Goal: Task Accomplishment & Management: Manage account settings

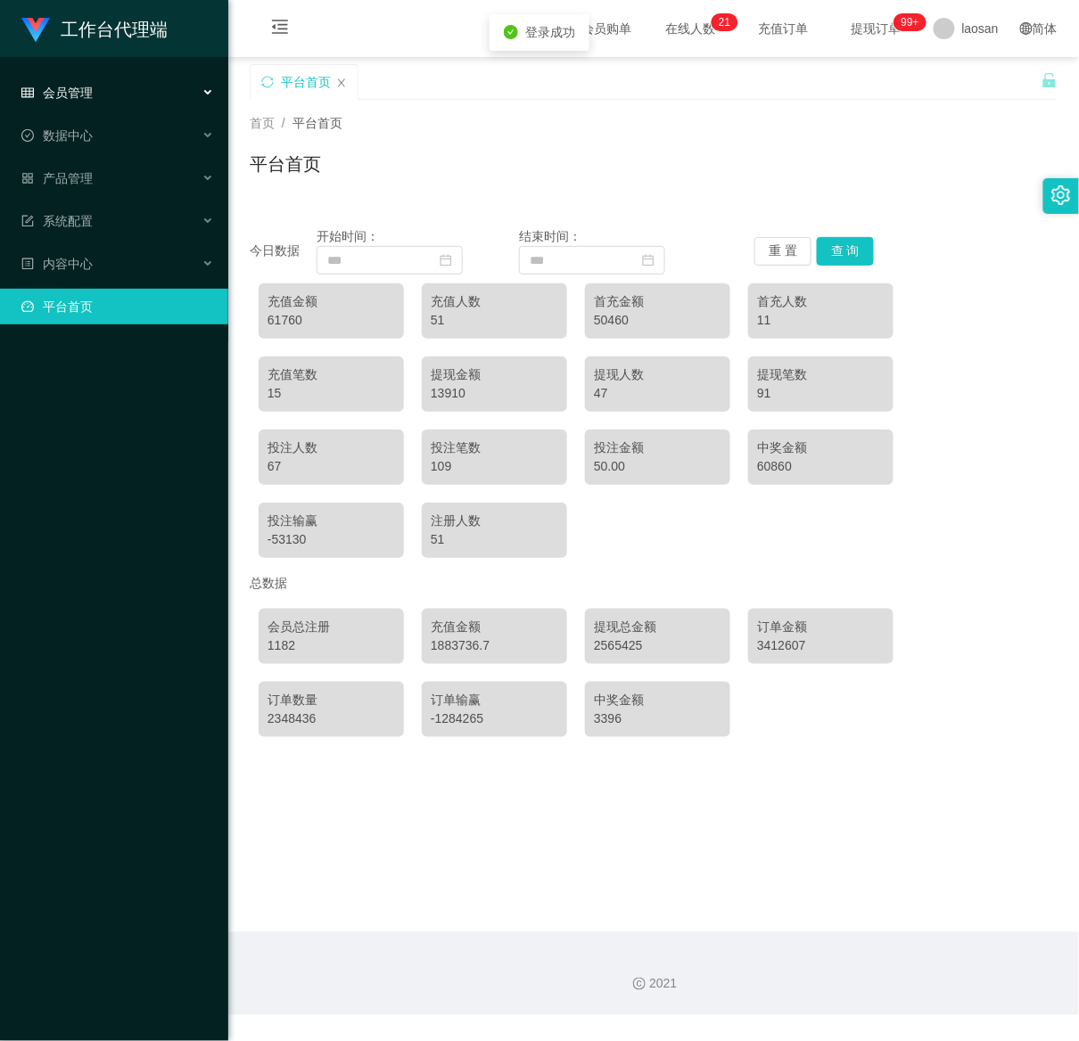
click at [78, 95] on span "会员管理" at bounding box center [56, 93] width 71 height 14
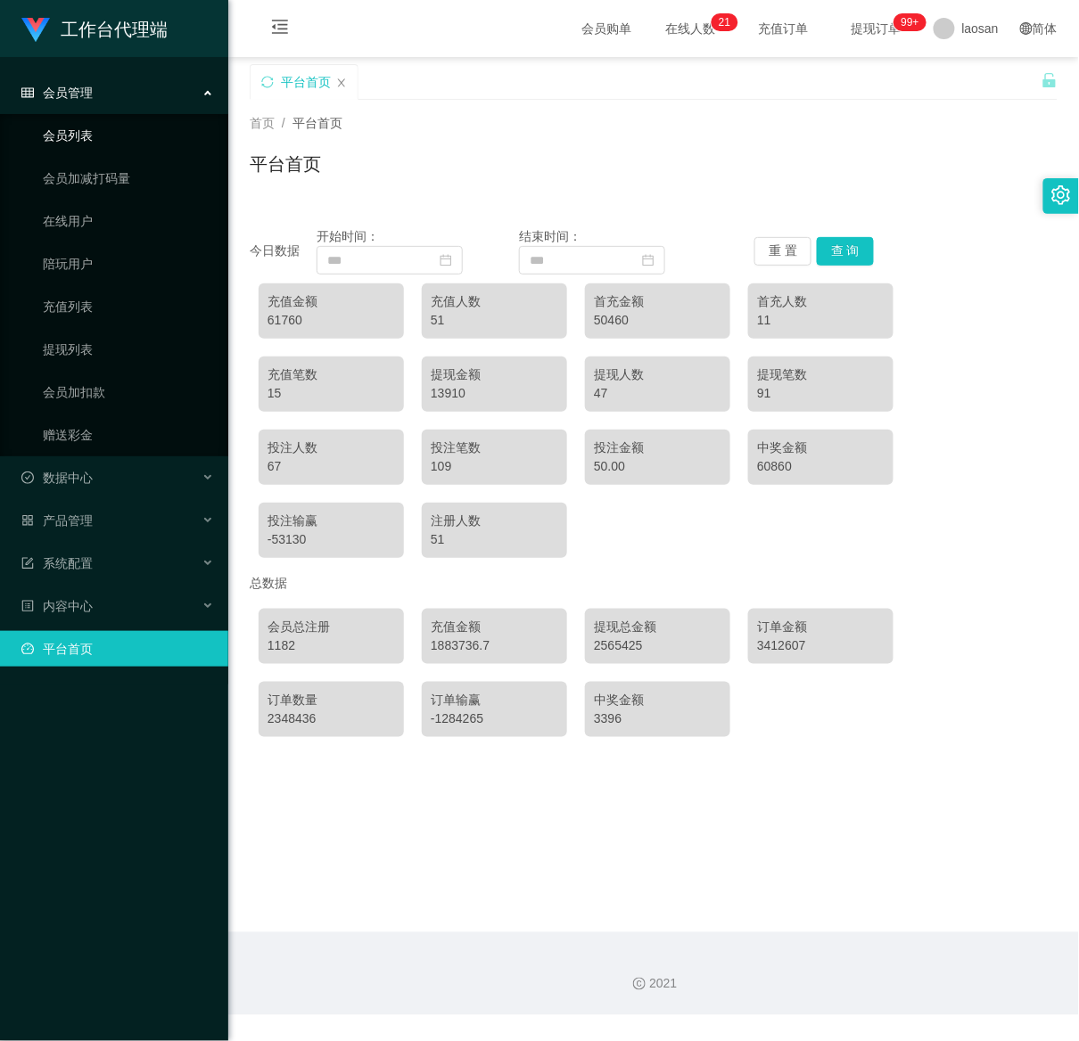
click at [87, 140] on link "会员列表" at bounding box center [128, 136] width 171 height 36
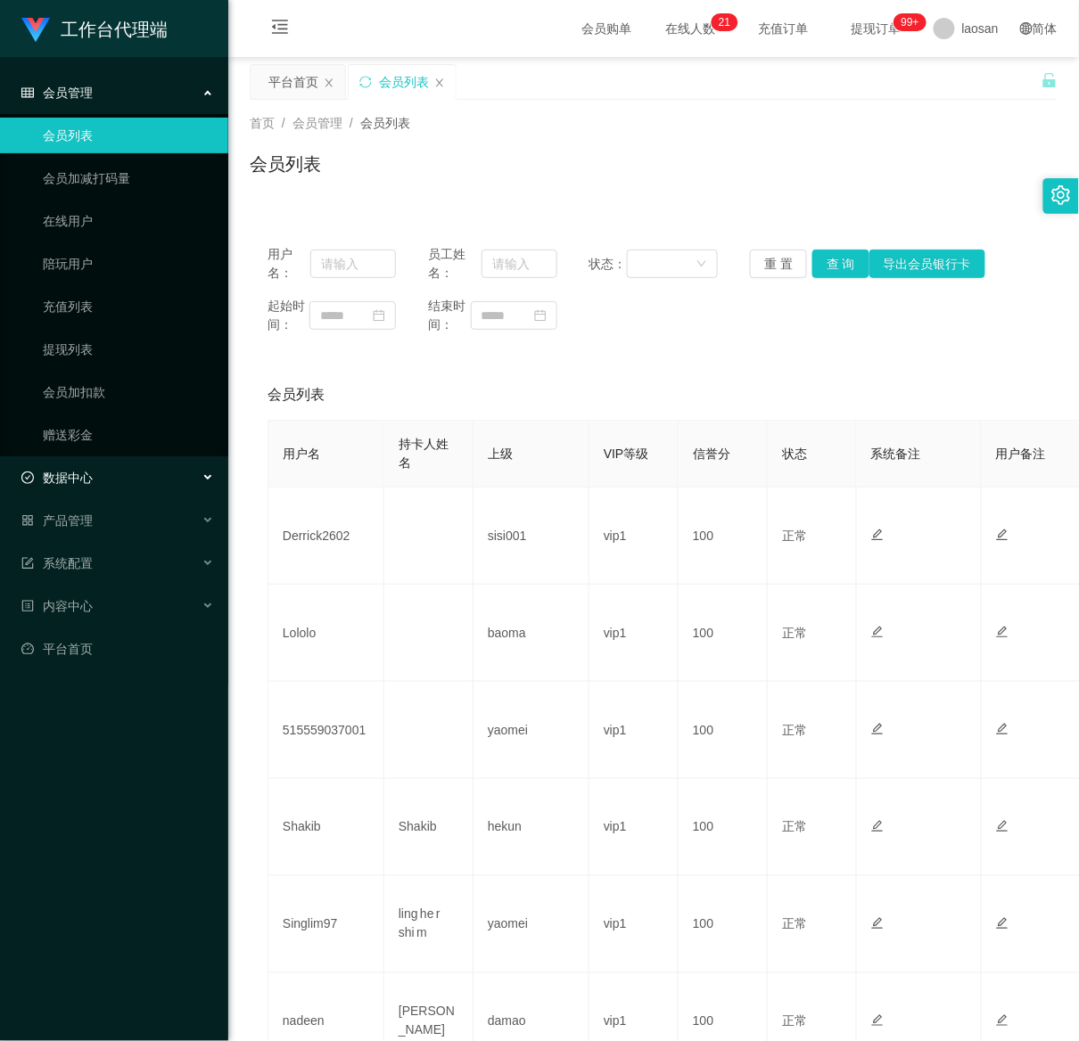
click at [123, 486] on div "数据中心" at bounding box center [114, 478] width 228 height 36
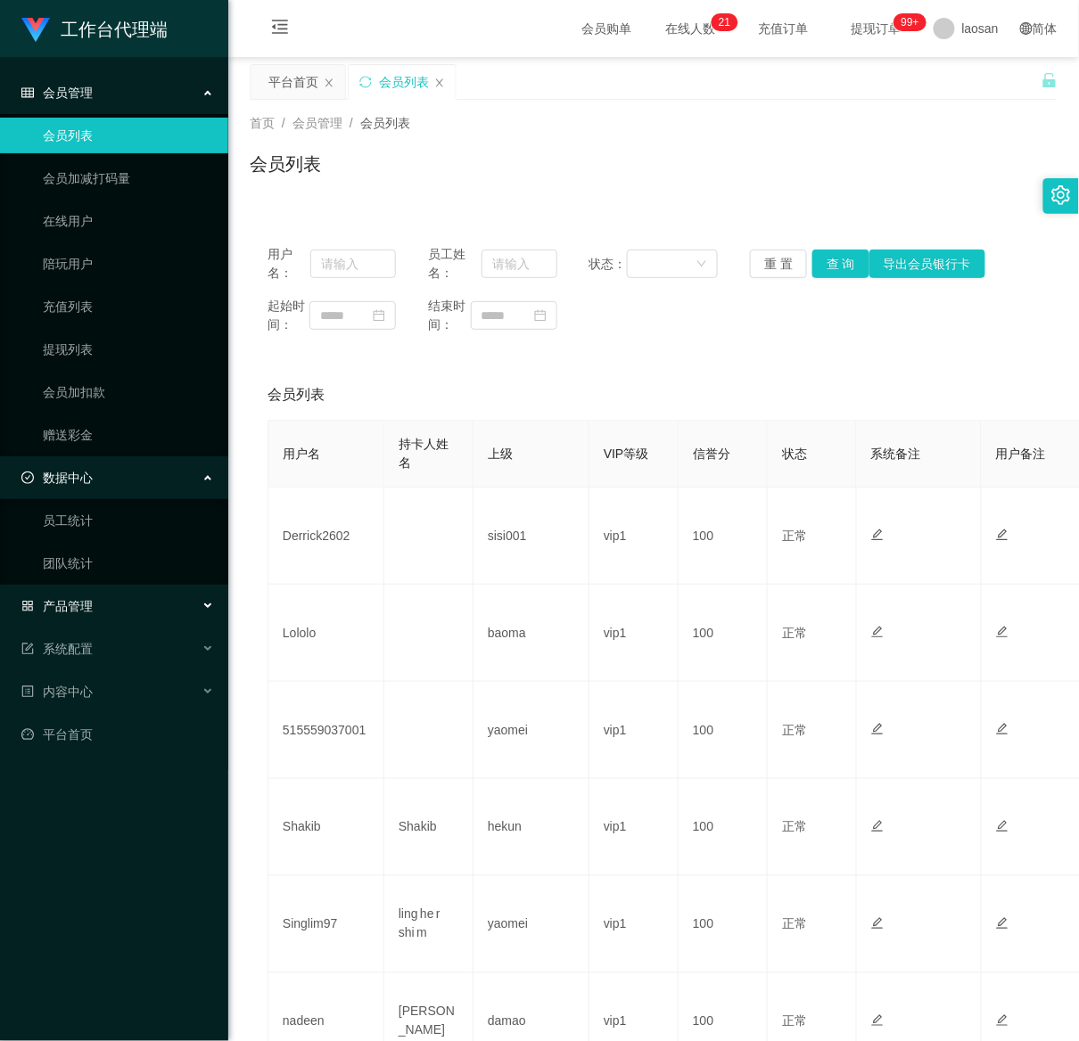
click at [119, 608] on div "产品管理" at bounding box center [114, 607] width 228 height 36
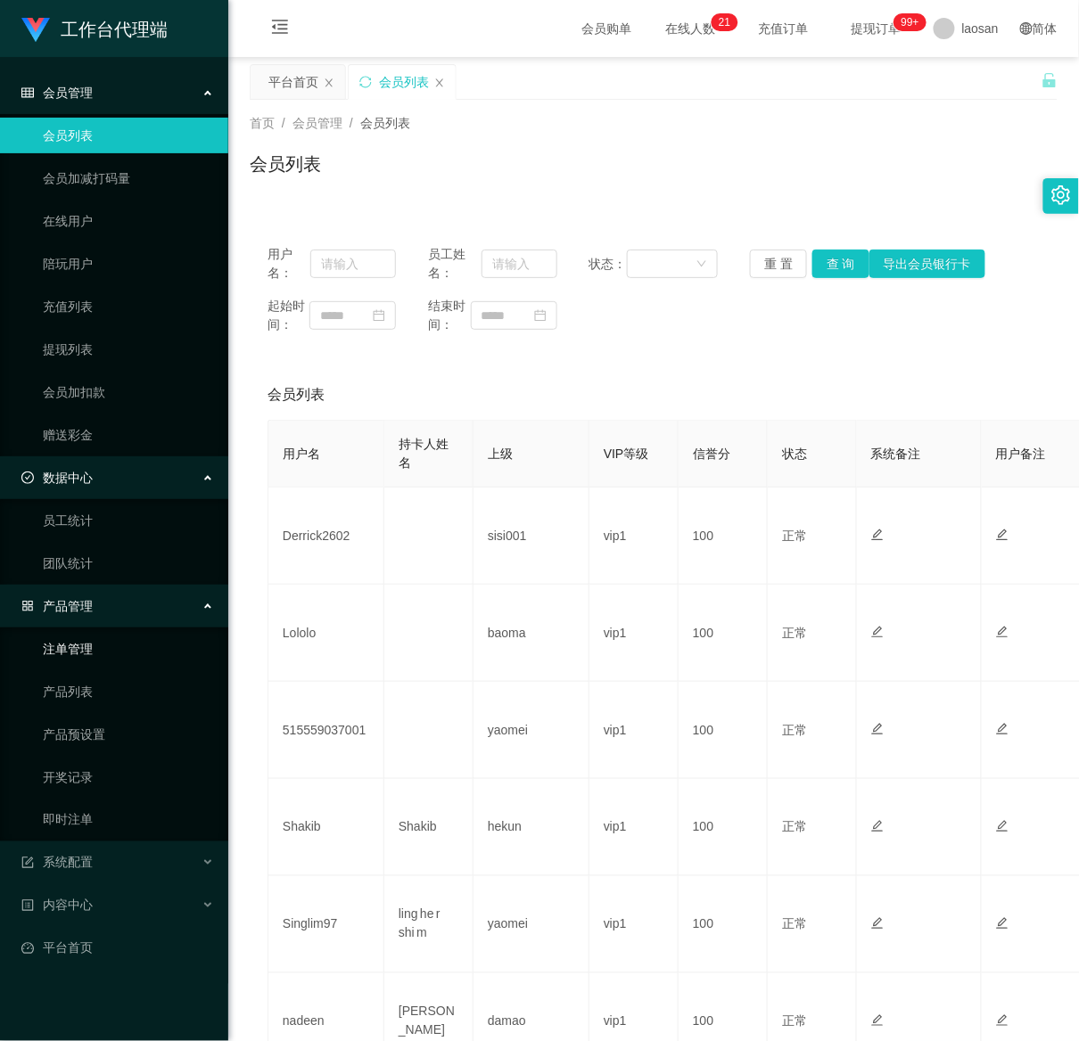
click at [115, 646] on link "注单管理" at bounding box center [128, 649] width 171 height 36
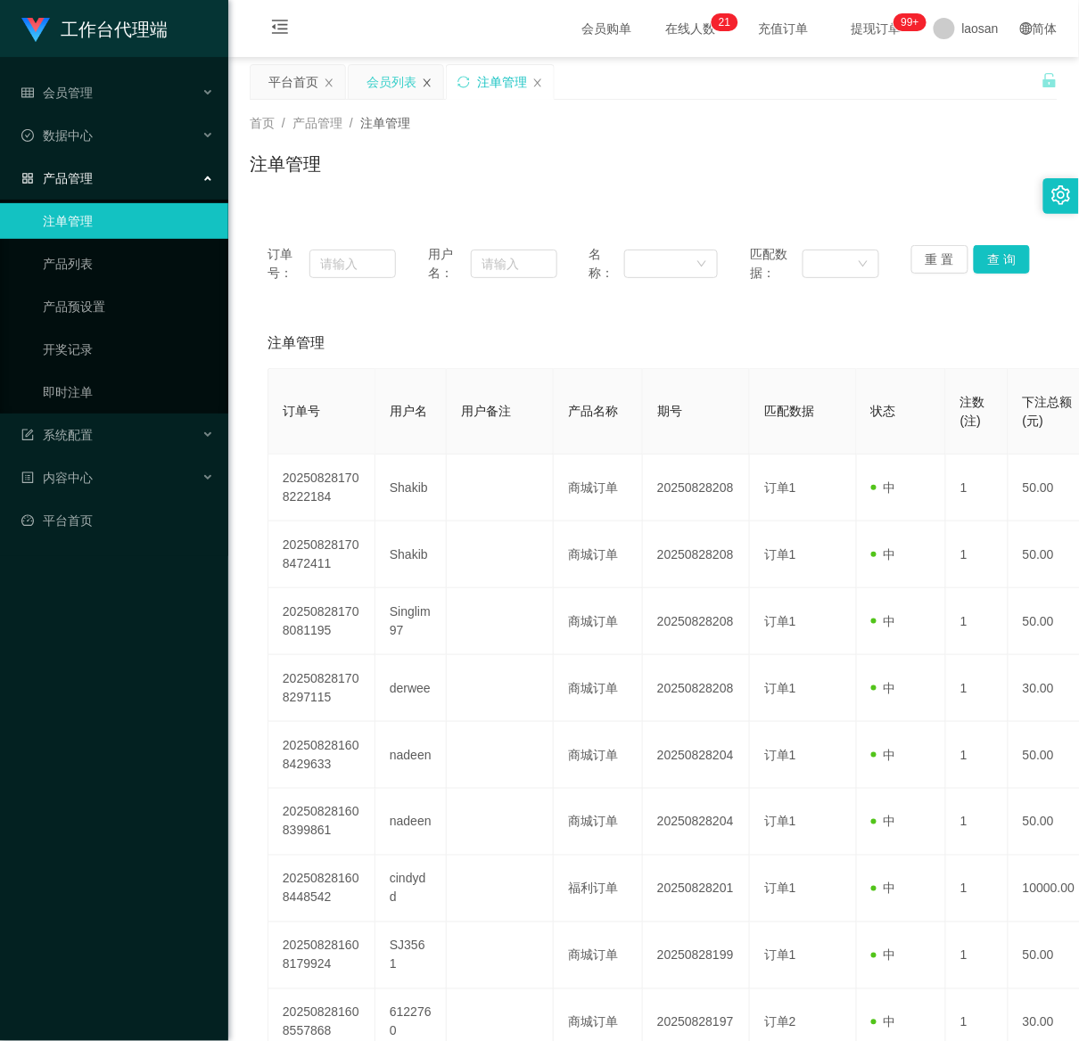
click at [432, 78] on icon "图标: close" at bounding box center [427, 83] width 11 height 11
click at [278, 71] on div "平台首页" at bounding box center [293, 82] width 50 height 34
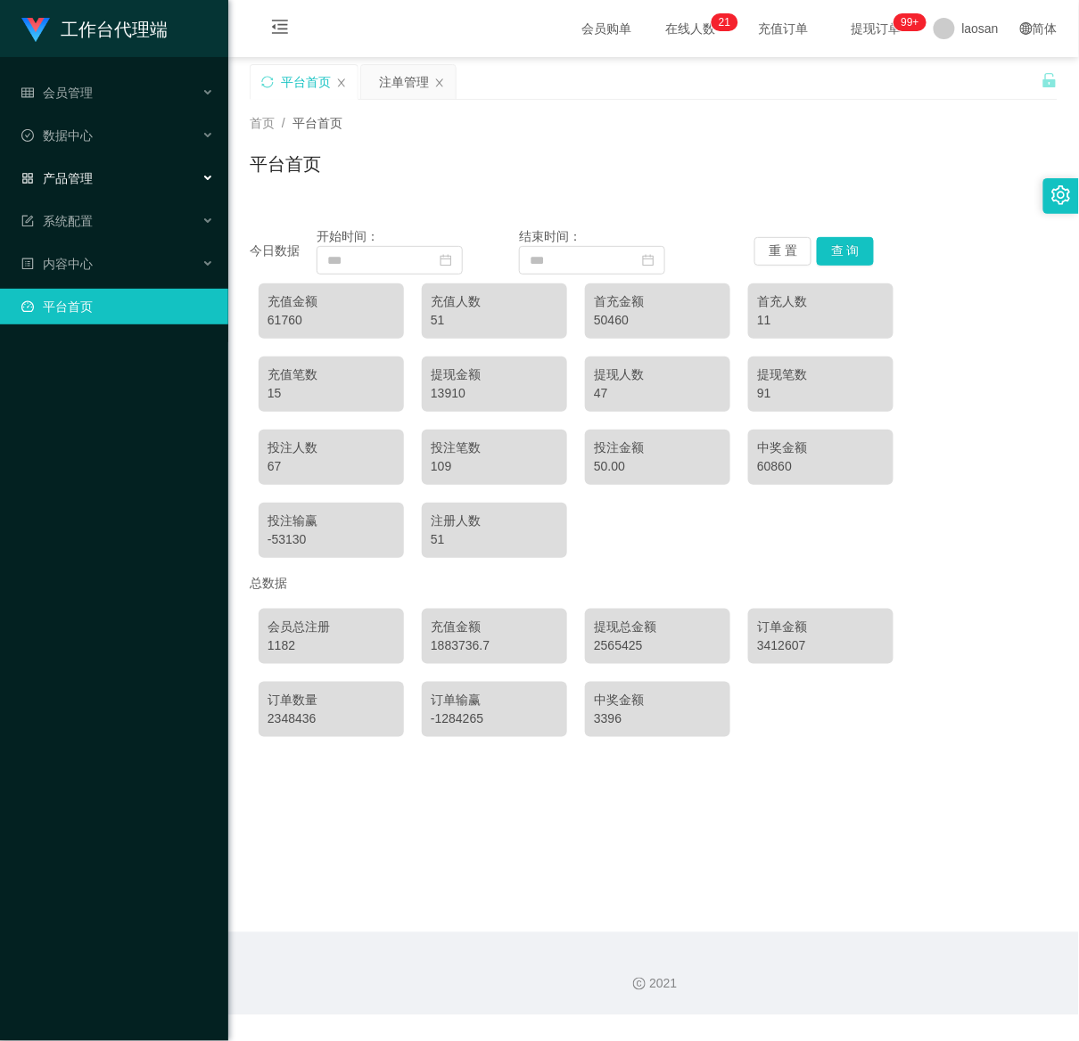
click at [115, 169] on div "产品管理" at bounding box center [114, 179] width 228 height 36
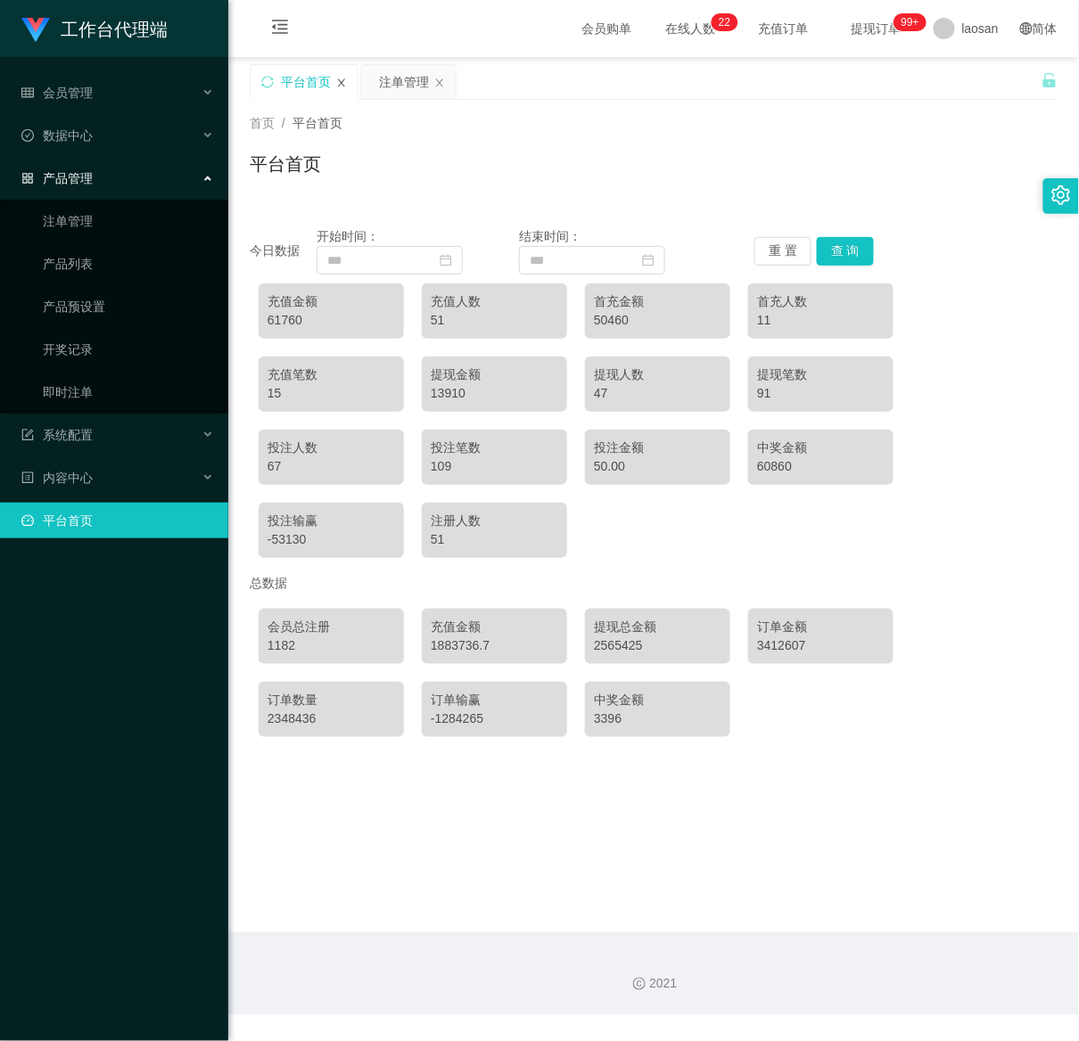
click at [341, 80] on icon "图标: close" at bounding box center [341, 83] width 11 height 11
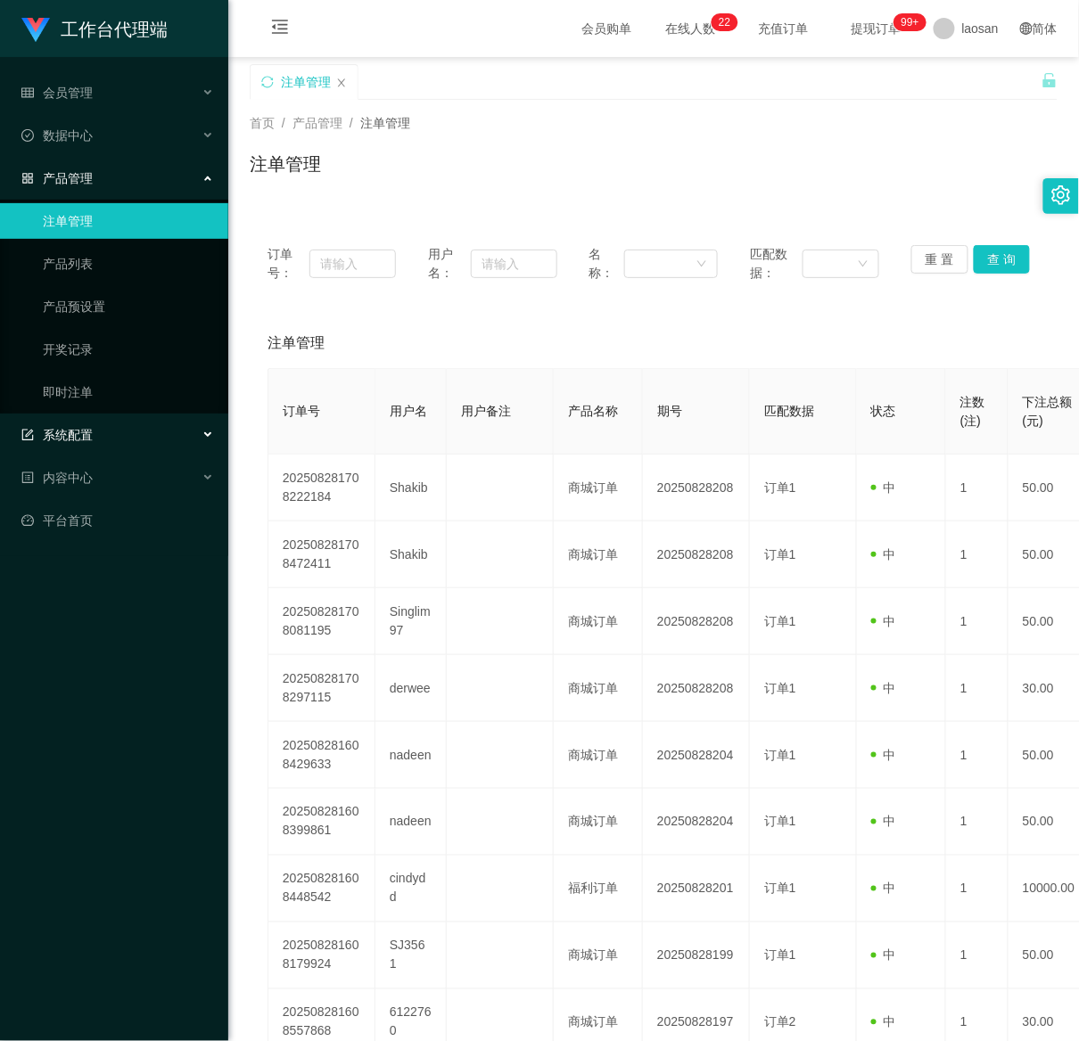
click at [139, 432] on div "系统配置" at bounding box center [114, 435] width 228 height 36
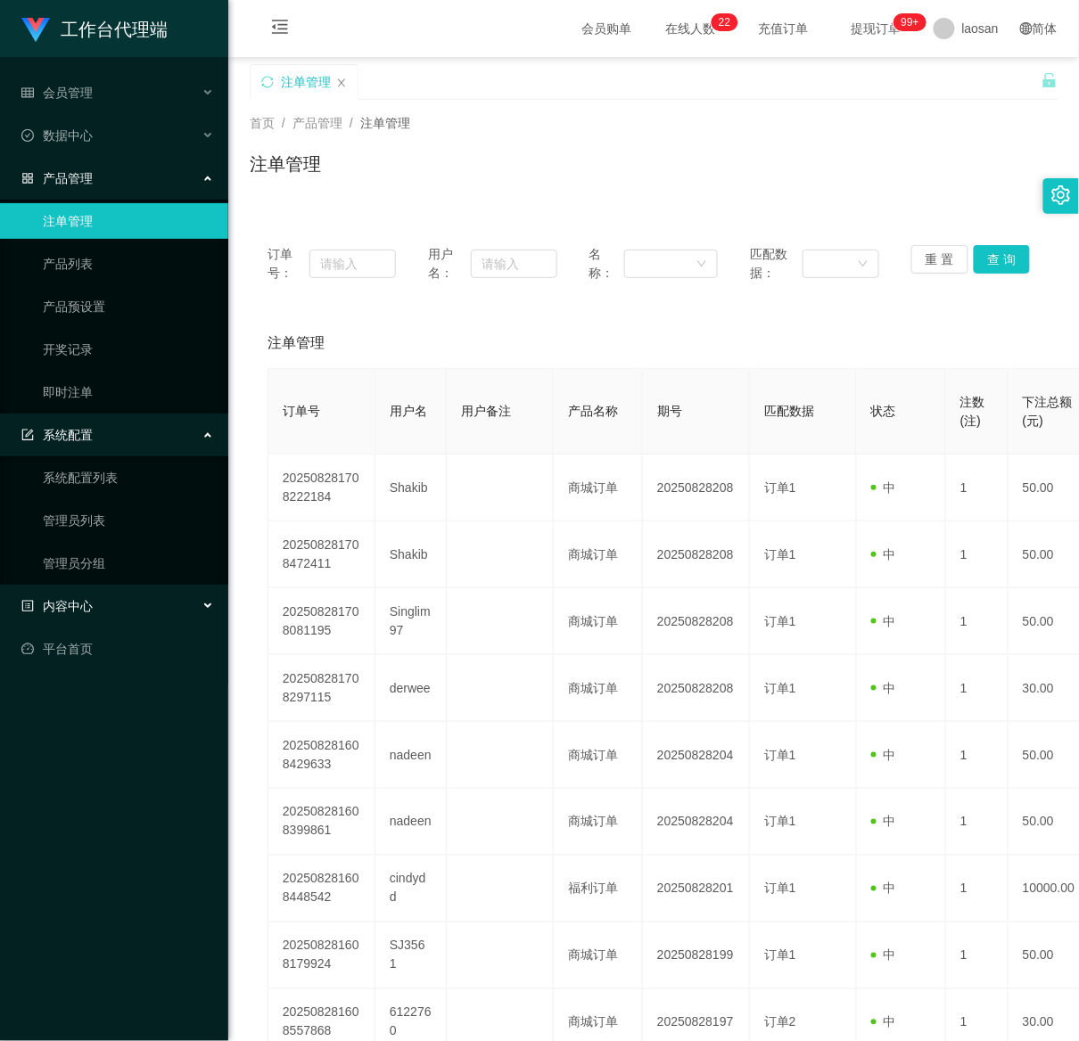
click at [90, 589] on div "内容中心" at bounding box center [114, 607] width 228 height 36
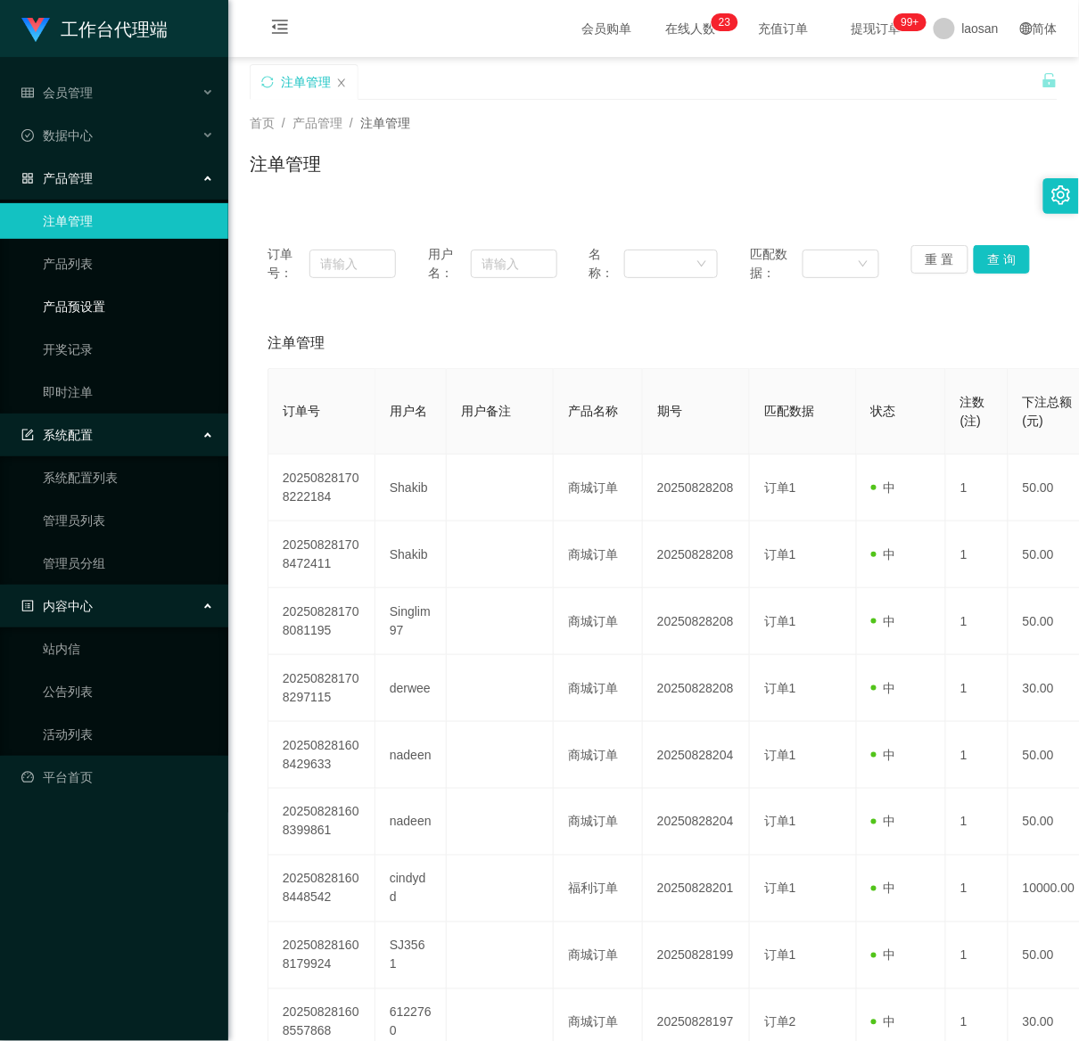
click at [83, 298] on link "产品预设置" at bounding box center [128, 307] width 171 height 36
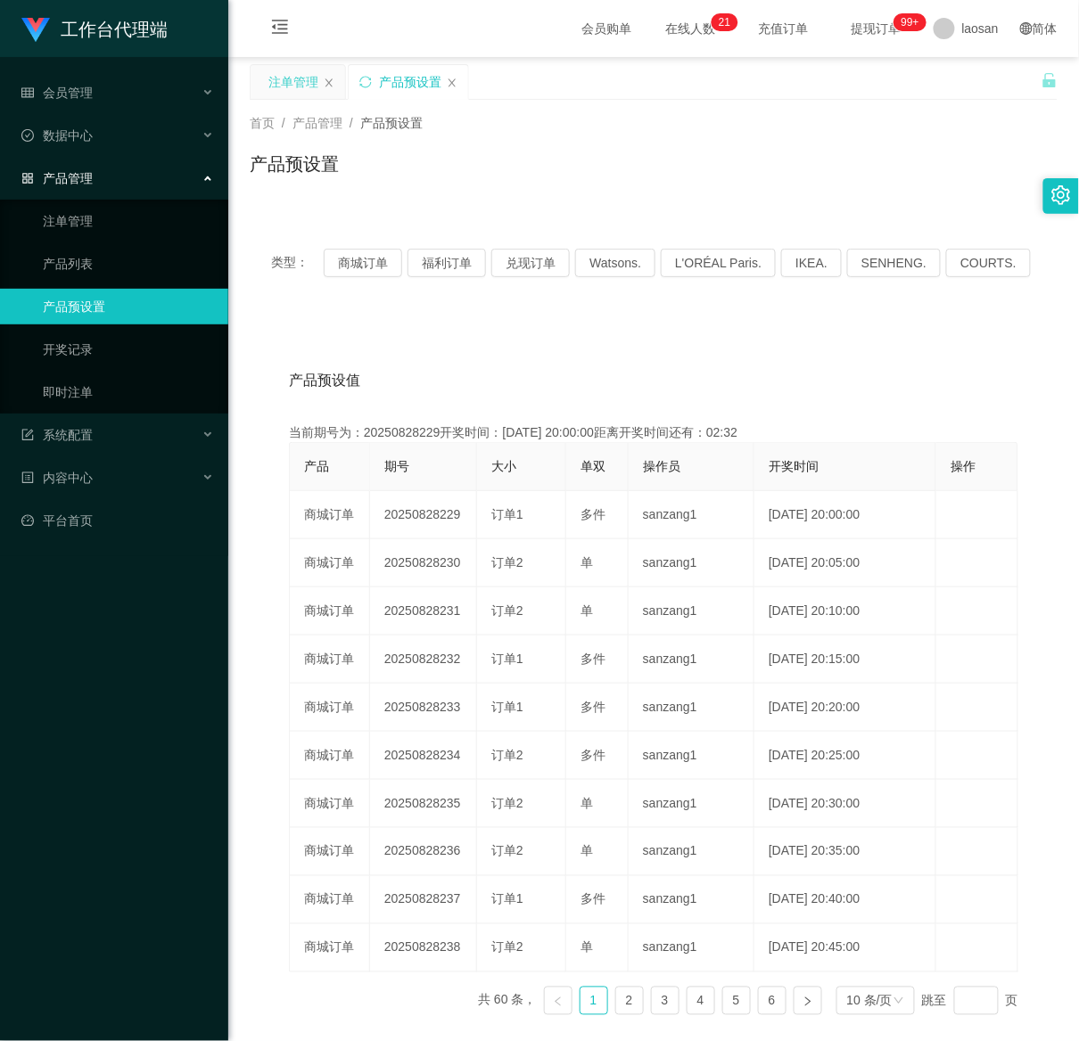
click at [292, 90] on div "注单管理" at bounding box center [293, 82] width 50 height 34
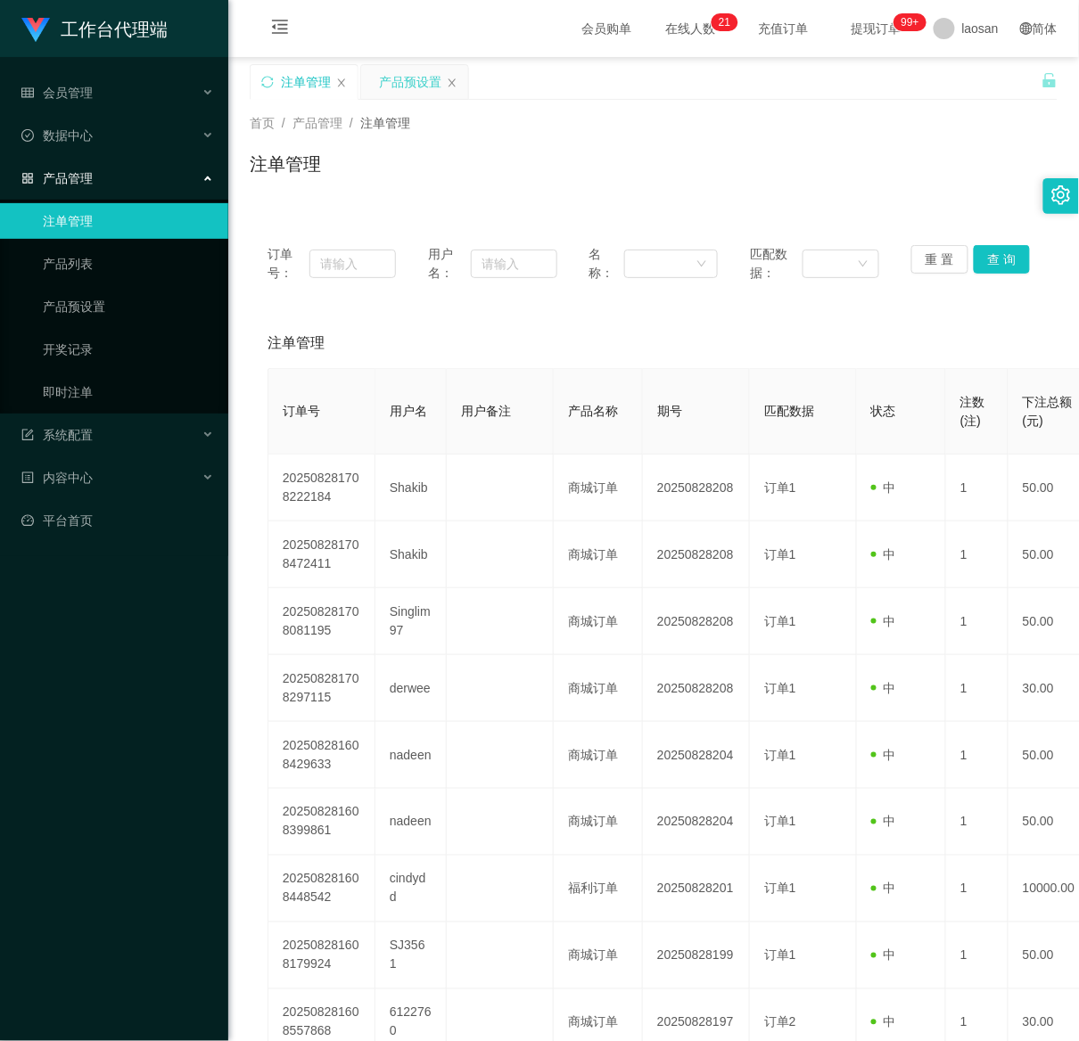
click at [410, 86] on div "产品预设置" at bounding box center [410, 82] width 62 height 34
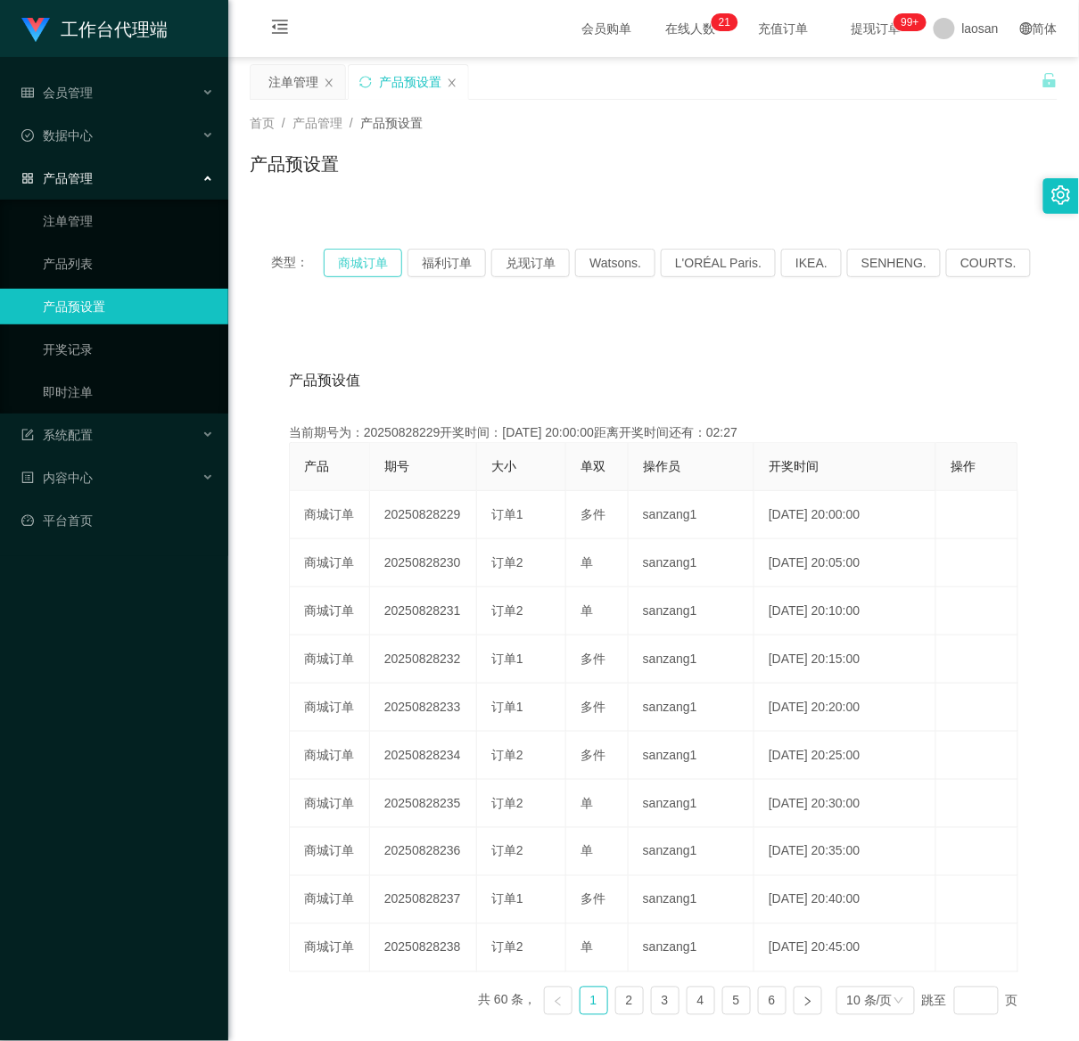
click at [354, 249] on button "商城订单" at bounding box center [363, 263] width 78 height 29
click at [283, 78] on div "注单管理" at bounding box center [293, 82] width 50 height 34
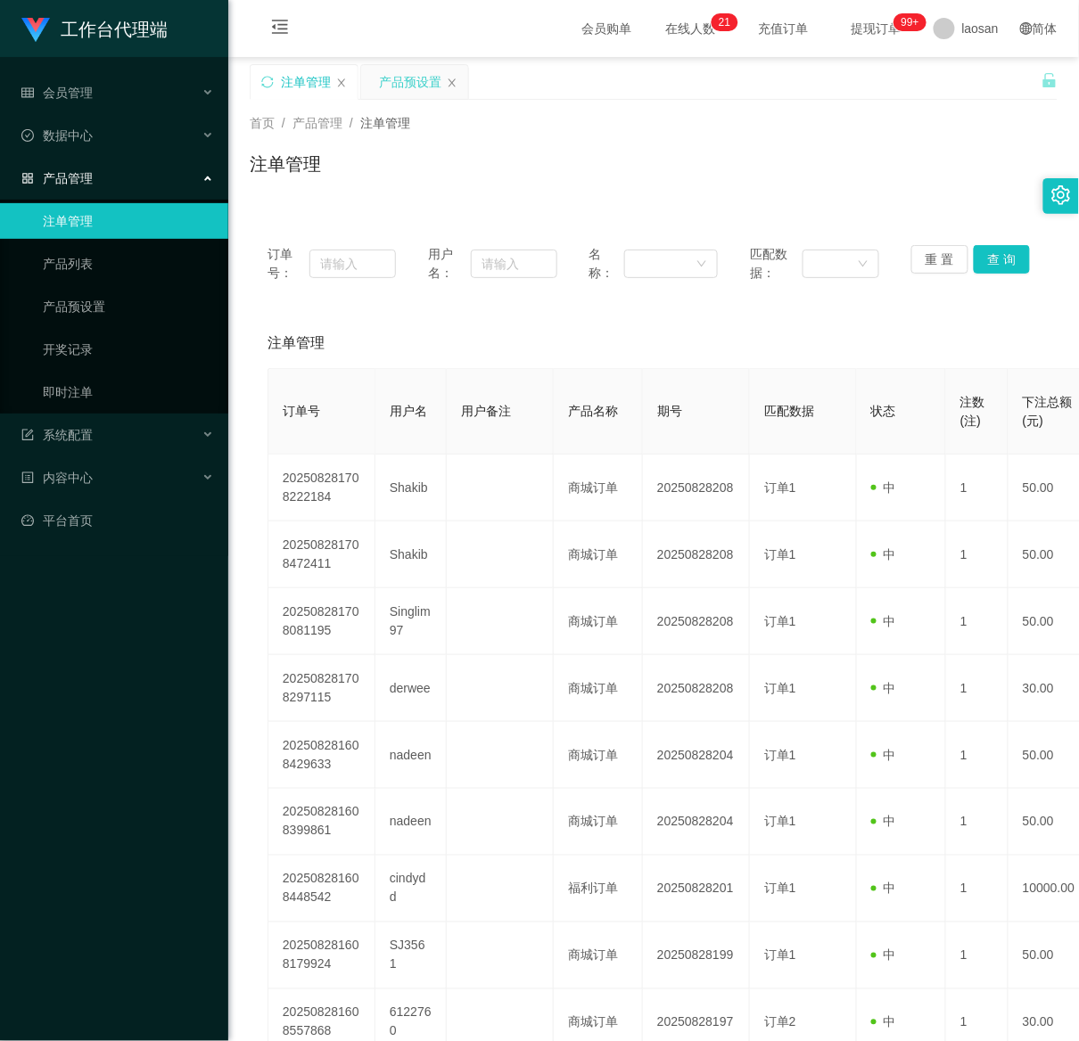
drag, startPoint x: 407, startPoint y: 78, endPoint x: 404, endPoint y: 87, distance: 9.3
click at [408, 78] on div "产品预设置" at bounding box center [410, 82] width 62 height 34
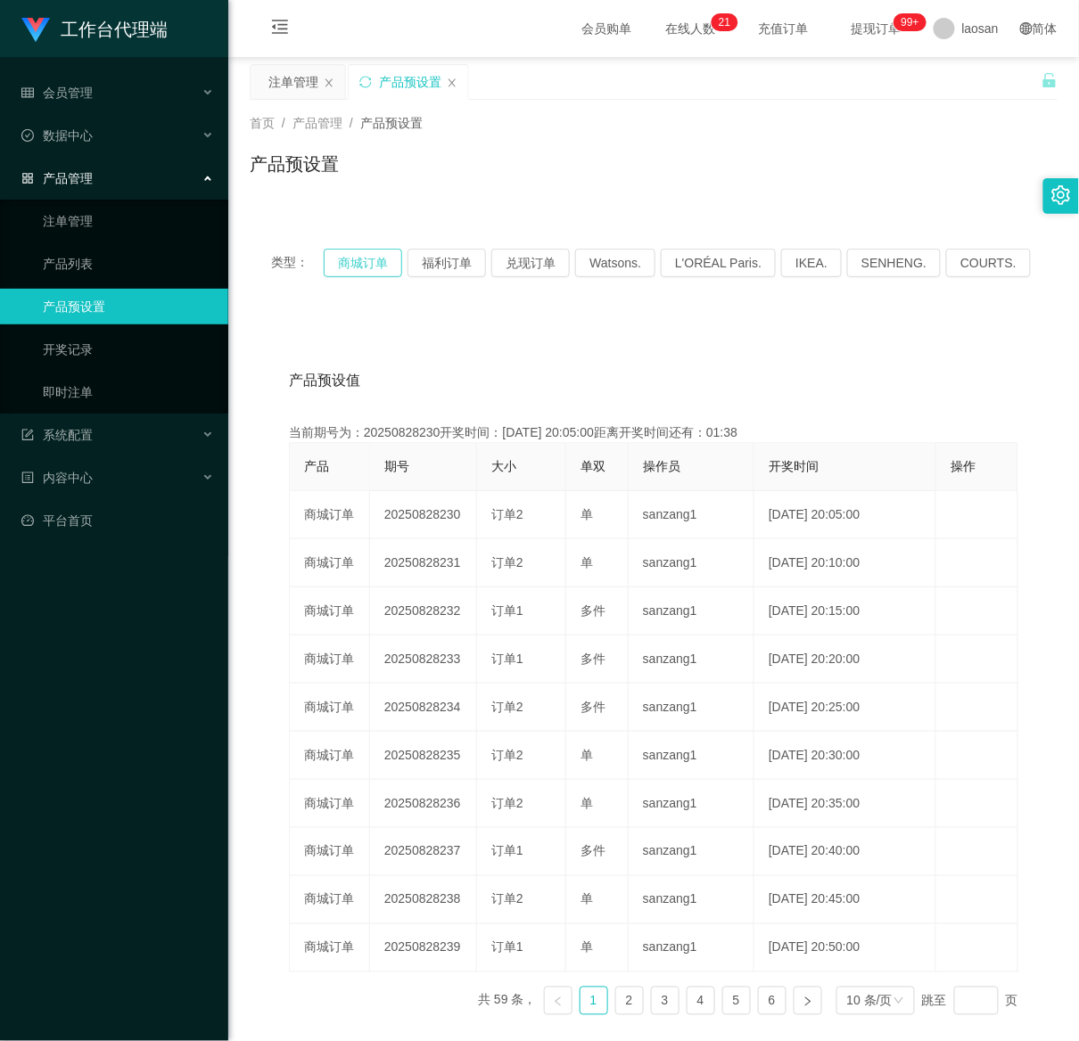
click at [353, 272] on button "商城订单" at bounding box center [363, 263] width 78 height 29
click at [365, 257] on button "商城订单" at bounding box center [363, 263] width 78 height 29
click at [293, 86] on div "注单管理" at bounding box center [293, 82] width 50 height 34
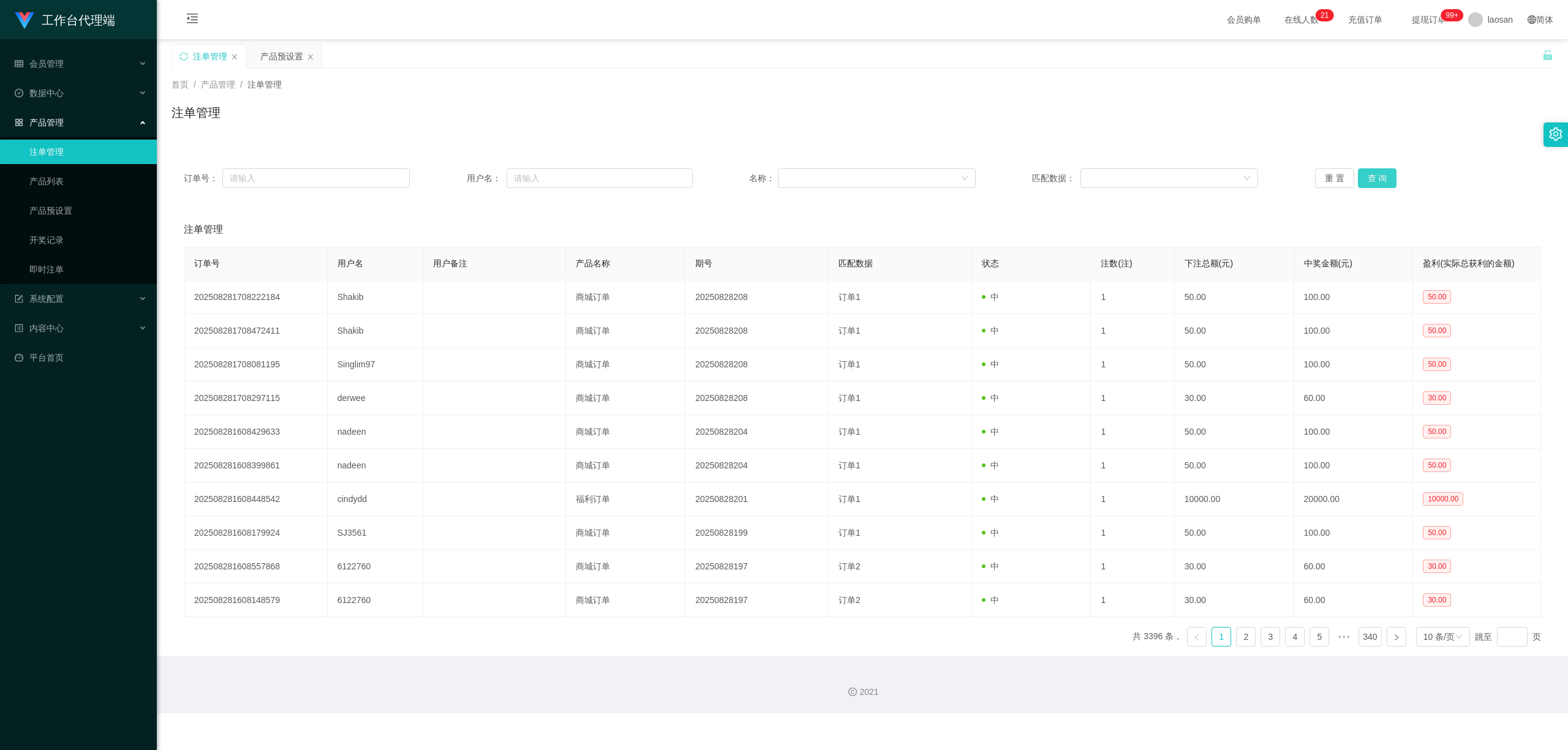
click at [740, 184] on button "查 询" at bounding box center [1377, 178] width 39 height 20
click at [740, 184] on div "重 置 查 询" at bounding box center [1427, 178] width 226 height 20
click at [740, 184] on button "查 询" at bounding box center [1377, 178] width 39 height 20
click at [740, 170] on button "查 询" at bounding box center [1377, 178] width 39 height 20
click at [740, 170] on div "重 置 查 询" at bounding box center [1427, 178] width 226 height 20
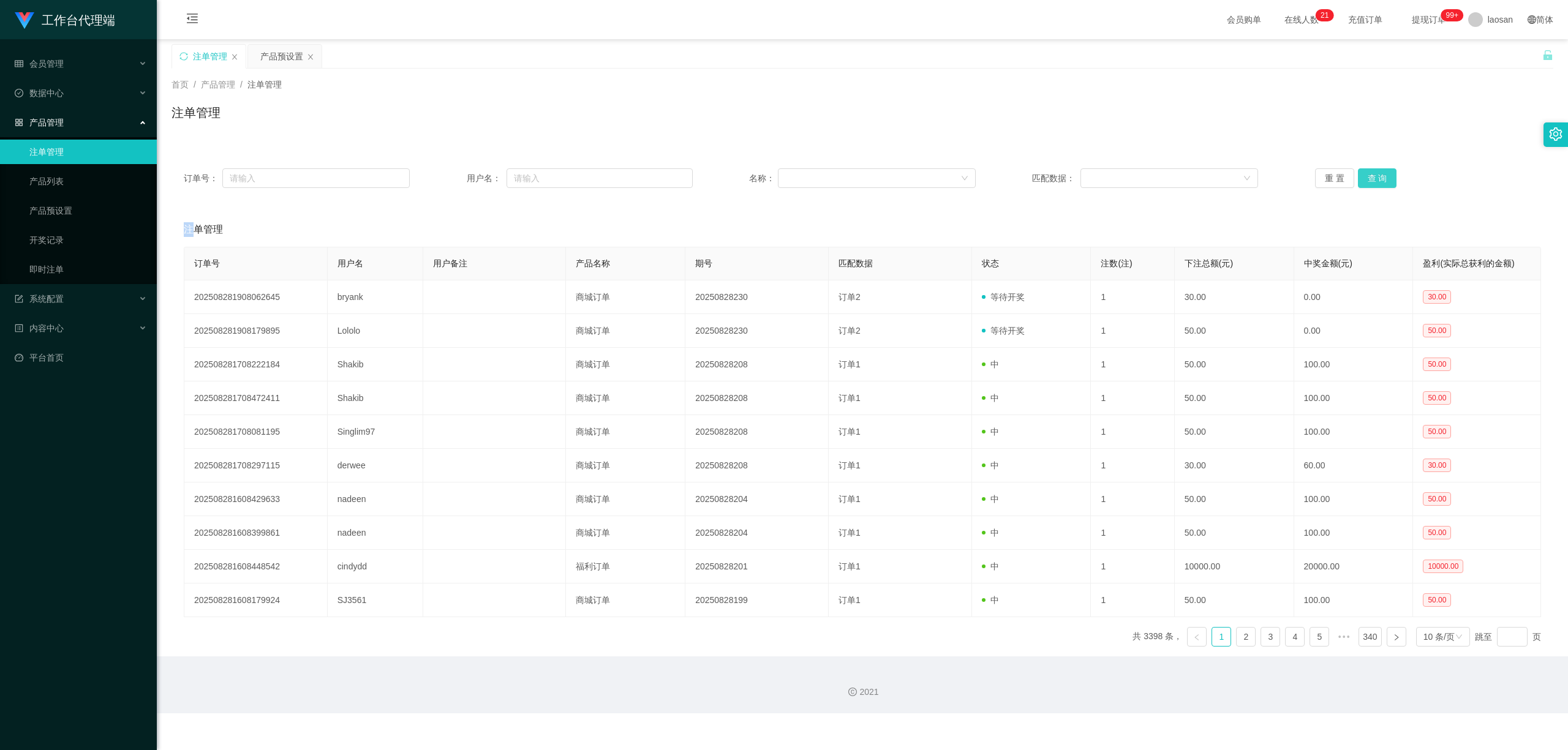
click at [740, 170] on button "查 询" at bounding box center [1377, 178] width 39 height 20
click at [740, 166] on div "订单号： 用户名： 名称： 匹配数据： 重 置 查 询" at bounding box center [863, 178] width 1382 height 44
click at [740, 183] on button "查 询" at bounding box center [1377, 178] width 39 height 20
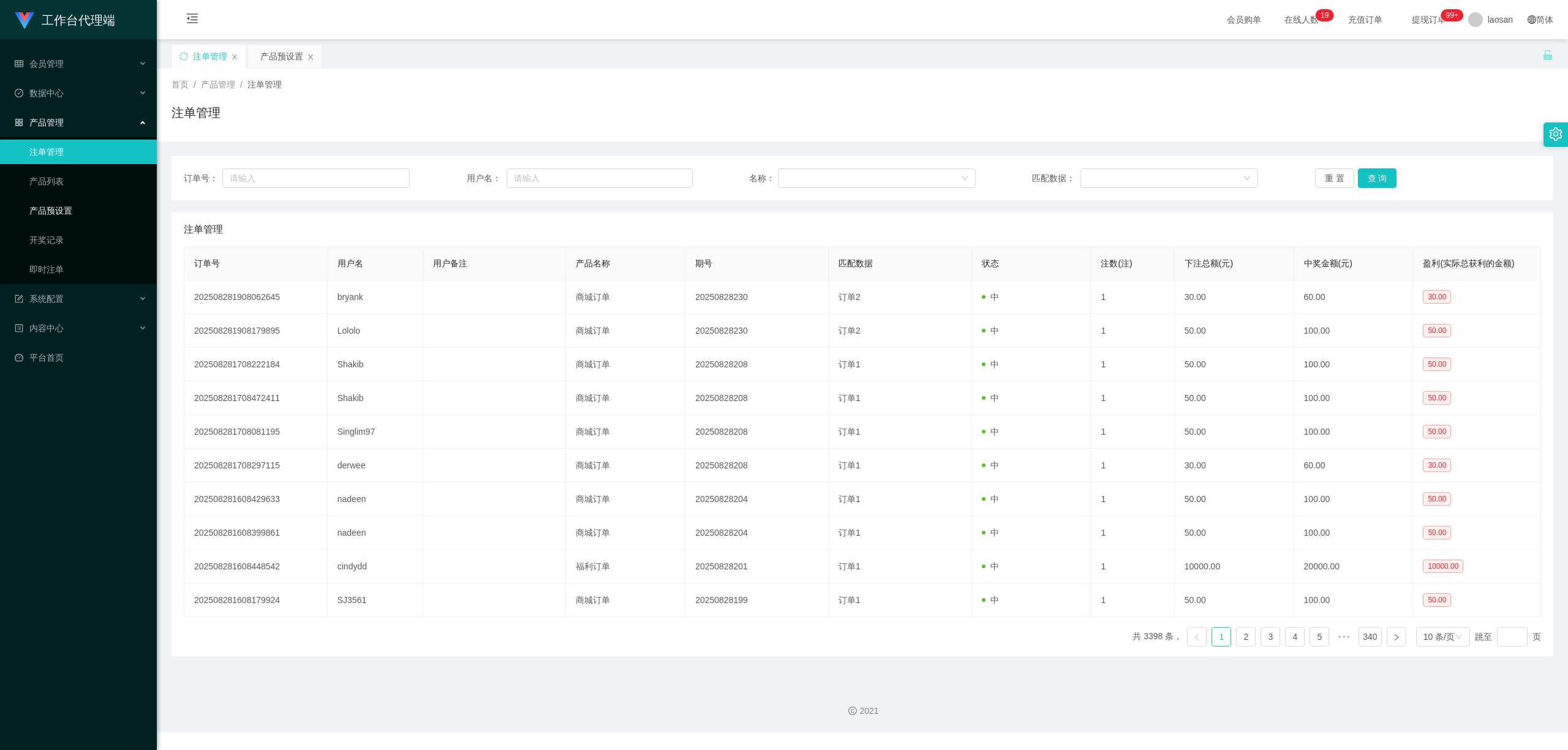
click at [71, 217] on link "产品预设置" at bounding box center [88, 211] width 117 height 25
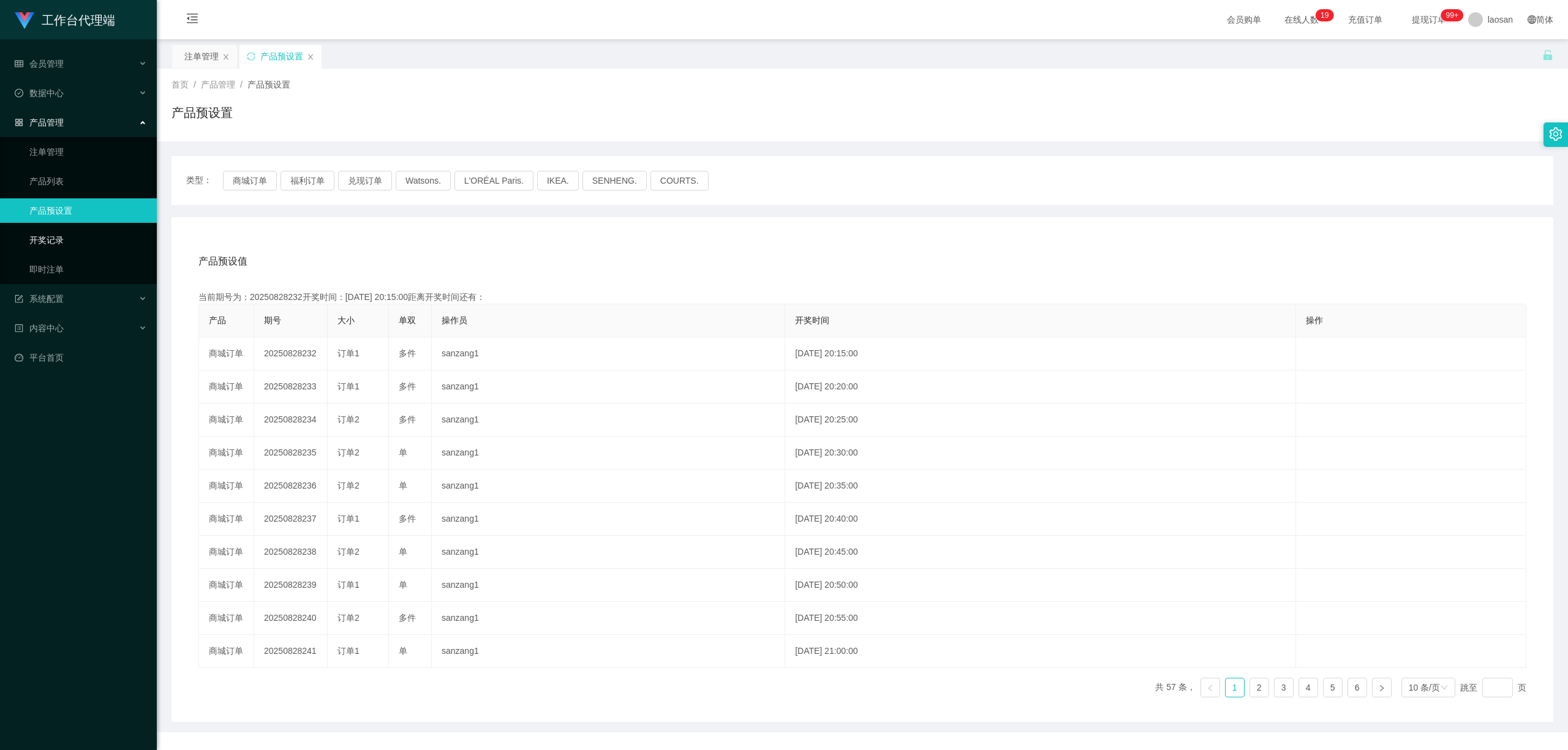
click at [78, 231] on link "开奖记录" at bounding box center [88, 240] width 117 height 25
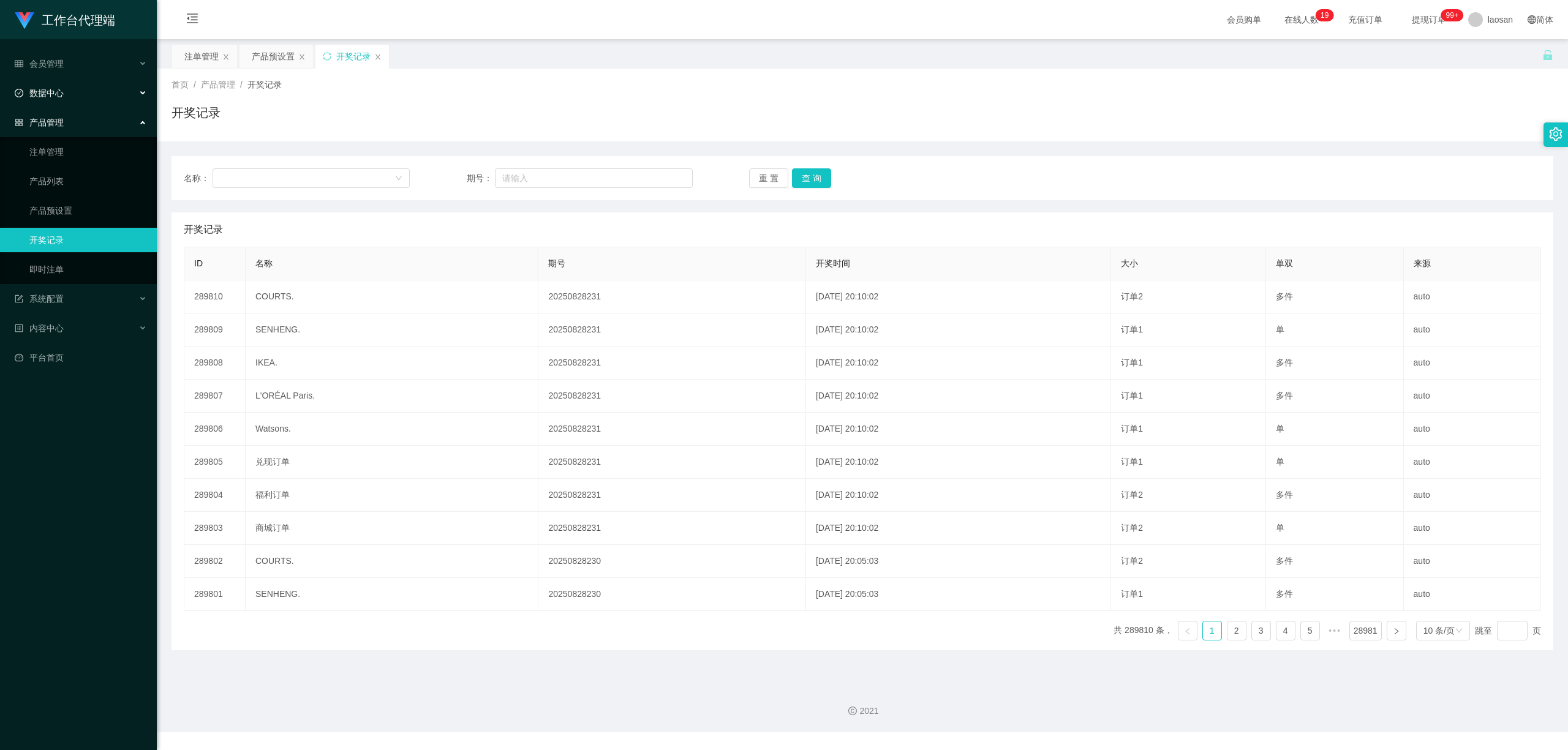
click at [49, 98] on div "数据中心" at bounding box center [78, 93] width 157 height 25
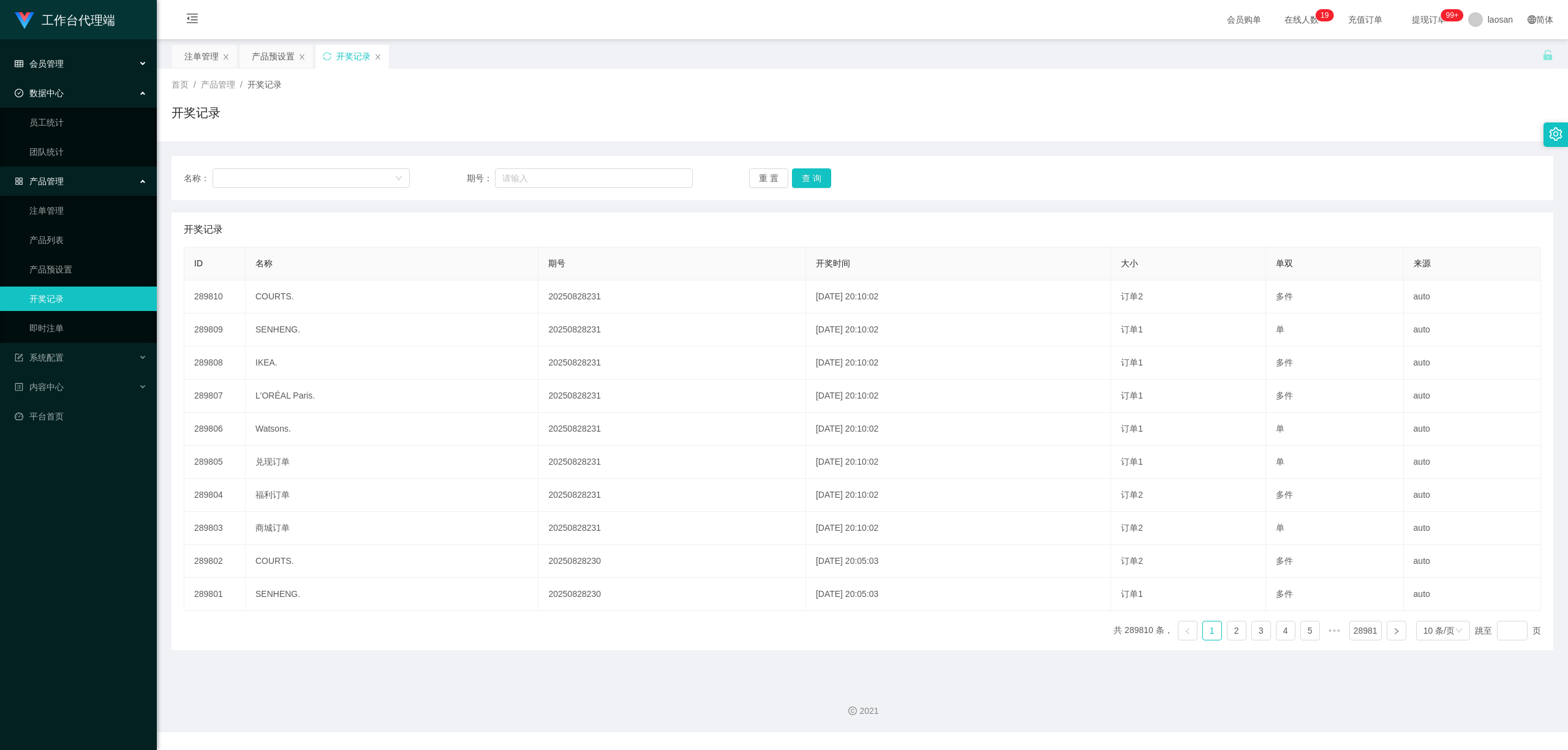
click at [66, 62] on div "会员管理" at bounding box center [78, 64] width 157 height 25
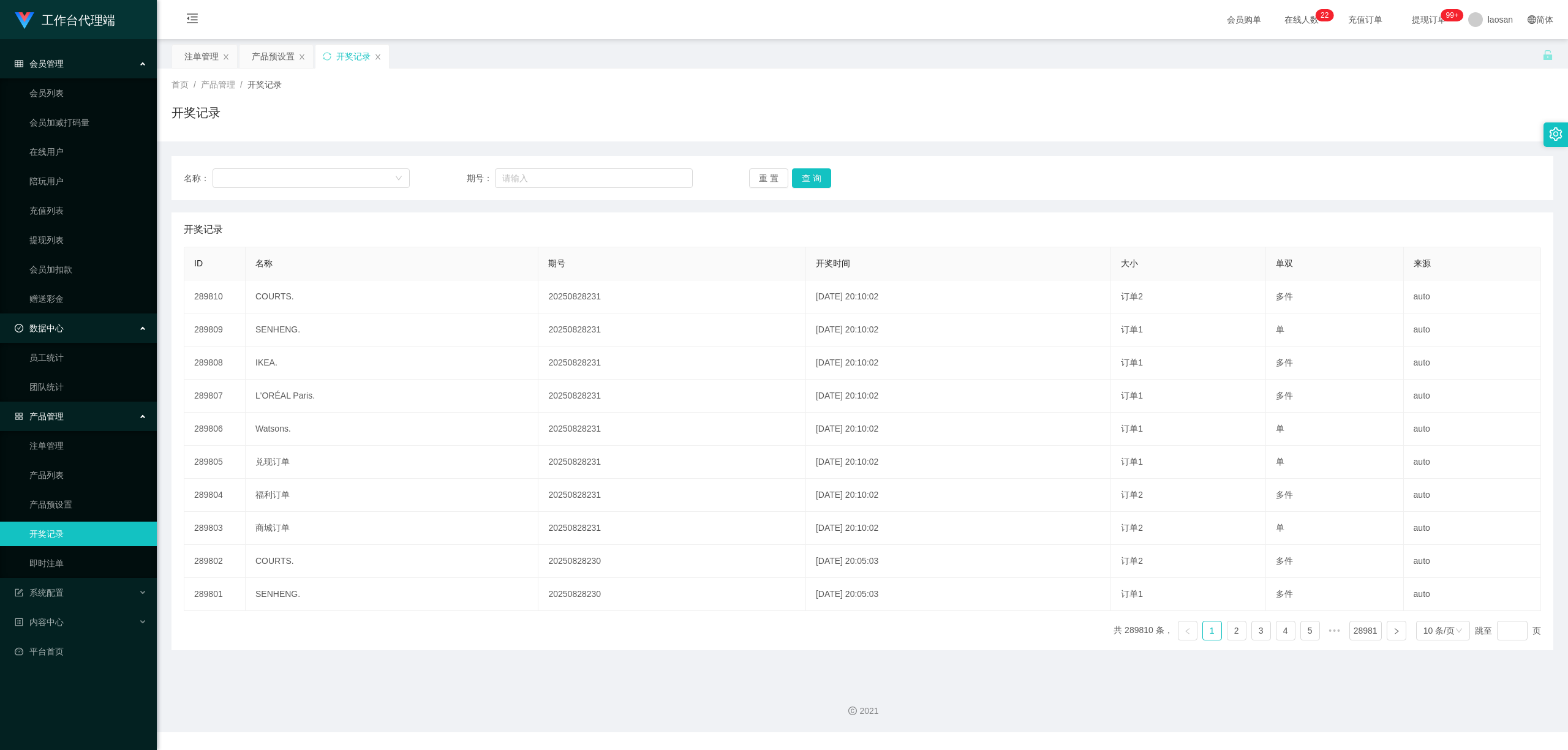
click at [72, 54] on div "会员管理" at bounding box center [78, 64] width 157 height 25
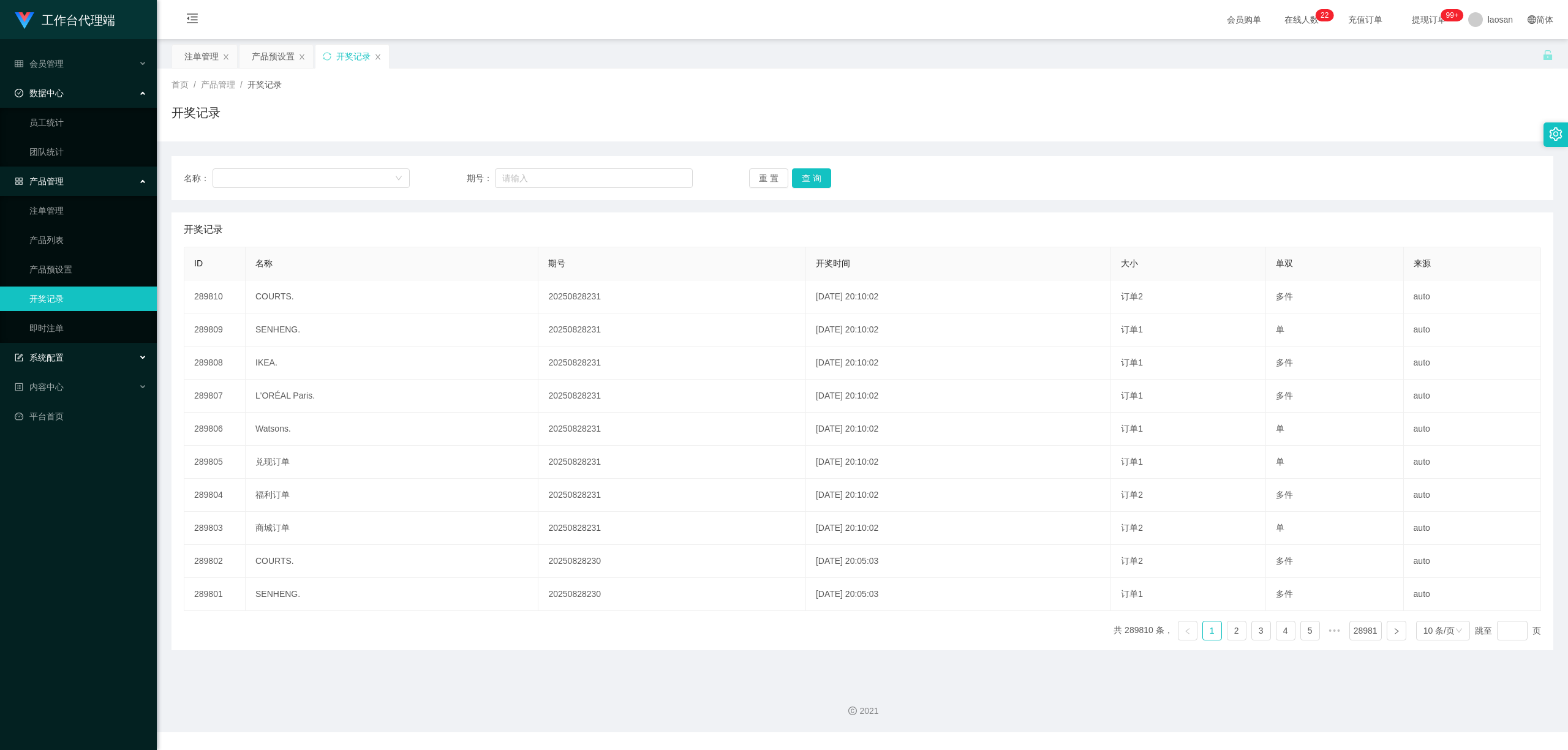
click at [76, 353] on div "系统配置" at bounding box center [78, 358] width 157 height 25
click at [97, 472] on div "内容中心" at bounding box center [78, 475] width 157 height 25
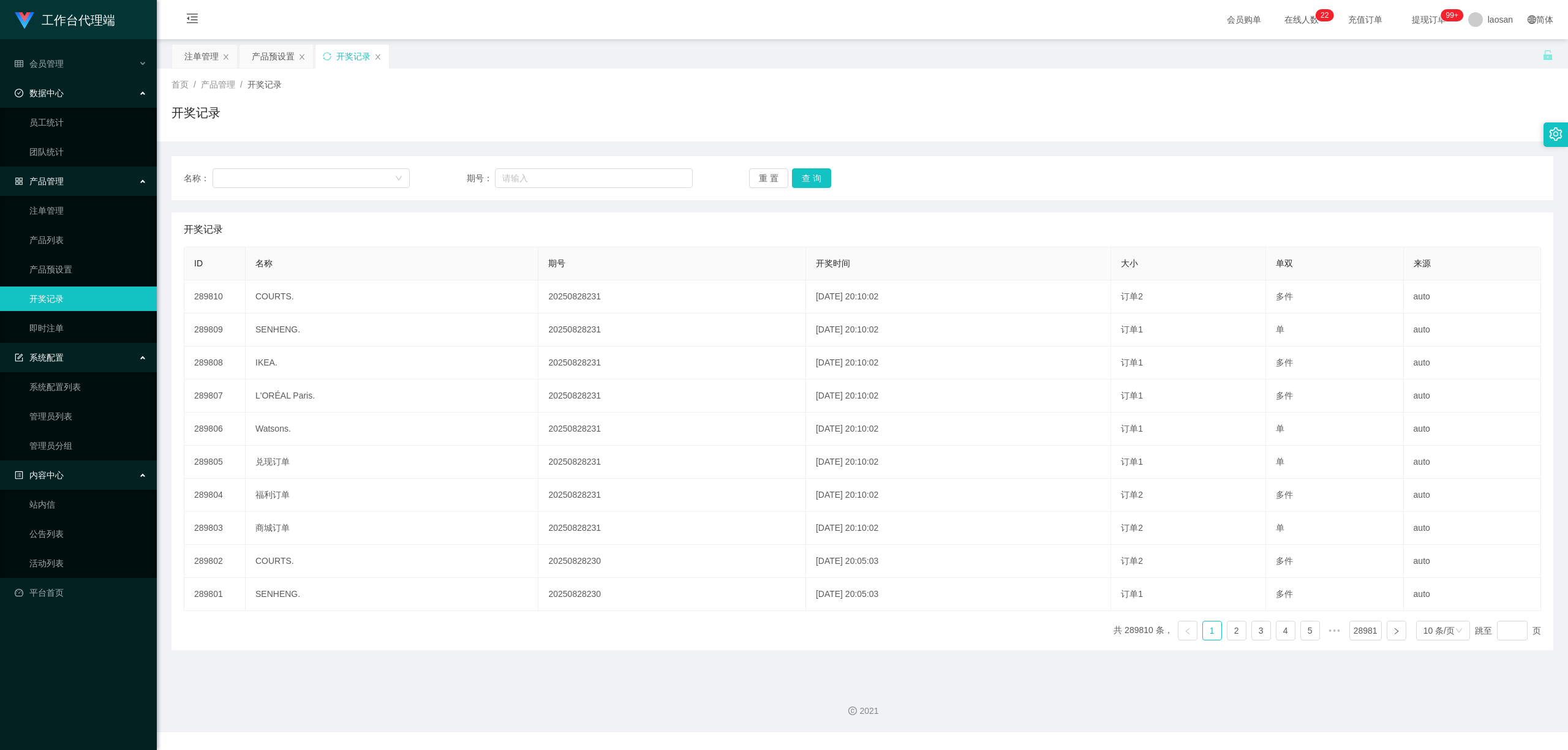
click at [145, 177] on div "产品管理" at bounding box center [78, 181] width 157 height 25
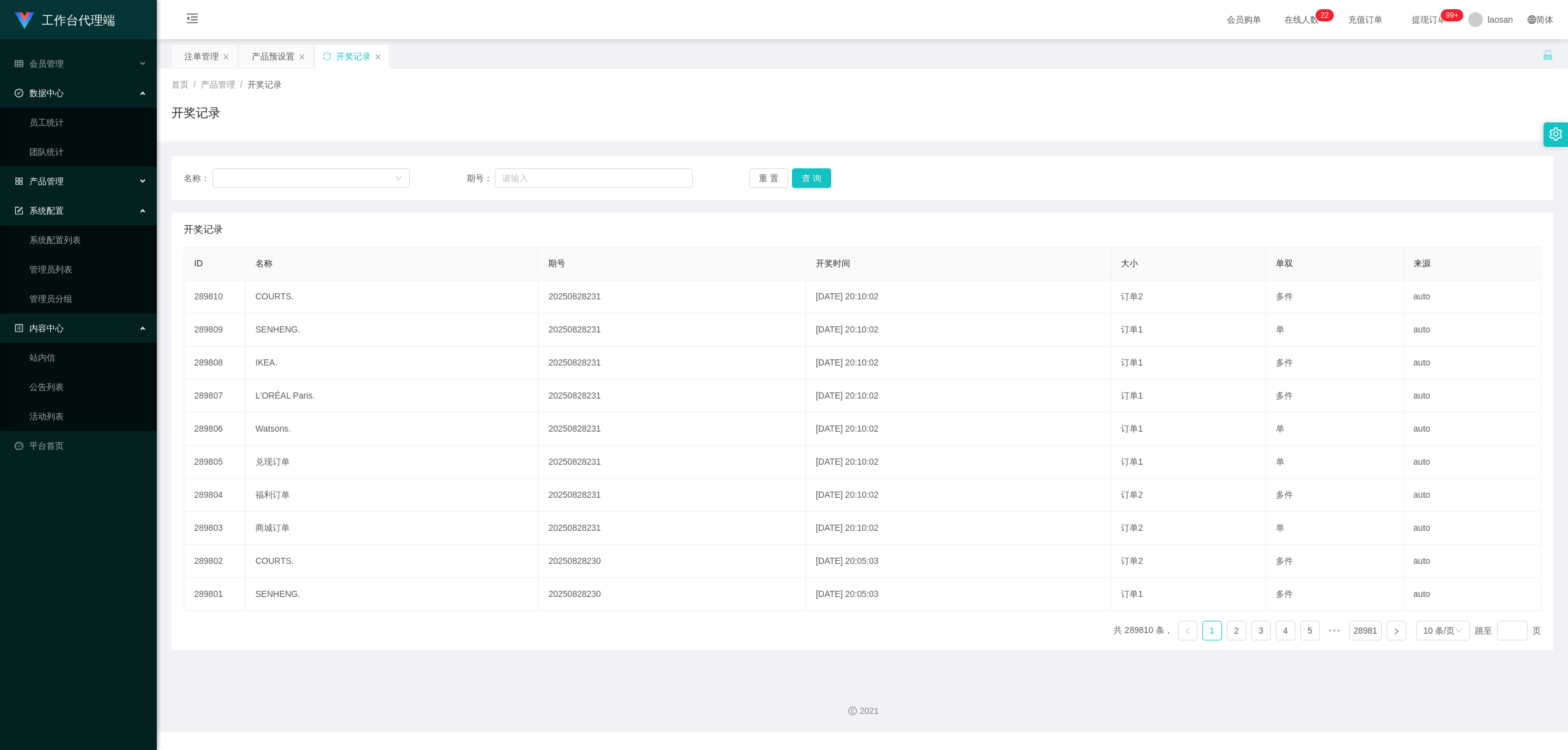
click at [139, 206] on div "系统配置" at bounding box center [78, 211] width 157 height 25
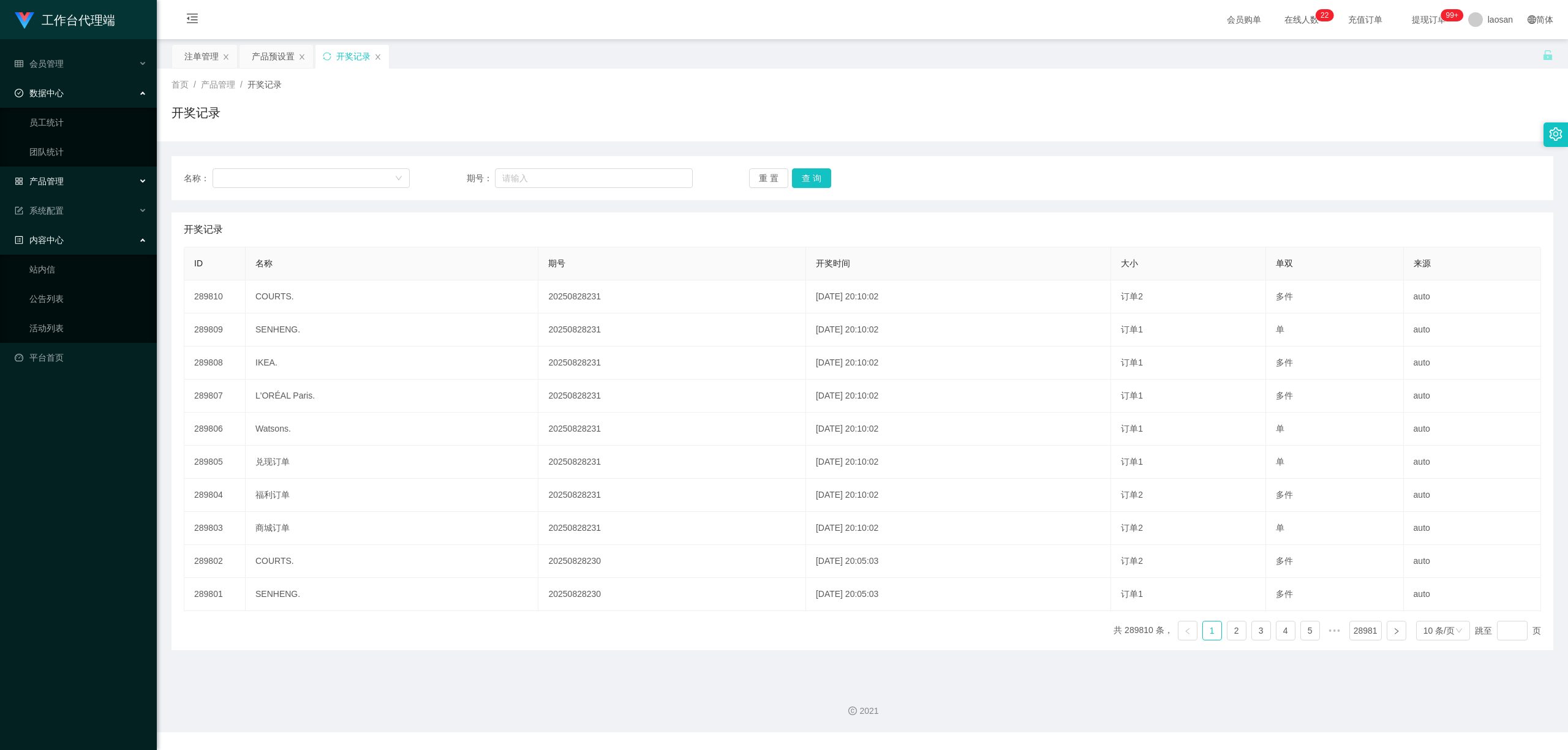
click at [140, 81] on div "数据中心" at bounding box center [78, 93] width 157 height 25
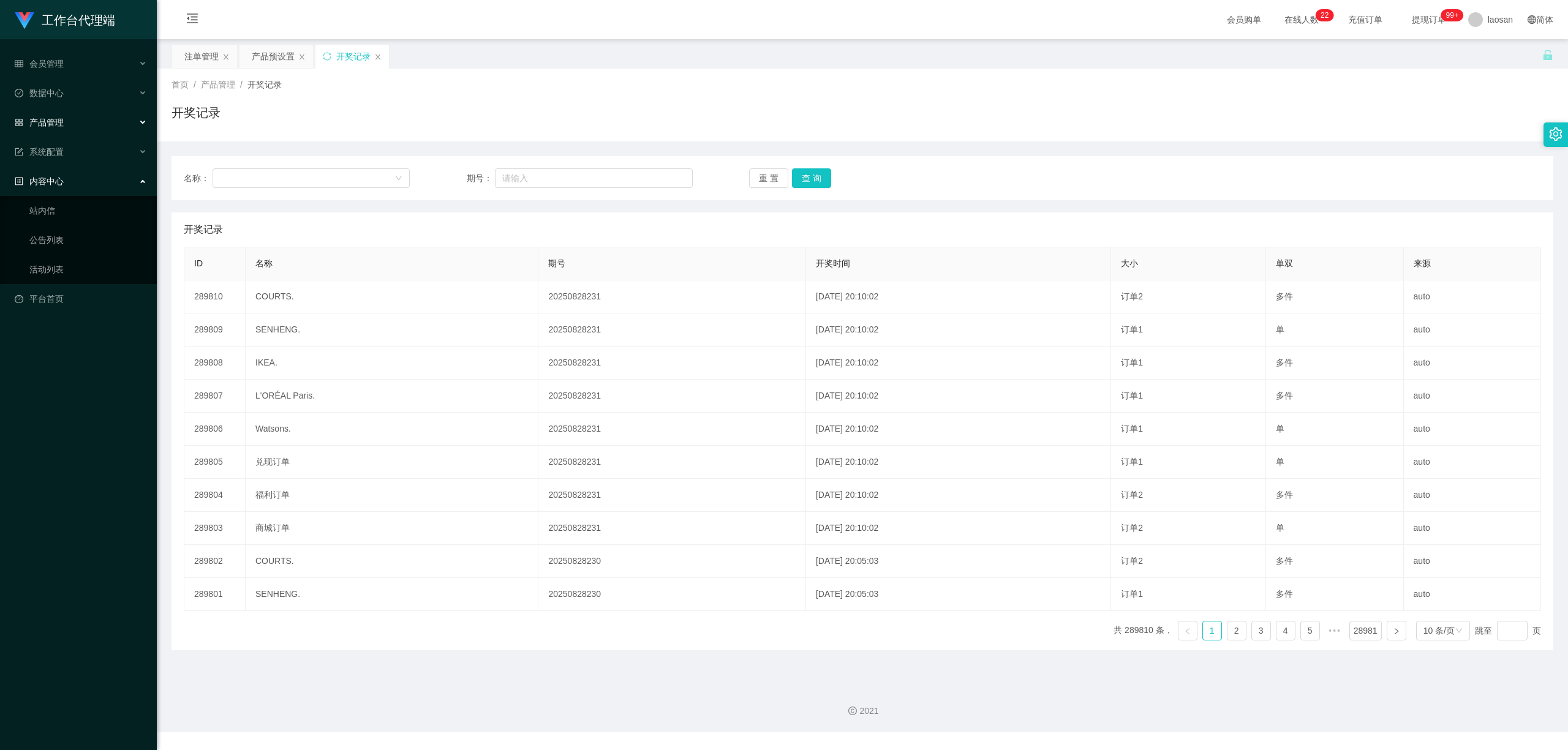
click at [146, 172] on div "内容中心" at bounding box center [78, 181] width 157 height 25
click at [79, 66] on div "会员管理" at bounding box center [78, 64] width 157 height 25
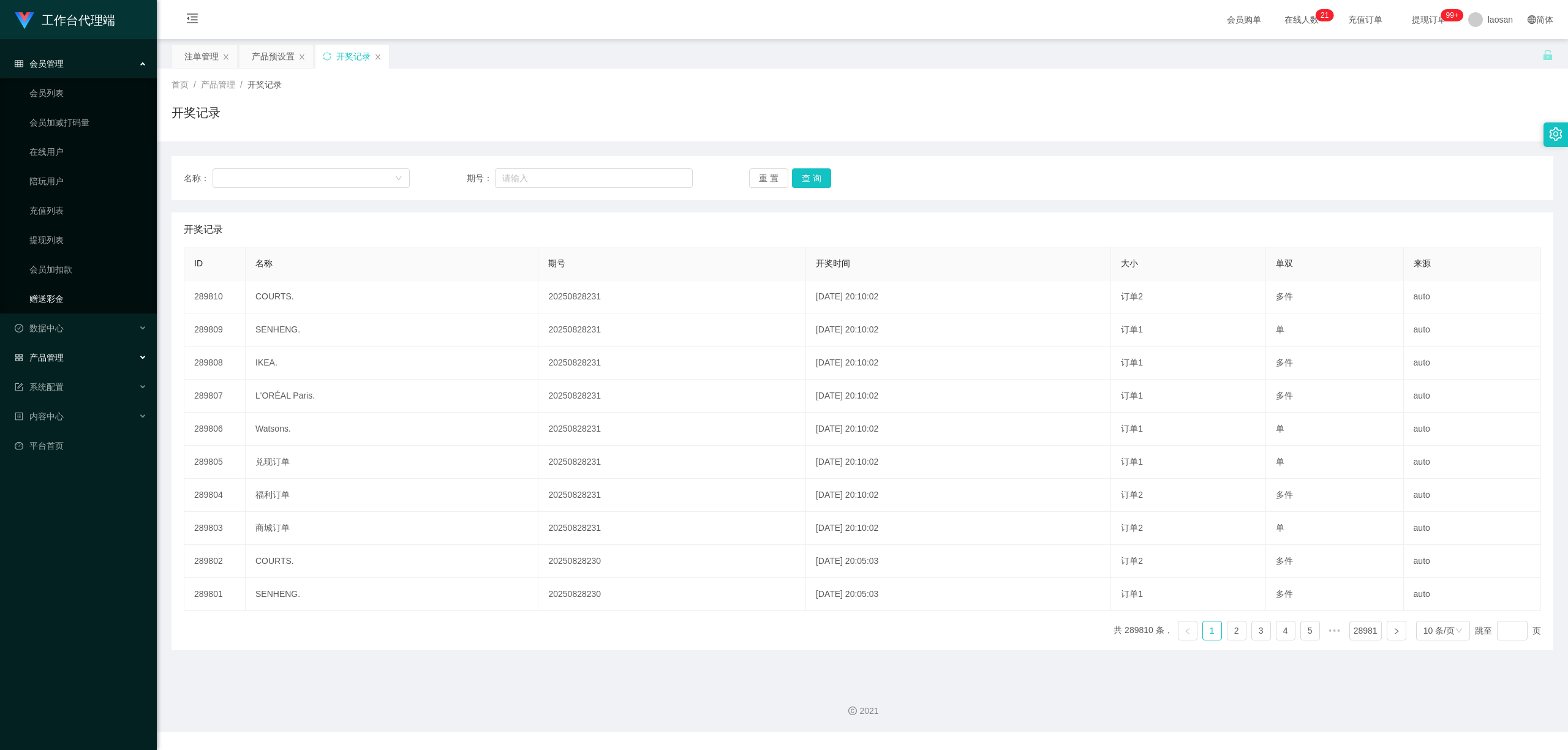
click at [66, 304] on link "赠送彩金" at bounding box center [88, 299] width 117 height 25
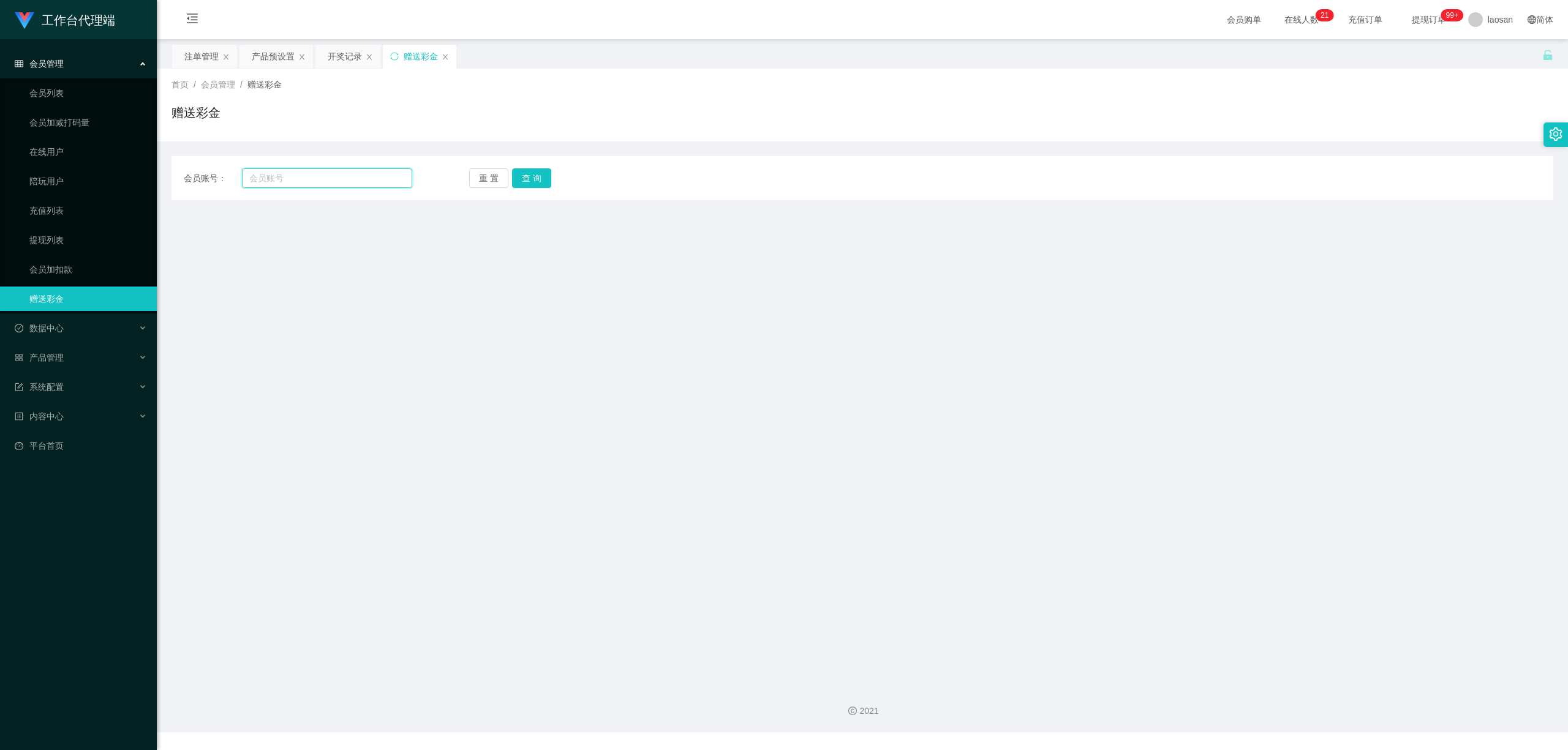
click at [326, 177] on input "text" at bounding box center [327, 178] width 170 height 20
click at [109, 62] on div "会员管理" at bounding box center [78, 64] width 157 height 25
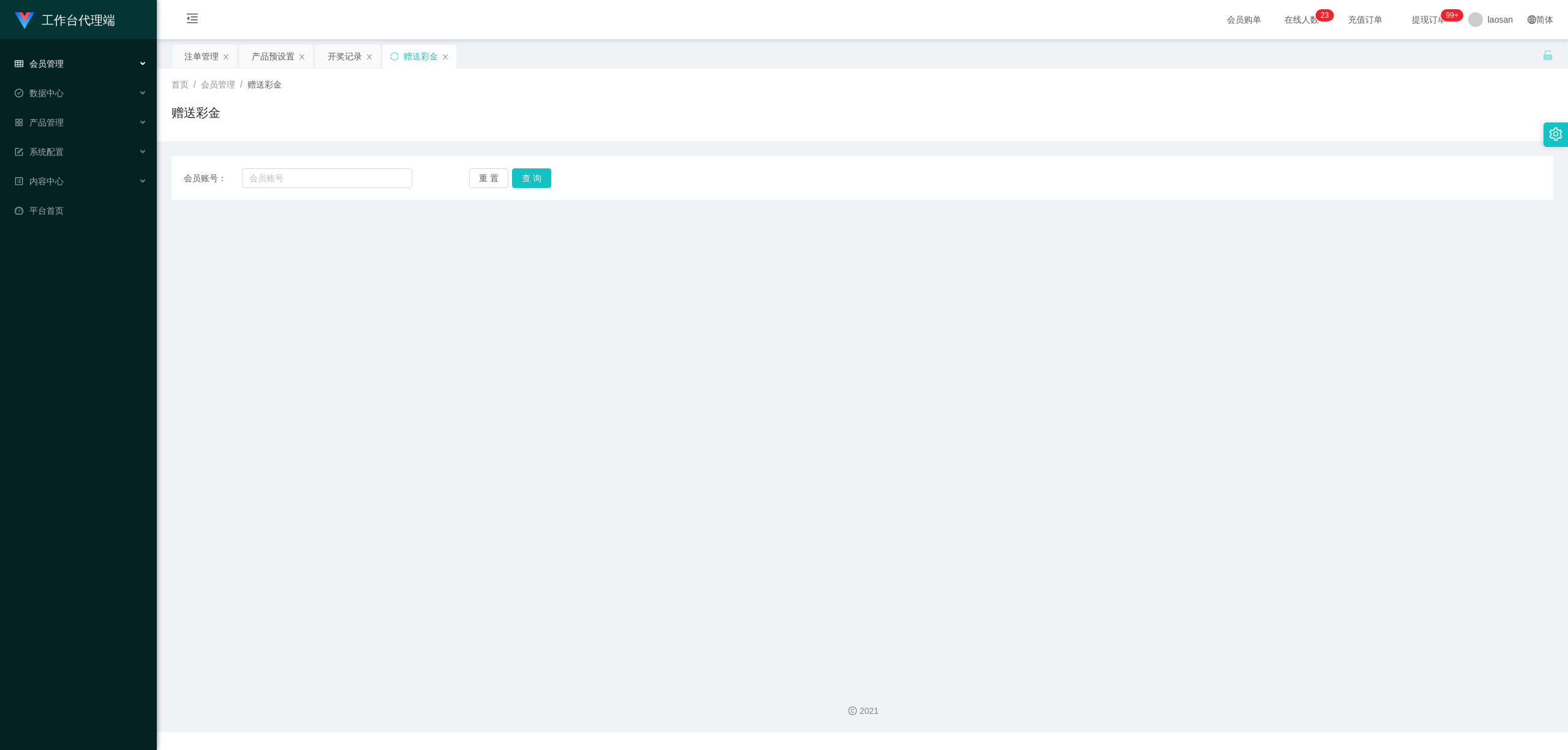
click at [37, 20] on link "工作台代理端" at bounding box center [65, 19] width 100 height 10
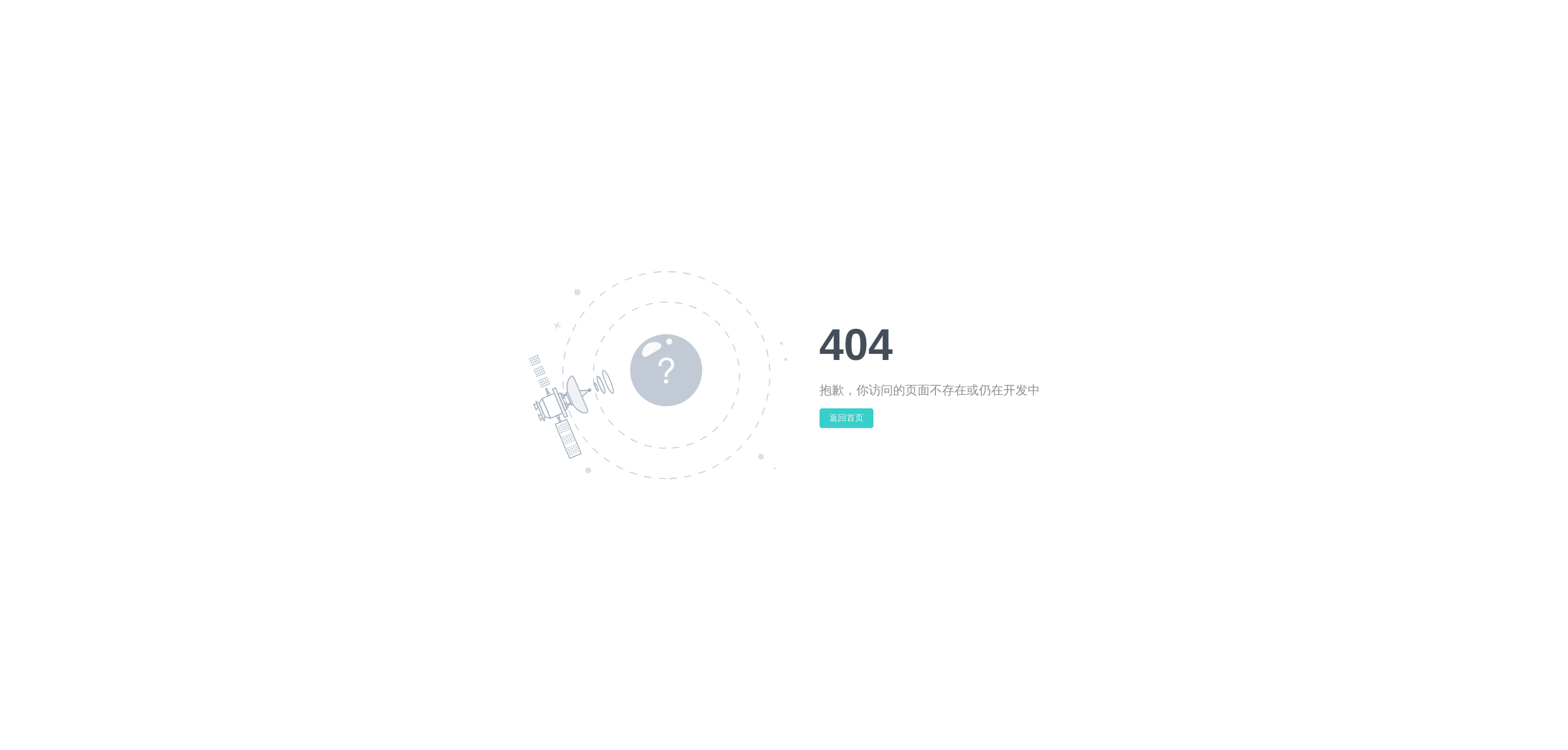
click at [831, 424] on button "返回首页" at bounding box center [846, 418] width 54 height 20
click at [852, 420] on button "返回首页" at bounding box center [846, 418] width 54 height 20
click at [853, 417] on button "返回首页" at bounding box center [846, 418] width 54 height 20
click at [856, 417] on button "返回首页" at bounding box center [846, 418] width 54 height 20
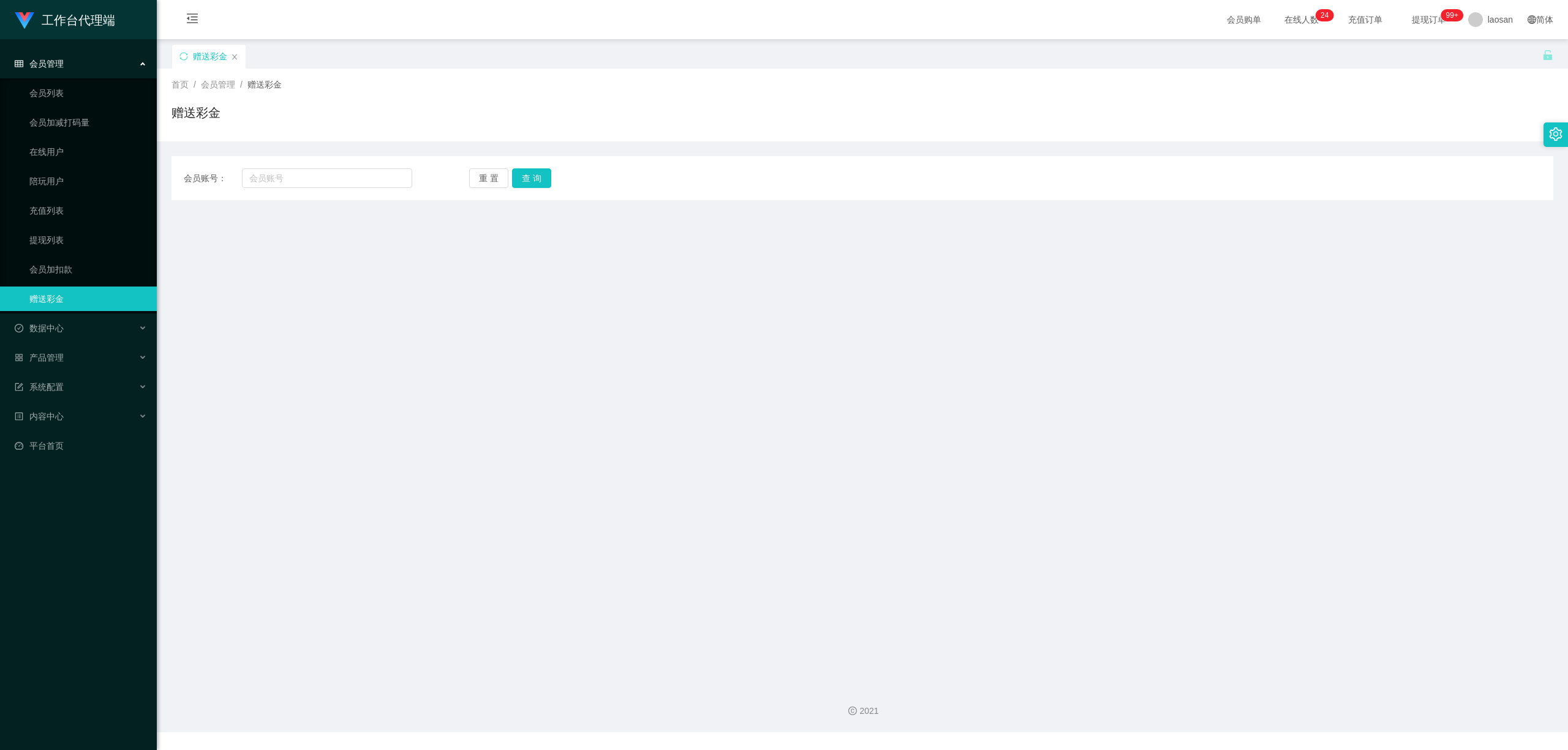
click at [181, 81] on span "首页" at bounding box center [180, 84] width 17 height 10
click at [180, 81] on span "首页" at bounding box center [180, 84] width 17 height 10
click at [178, 84] on span "首页" at bounding box center [180, 84] width 17 height 10
click at [207, 82] on span "会员管理" at bounding box center [218, 84] width 34 height 10
click at [235, 84] on span "会员管理" at bounding box center [218, 84] width 34 height 10
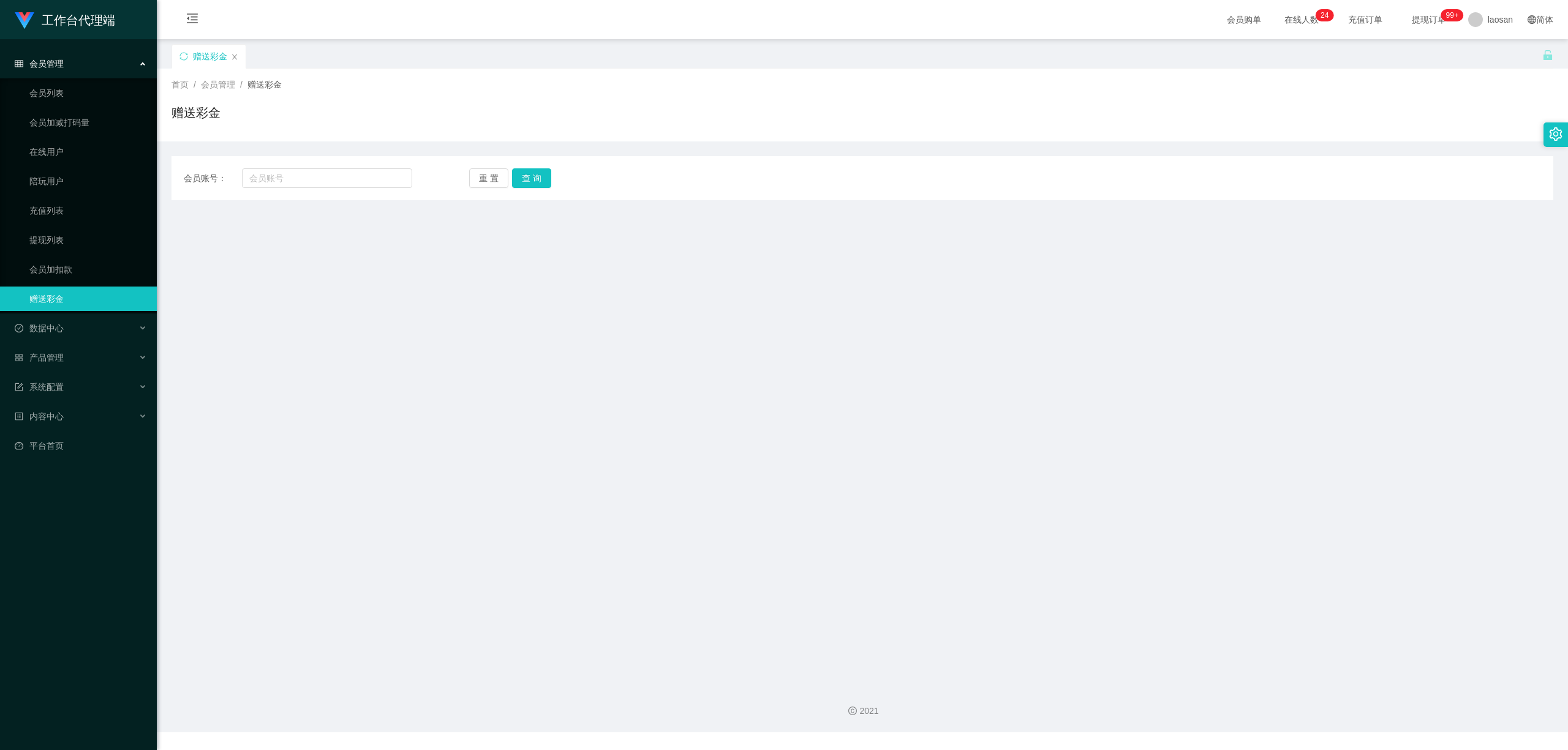
click at [267, 84] on span "赠送彩金" at bounding box center [264, 84] width 34 height 10
click at [191, 88] on span "首页 /" at bounding box center [186, 84] width 30 height 10
click at [188, 87] on span "首页" at bounding box center [180, 84] width 17 height 10
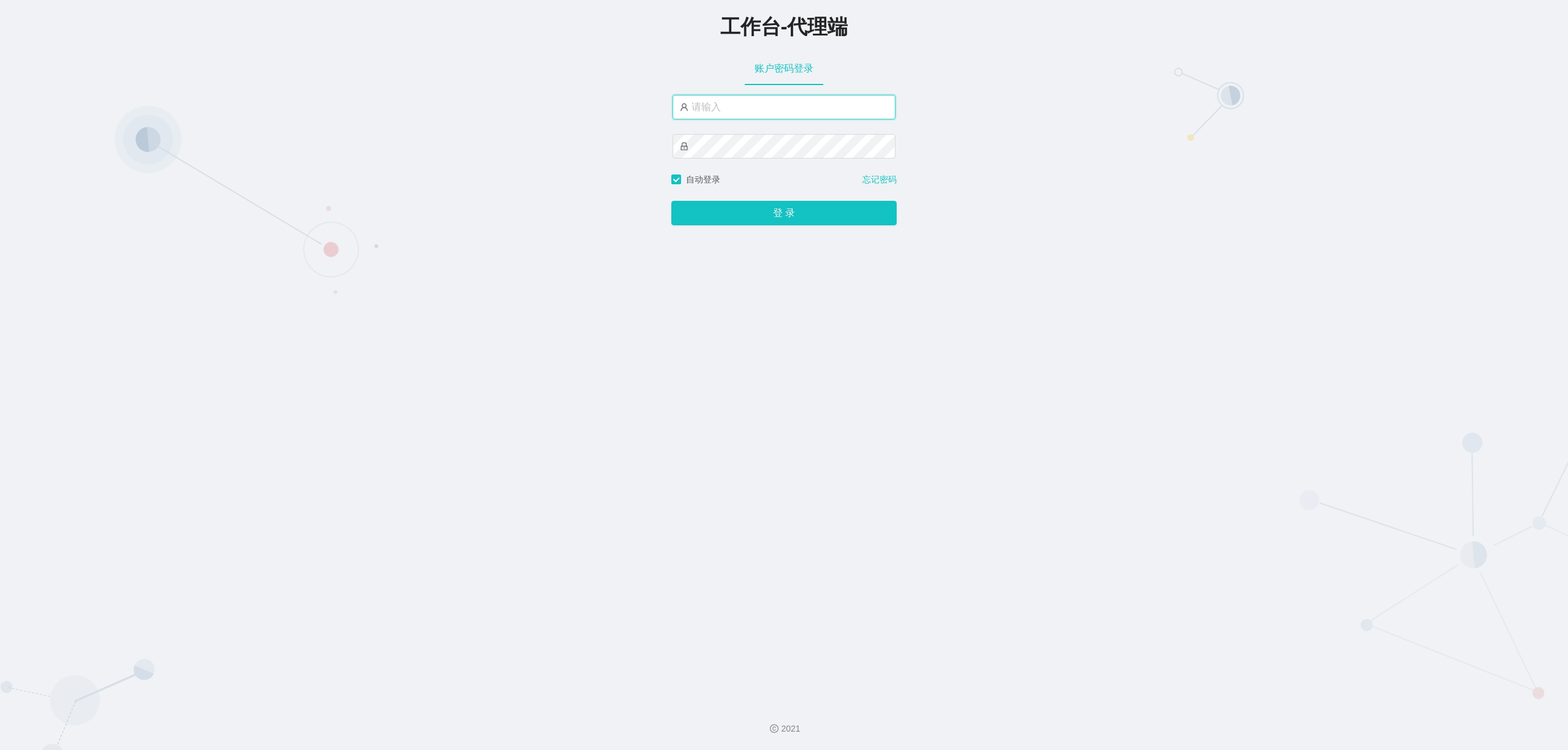
type input "laosan"
click at [804, 201] on div "登 录" at bounding box center [784, 205] width 225 height 39
click at [801, 223] on button "登 录" at bounding box center [784, 213] width 225 height 25
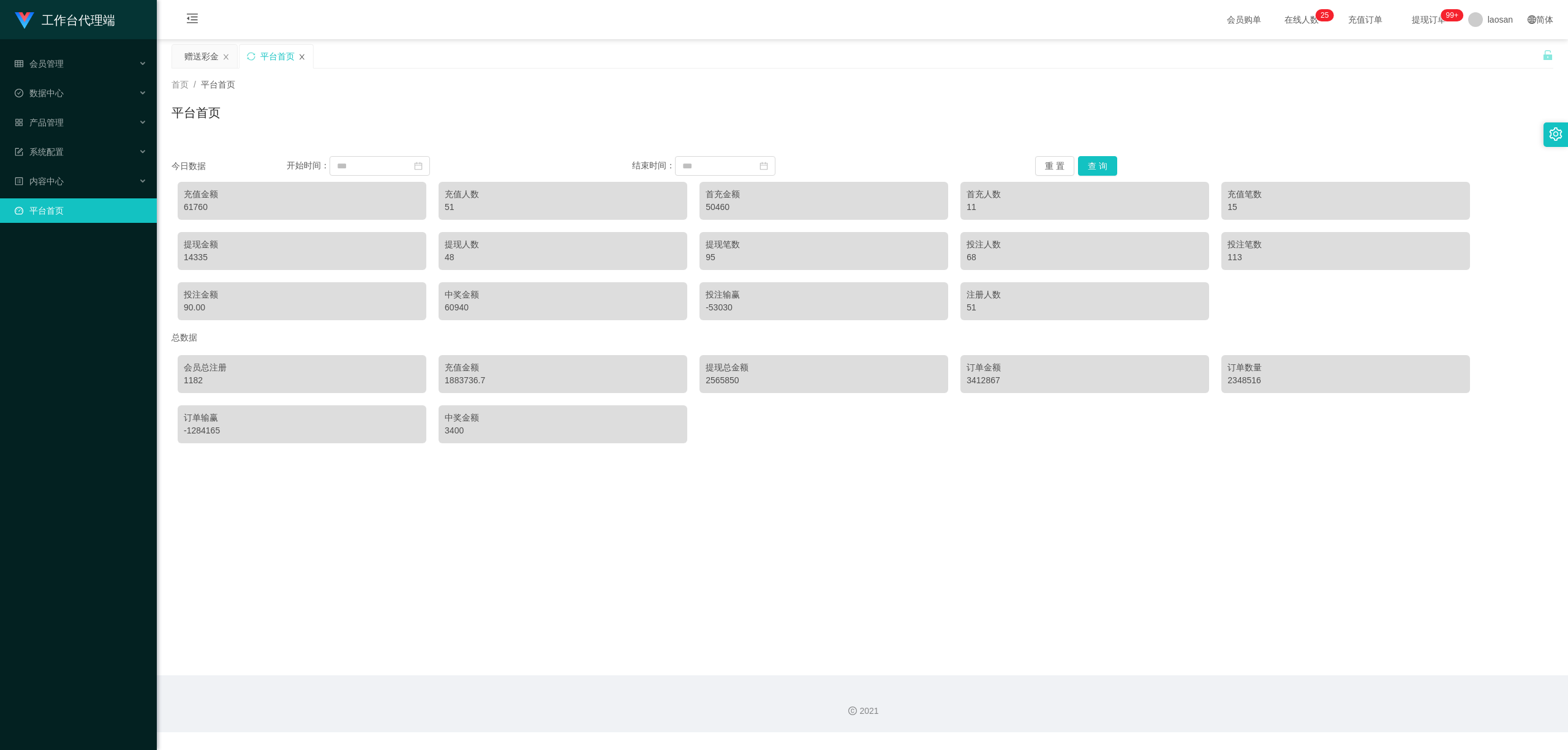
click at [302, 56] on icon "图标: close" at bounding box center [302, 56] width 5 height 5
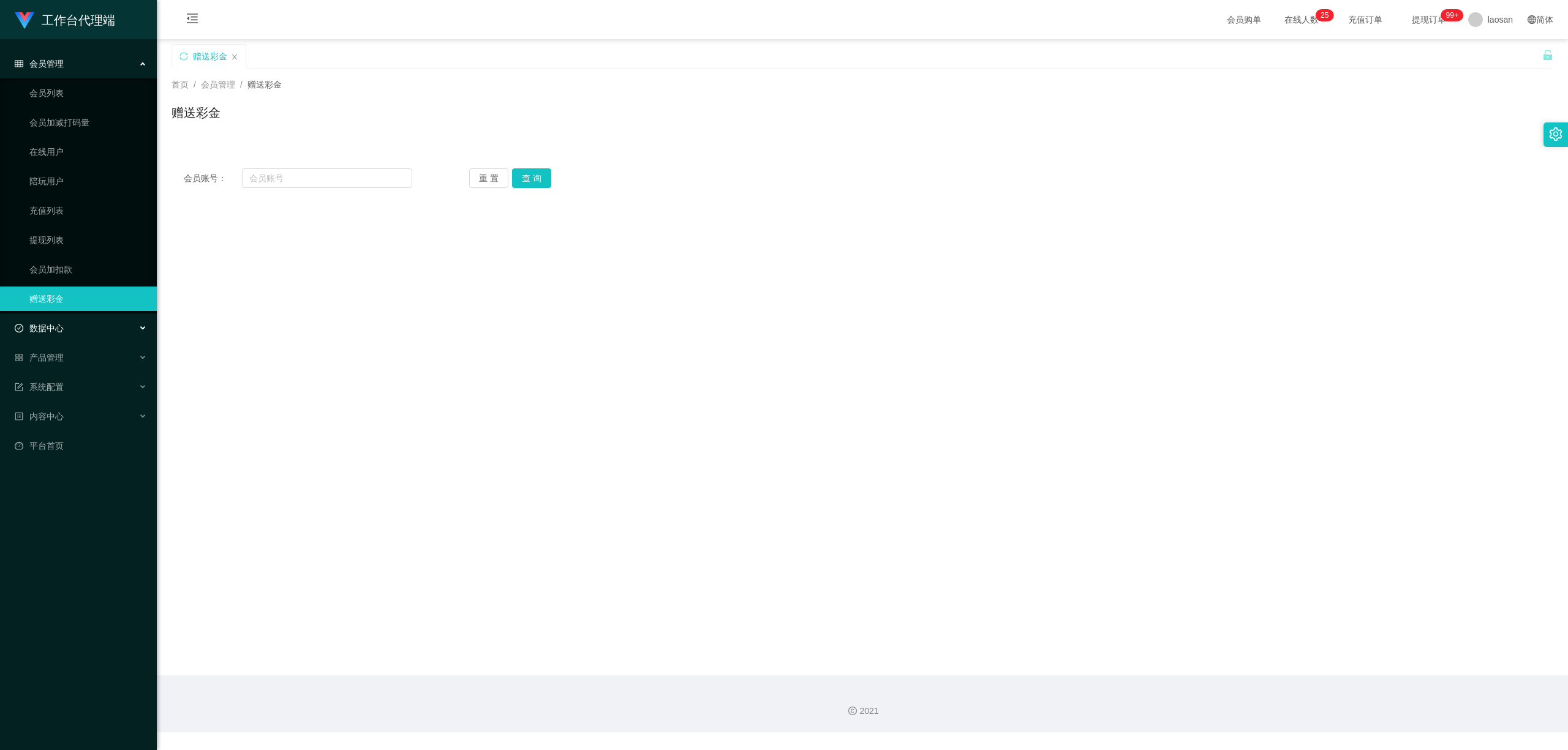
click at [111, 321] on div "数据中心" at bounding box center [78, 328] width 157 height 25
click at [121, 297] on link "赠送彩金" at bounding box center [88, 299] width 117 height 25
click at [109, 355] on div "产品管理" at bounding box center [78, 358] width 157 height 25
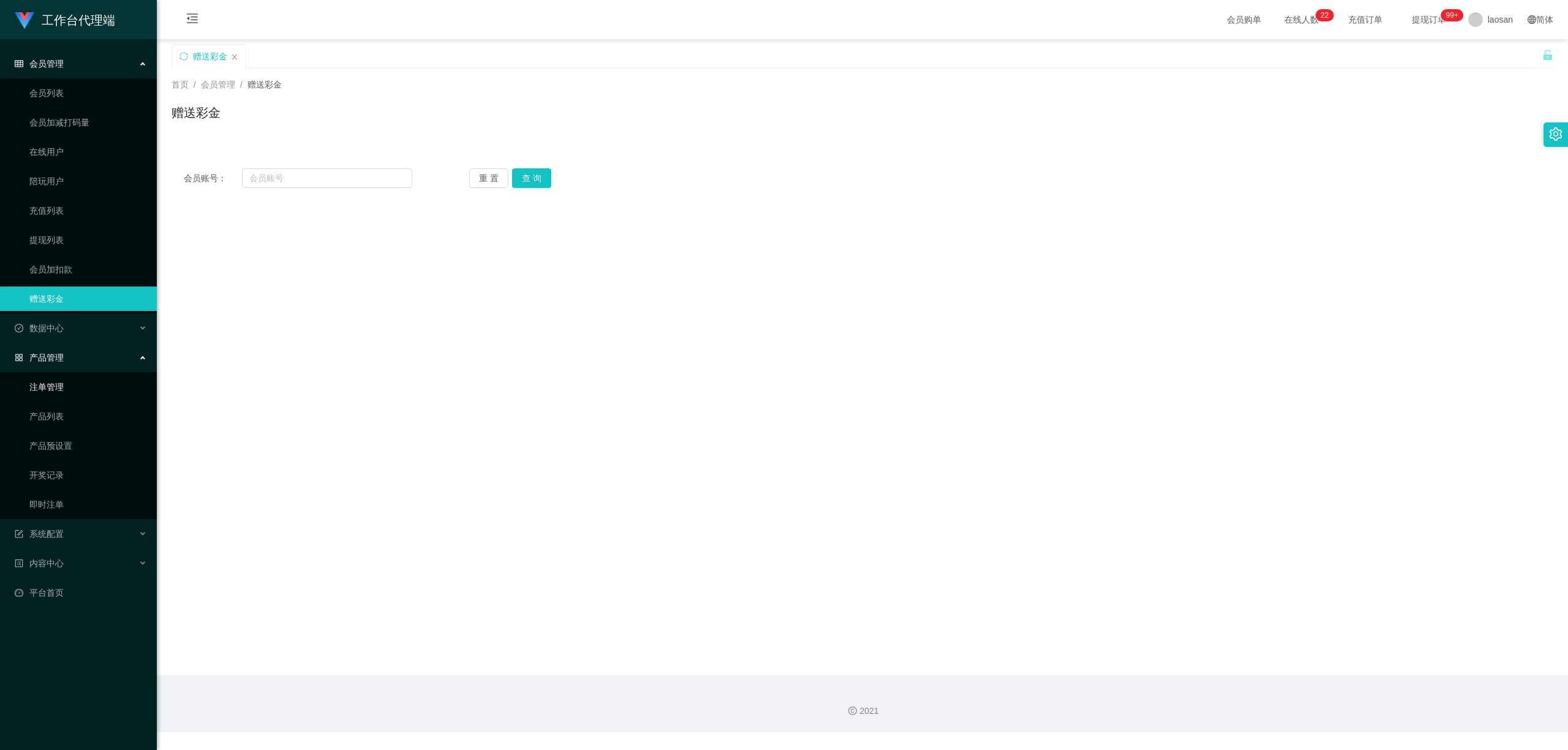
click at [105, 381] on link "注单管理" at bounding box center [88, 387] width 117 height 25
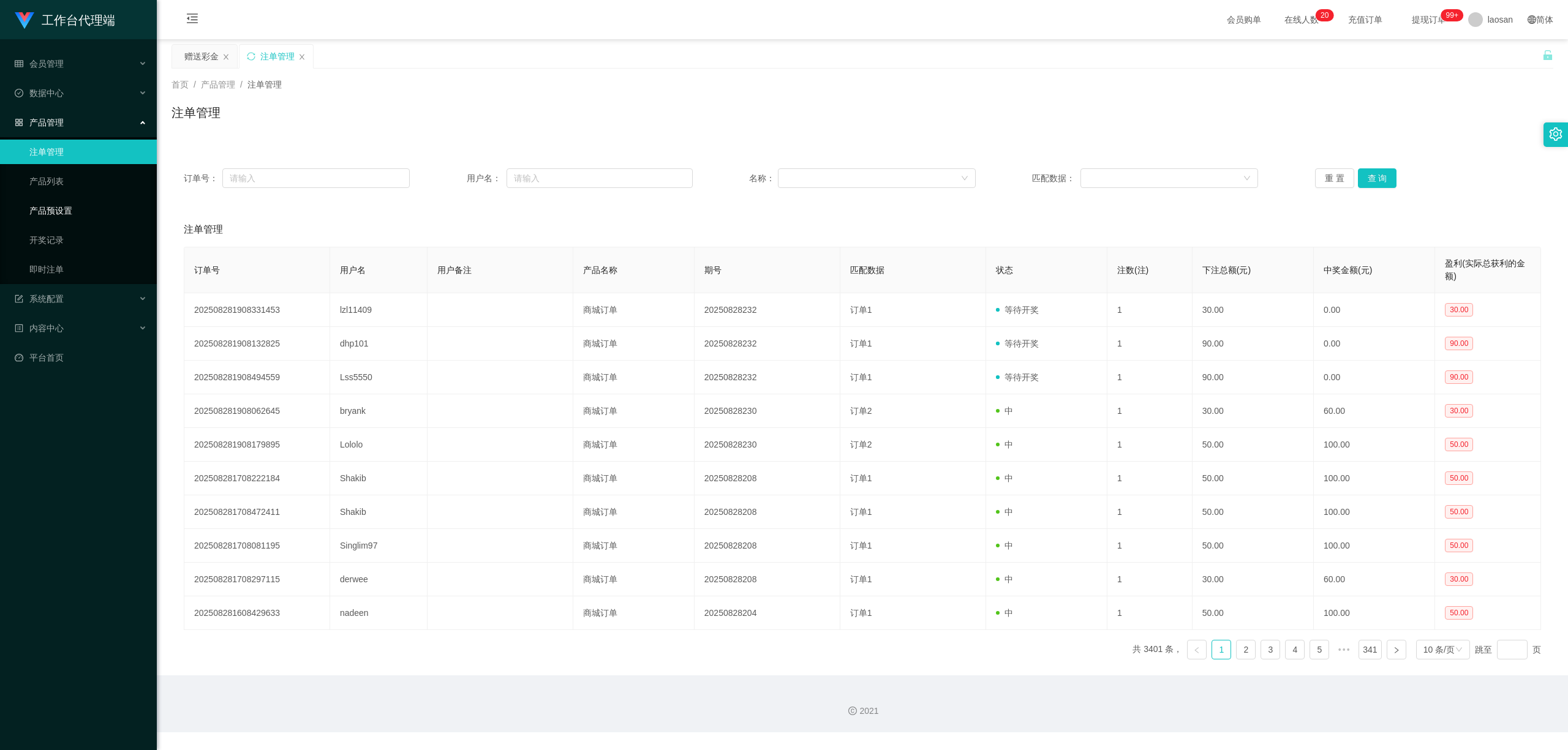
click at [91, 213] on link "产品预设置" at bounding box center [88, 211] width 117 height 25
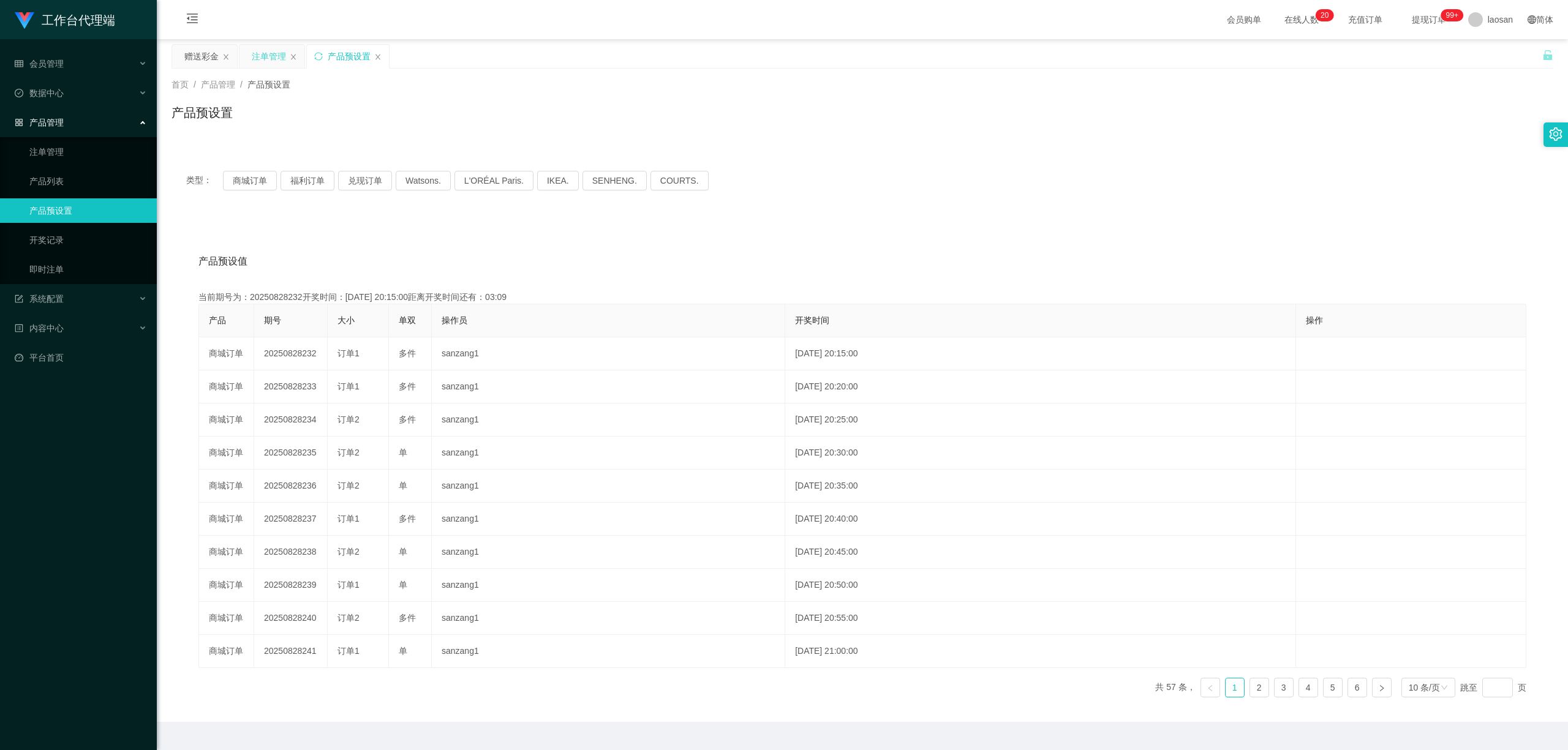
click at [268, 54] on div "注单管理" at bounding box center [269, 56] width 34 height 23
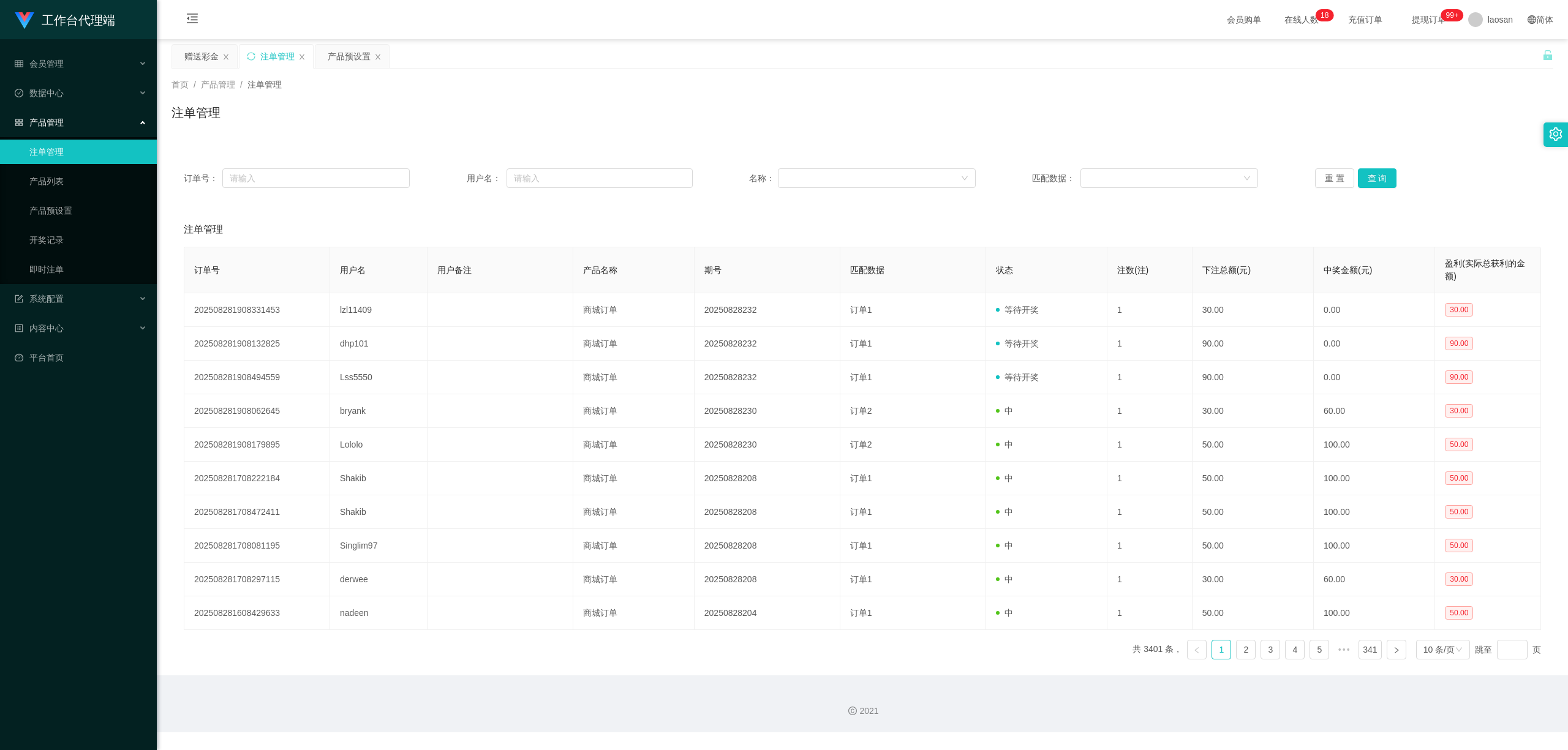
drag, startPoint x: 214, startPoint y: 59, endPoint x: 377, endPoint y: 81, distance: 164.5
click at [377, 81] on div "关闭左侧 关闭右侧 关闭其它 刷新页面 赠送彩金 注单管理 产品预设置 首页 / 产品管理 / 注单管理 / 注单管理 订单号： 用户名： 名称： 匹配数据：…" at bounding box center [863, 356] width 1382 height 625
drag, startPoint x: 214, startPoint y: 62, endPoint x: 240, endPoint y: 62, distance: 26.0
click at [239, 62] on div "赠送彩金 注单管理 产品预设置" at bounding box center [281, 65] width 219 height 43
click at [341, 61] on div "产品预设置" at bounding box center [349, 56] width 43 height 23
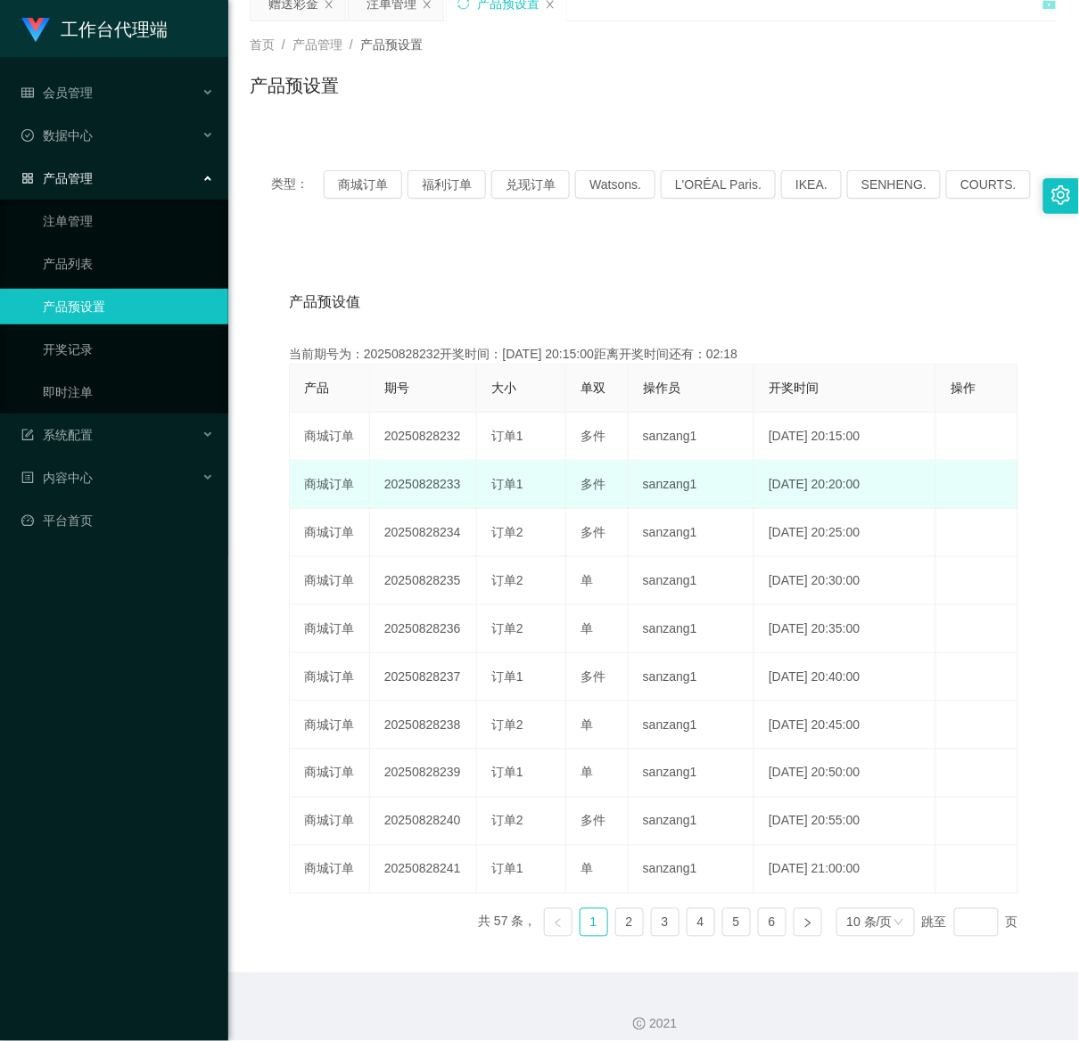
scroll to position [96, 0]
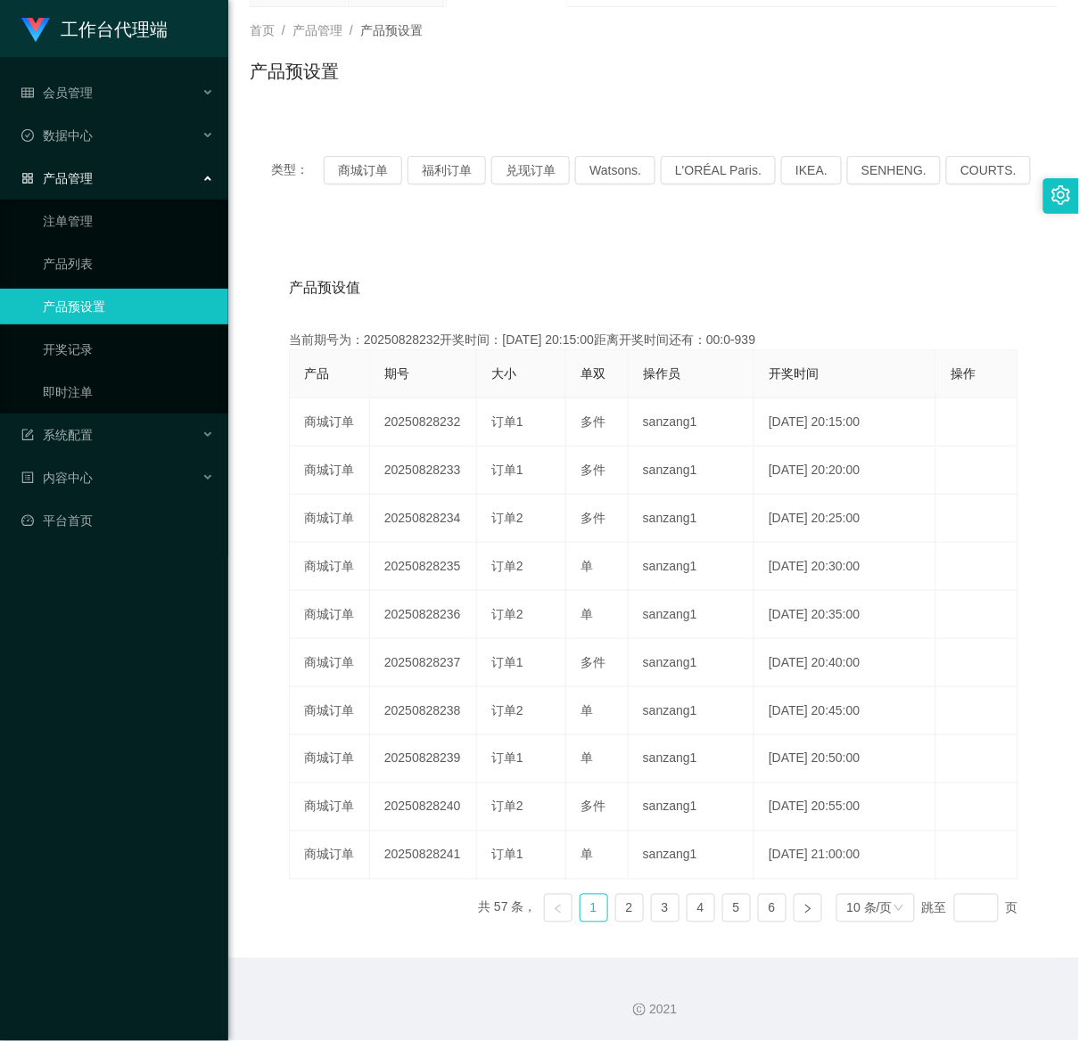
click at [180, 997] on div "工作台代理端 会员管理 会员列表 会员加减打码量 在线用户 陪玩用户 充值列表 提现列表 会员加扣款 赠送彩金 数据中心 员工统计 团队统计 产品管理 注单管…" at bounding box center [114, 520] width 228 height 1041
click at [372, 168] on button "商城订单" at bounding box center [363, 170] width 78 height 29
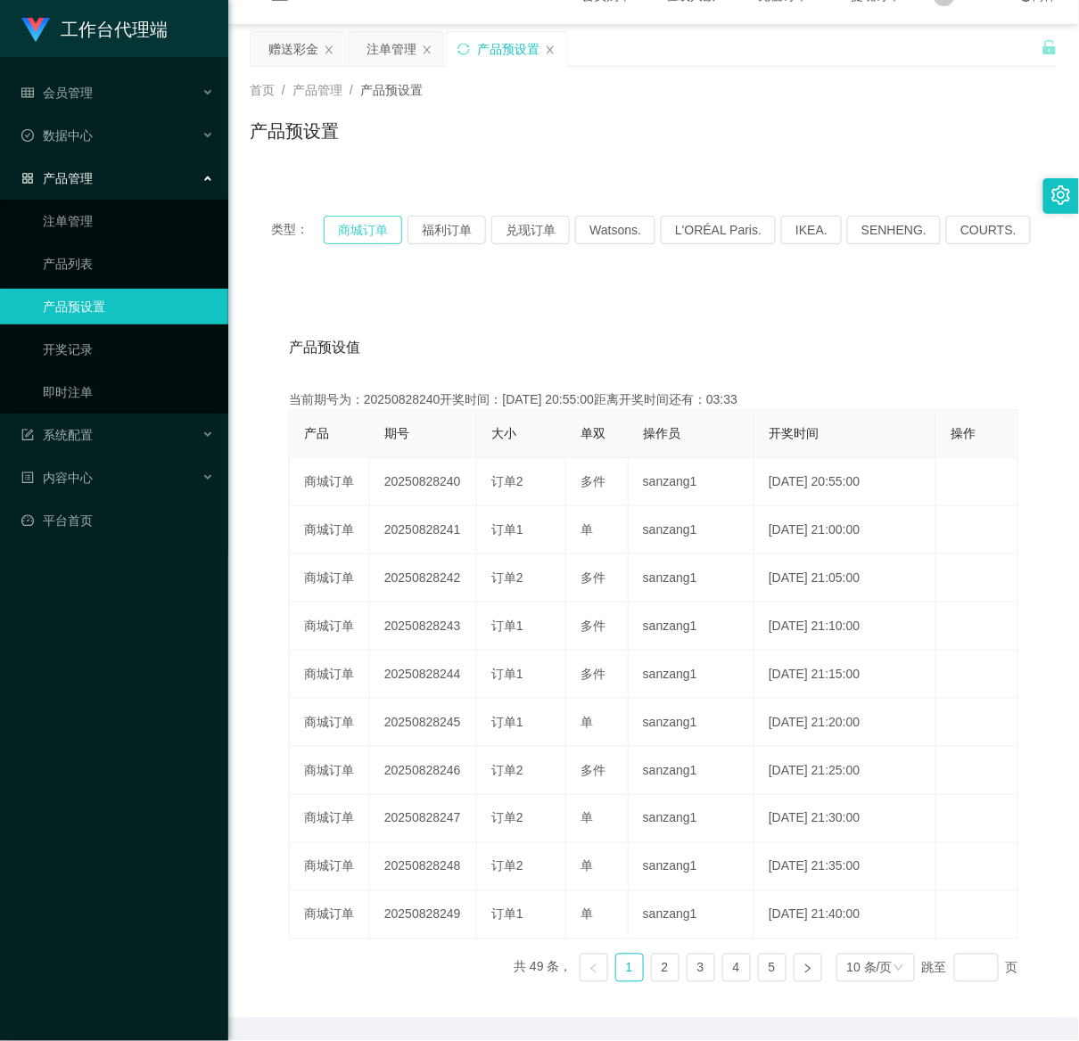
scroll to position [0, 0]
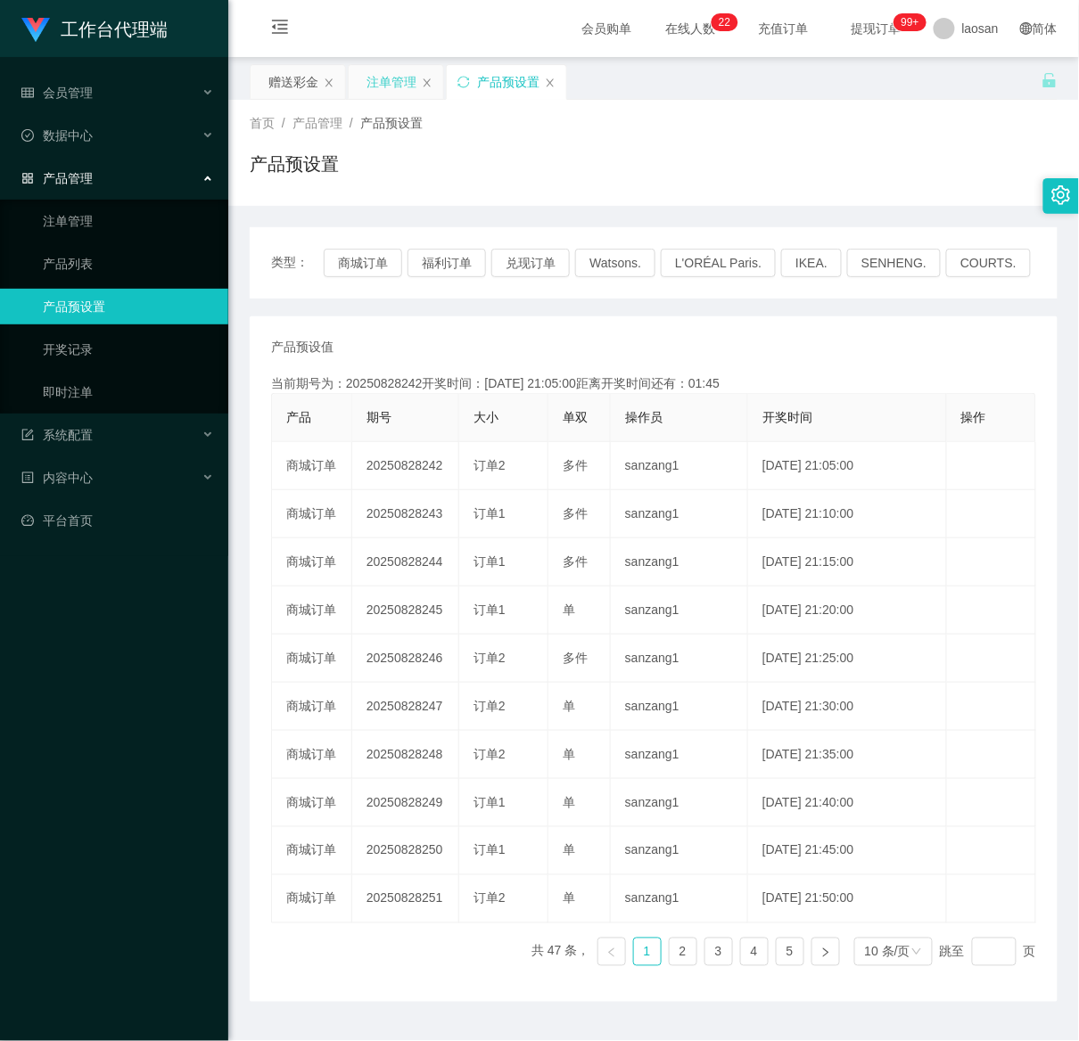
click at [407, 83] on div "注单管理" at bounding box center [391, 82] width 50 height 34
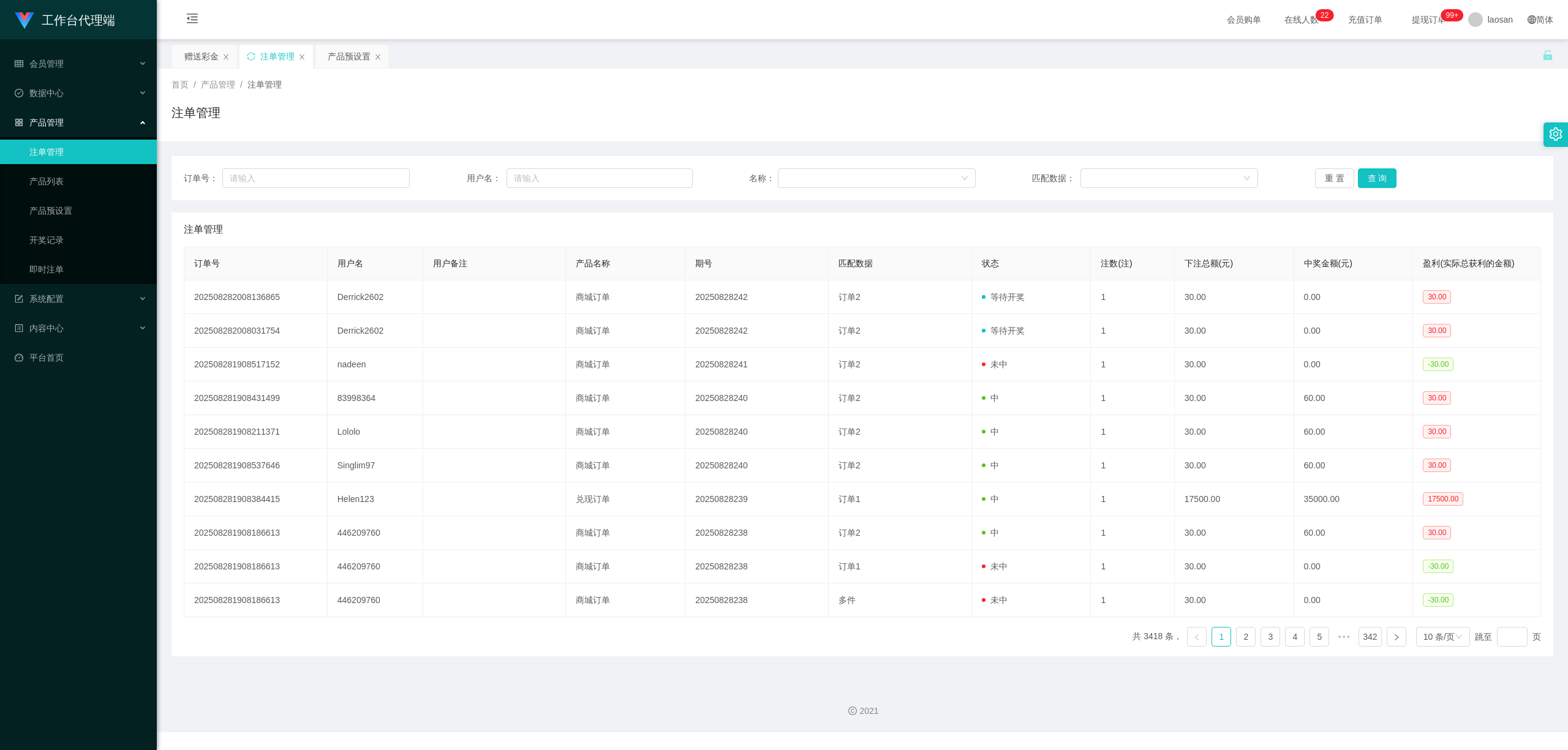
click at [1382, 194] on div "订单号： 用户名： 名称： 匹配数据： 重 置 查 询" at bounding box center [863, 178] width 1382 height 44
click at [1379, 180] on button "查 询" at bounding box center [1377, 178] width 39 height 20
click at [1379, 180] on div "重 置 查 询" at bounding box center [1427, 178] width 226 height 20
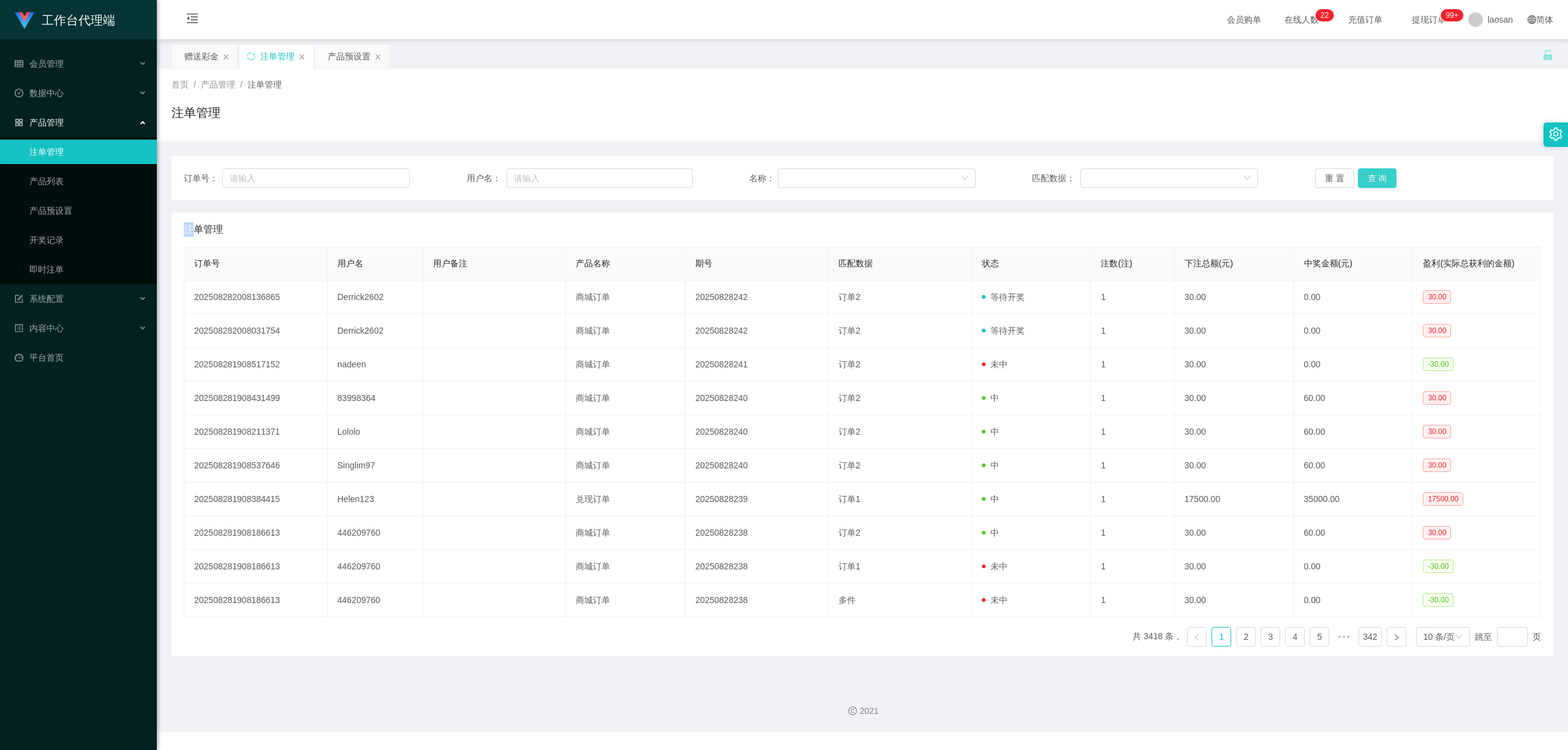
click at [1379, 180] on button "查 询" at bounding box center [1377, 178] width 39 height 20
click at [1379, 180] on div "重 置 查 询" at bounding box center [1427, 178] width 226 height 20
click at [1379, 180] on button "查 询" at bounding box center [1377, 178] width 39 height 20
click at [1379, 180] on div "重 置 查 询" at bounding box center [1427, 178] width 226 height 20
click at [1379, 179] on button "查 询" at bounding box center [1377, 178] width 39 height 20
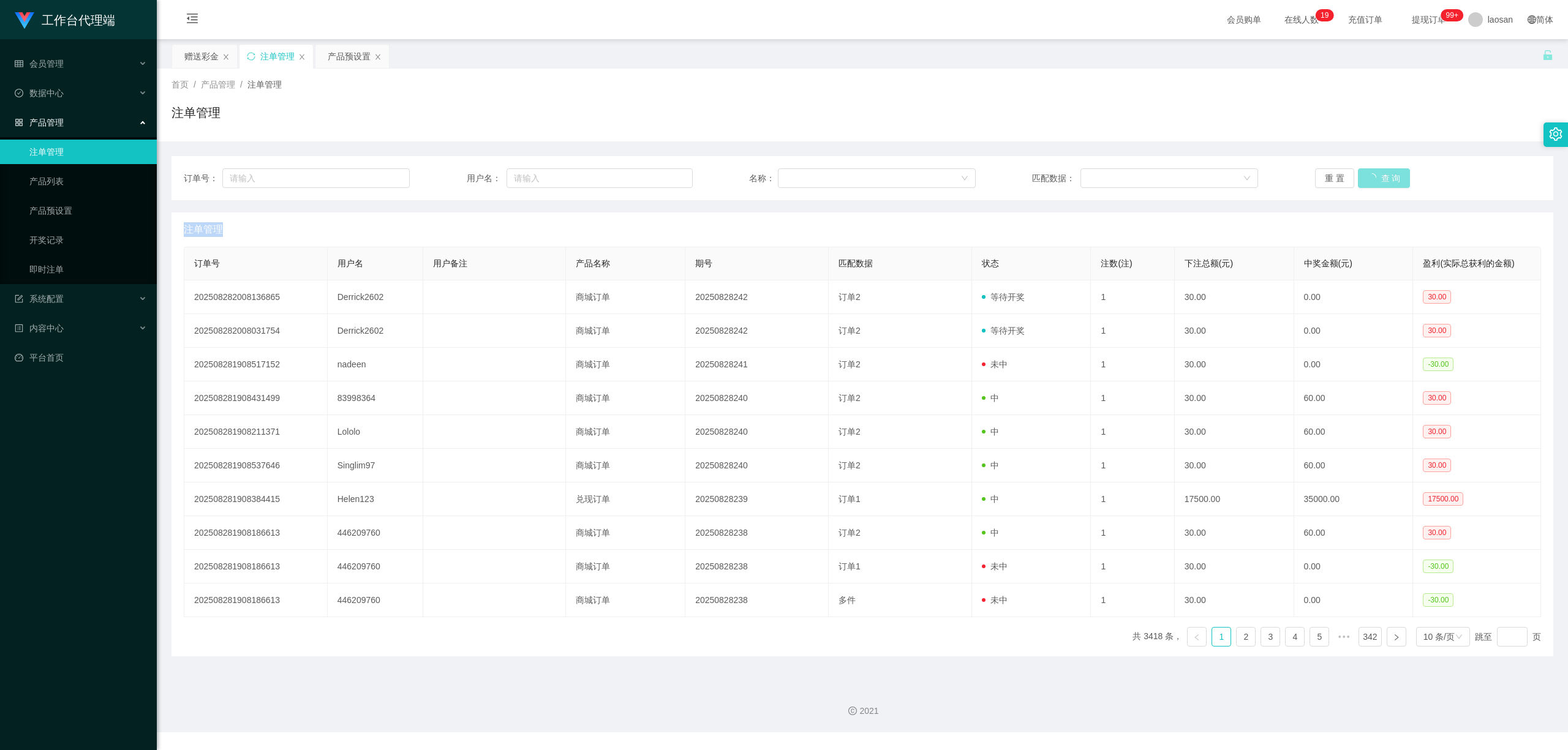
click at [1379, 179] on div "重 置 查 询" at bounding box center [1427, 178] width 226 height 20
click at [1379, 179] on button "查 询" at bounding box center [1377, 178] width 39 height 20
click at [1379, 179] on div "重 置 查 询" at bounding box center [1427, 178] width 226 height 20
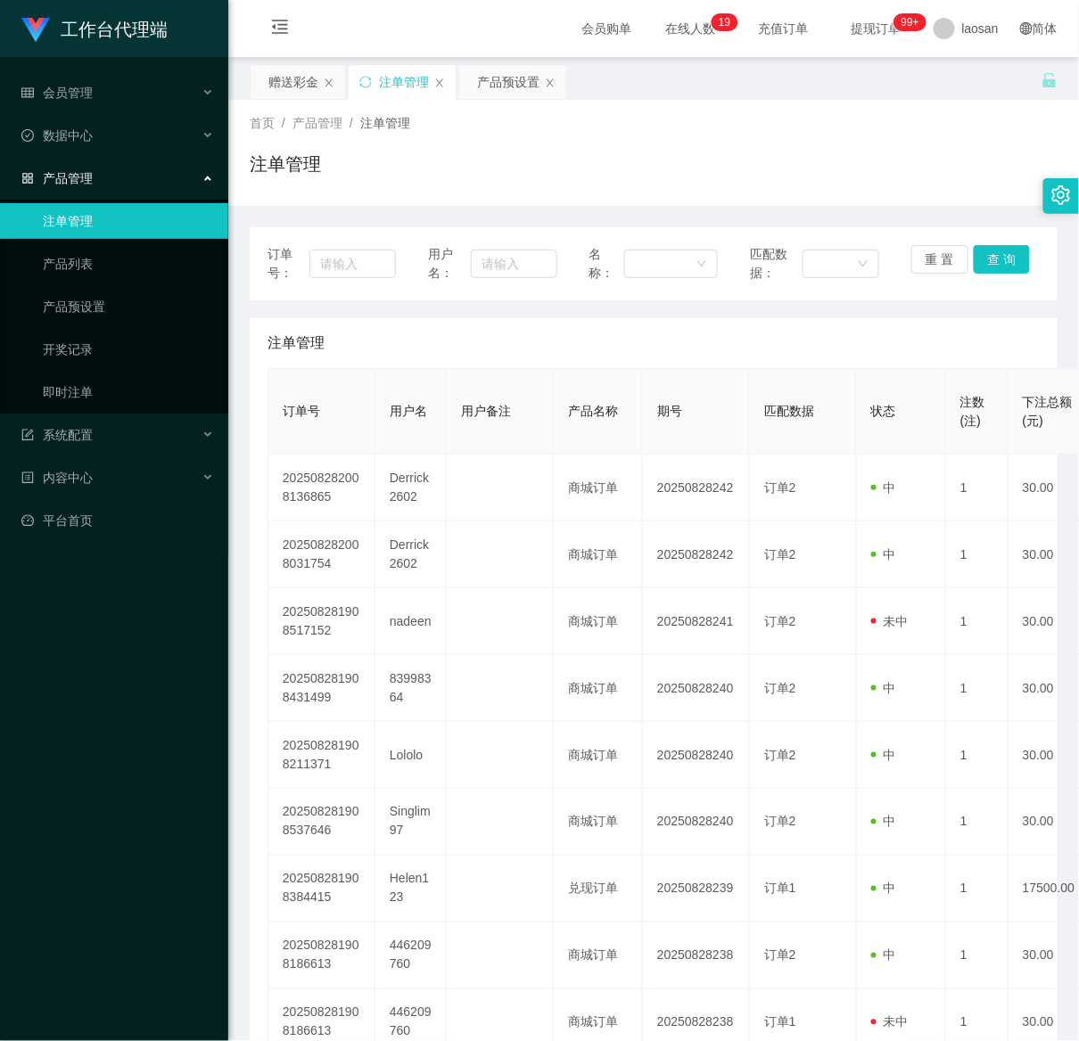
drag, startPoint x: 394, startPoint y: 71, endPoint x: 412, endPoint y: 129, distance: 60.6
click at [394, 71] on div "注单管理" at bounding box center [404, 82] width 50 height 34
click at [304, 70] on div "赠送彩金" at bounding box center [293, 82] width 50 height 34
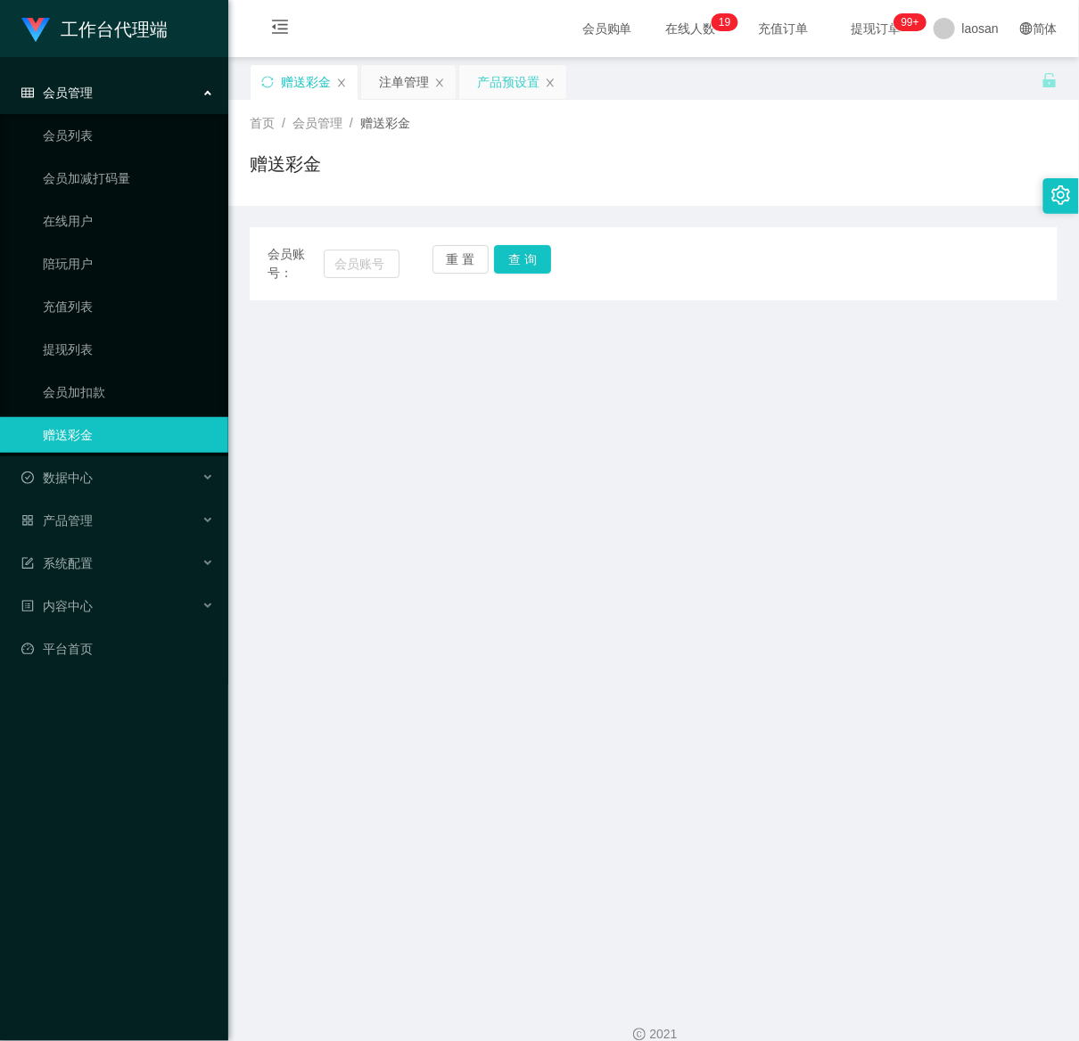
click at [517, 75] on div "产品预设置" at bounding box center [508, 82] width 62 height 34
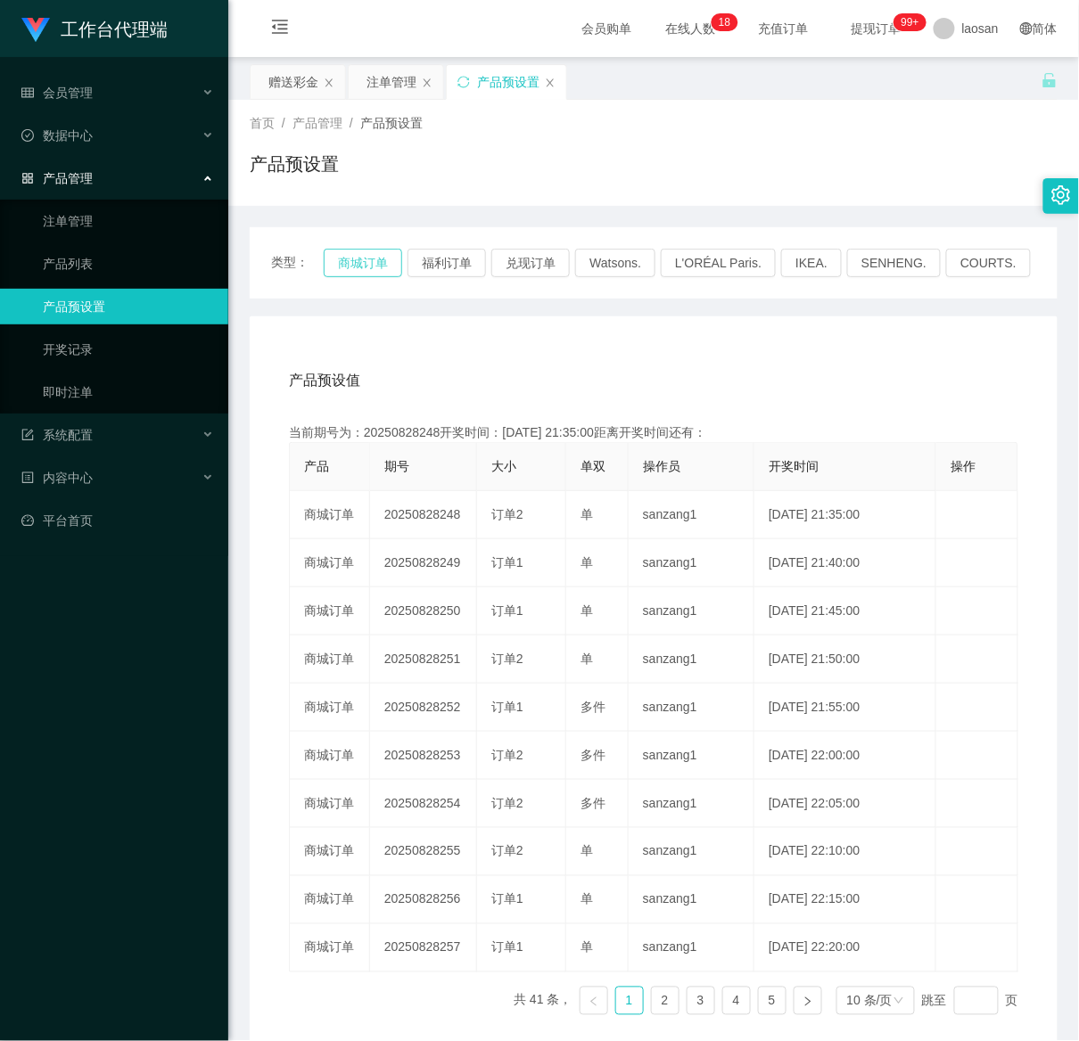
click at [358, 255] on button "商城订单" at bounding box center [363, 263] width 78 height 29
click at [357, 254] on button "商城订单" at bounding box center [363, 263] width 78 height 29
click at [357, 251] on button "商城订单" at bounding box center [363, 263] width 78 height 29
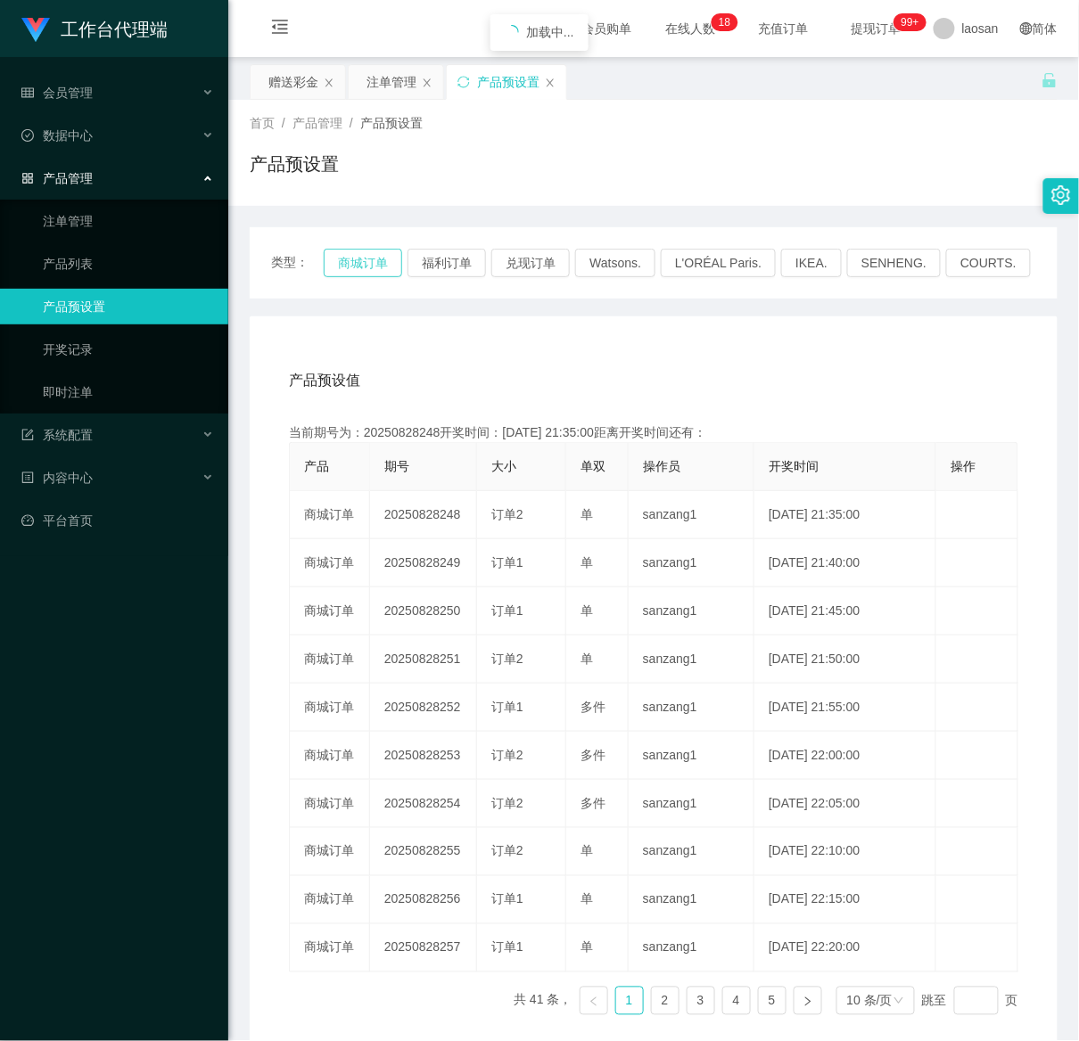
drag, startPoint x: 357, startPoint y: 251, endPoint x: 607, endPoint y: 526, distance: 371.8
click at [358, 251] on button "商城订单" at bounding box center [363, 263] width 78 height 29
click at [398, 84] on div "注单管理" at bounding box center [391, 82] width 50 height 34
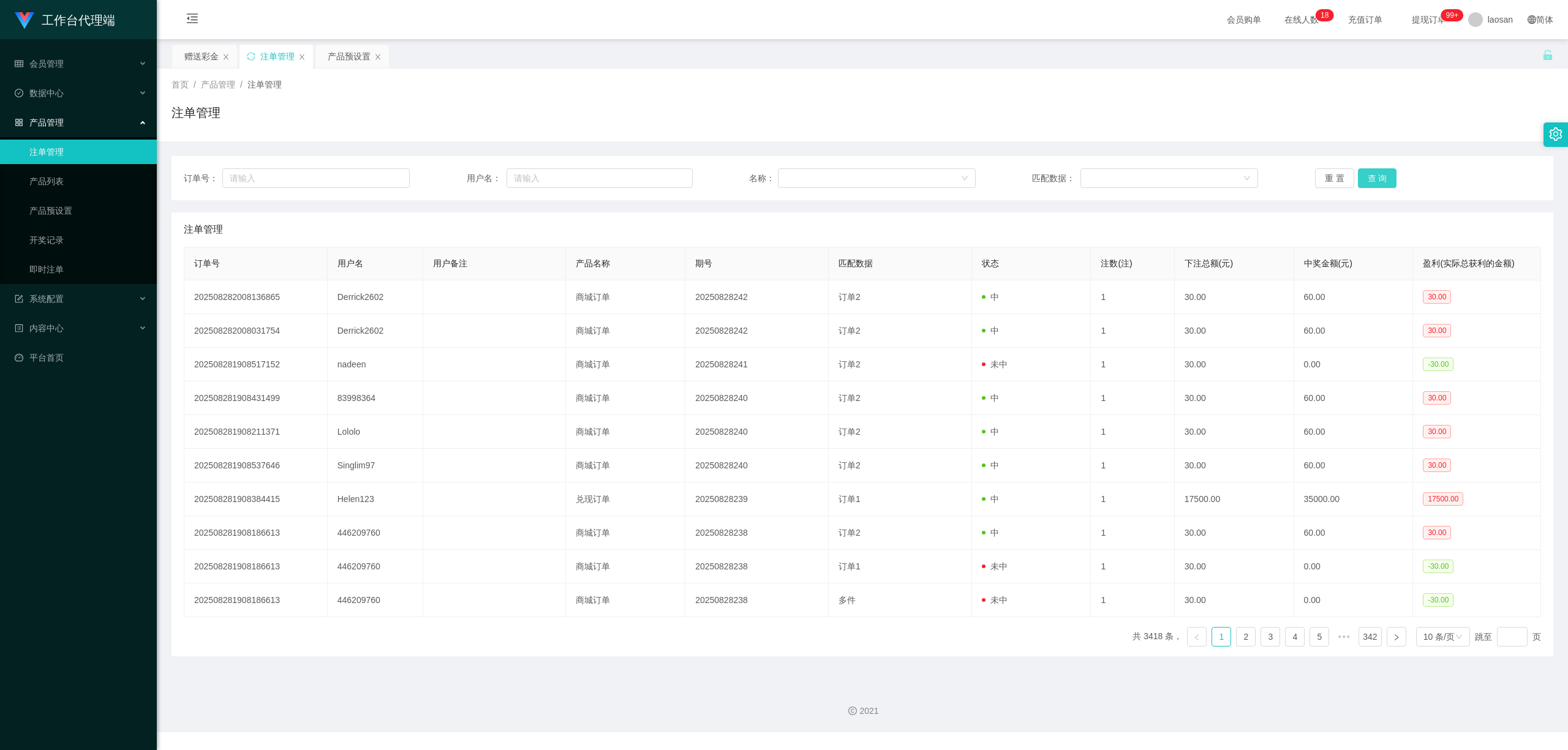
click at [1372, 177] on button "查 询" at bounding box center [1377, 178] width 39 height 20
click at [1372, 177] on div "重 置 查 询" at bounding box center [1427, 178] width 226 height 20
click at [1372, 177] on button "查 询" at bounding box center [1377, 178] width 39 height 20
click at [1372, 177] on div "重 置 查 询" at bounding box center [1427, 178] width 226 height 20
click at [1377, 172] on button "查 询" at bounding box center [1377, 178] width 39 height 20
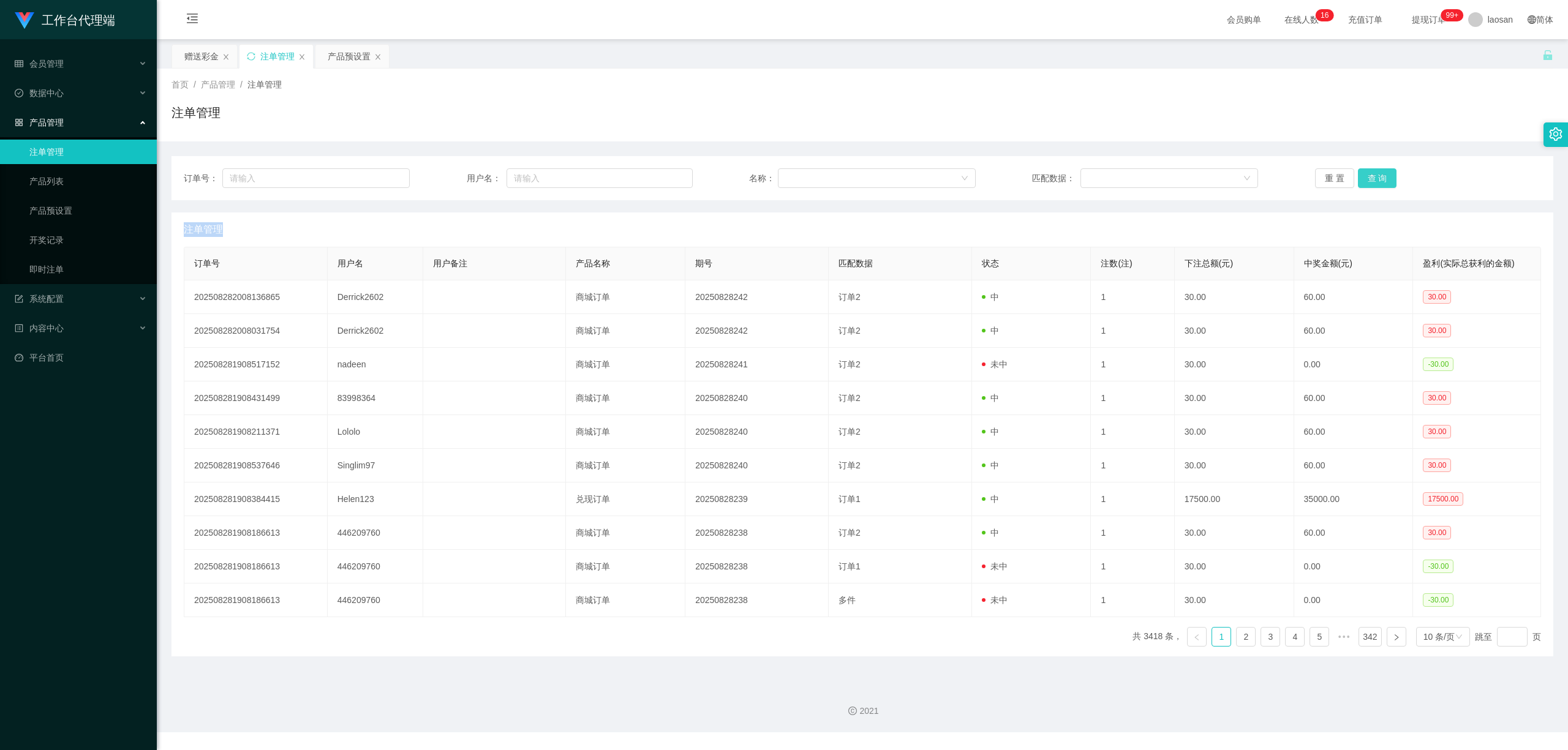
click at [1377, 172] on button "查 询" at bounding box center [1377, 178] width 39 height 20
click at [1377, 172] on div "重 置 查 询" at bounding box center [1427, 178] width 226 height 20
click at [1377, 172] on button "查 询" at bounding box center [1377, 178] width 39 height 20
click at [1377, 172] on div "重 置 查 询" at bounding box center [1427, 178] width 226 height 20
click at [1371, 181] on button "查 询" at bounding box center [1377, 178] width 39 height 20
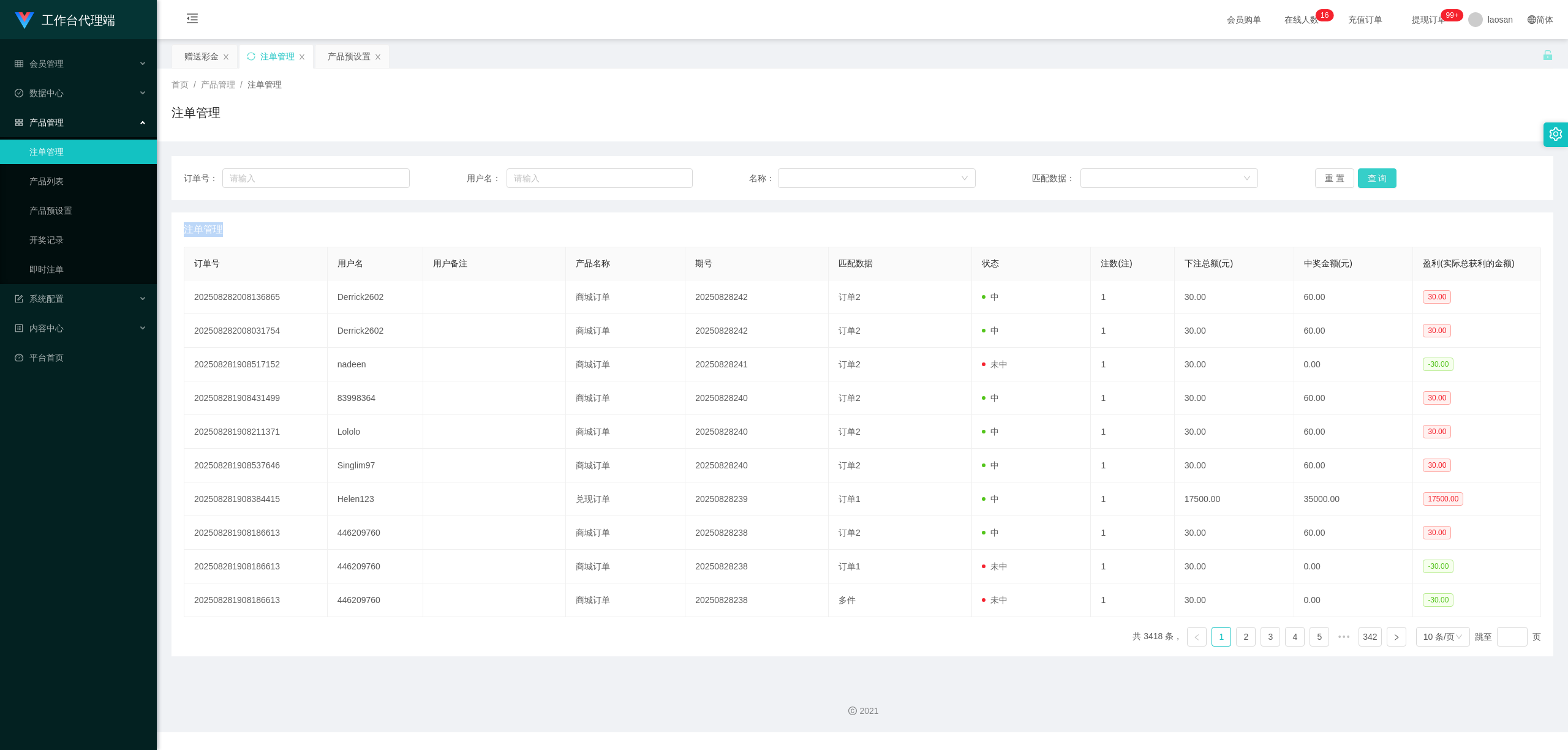
click at [1371, 181] on div "重 置 查 询" at bounding box center [1427, 178] width 226 height 20
click at [1371, 181] on button "查 询" at bounding box center [1377, 178] width 39 height 20
click at [1371, 181] on div "重 置 查 询" at bounding box center [1427, 178] width 226 height 20
click at [1371, 181] on button "查 询" at bounding box center [1384, 178] width 53 height 20
click at [1368, 175] on button "查 询" at bounding box center [1377, 178] width 39 height 20
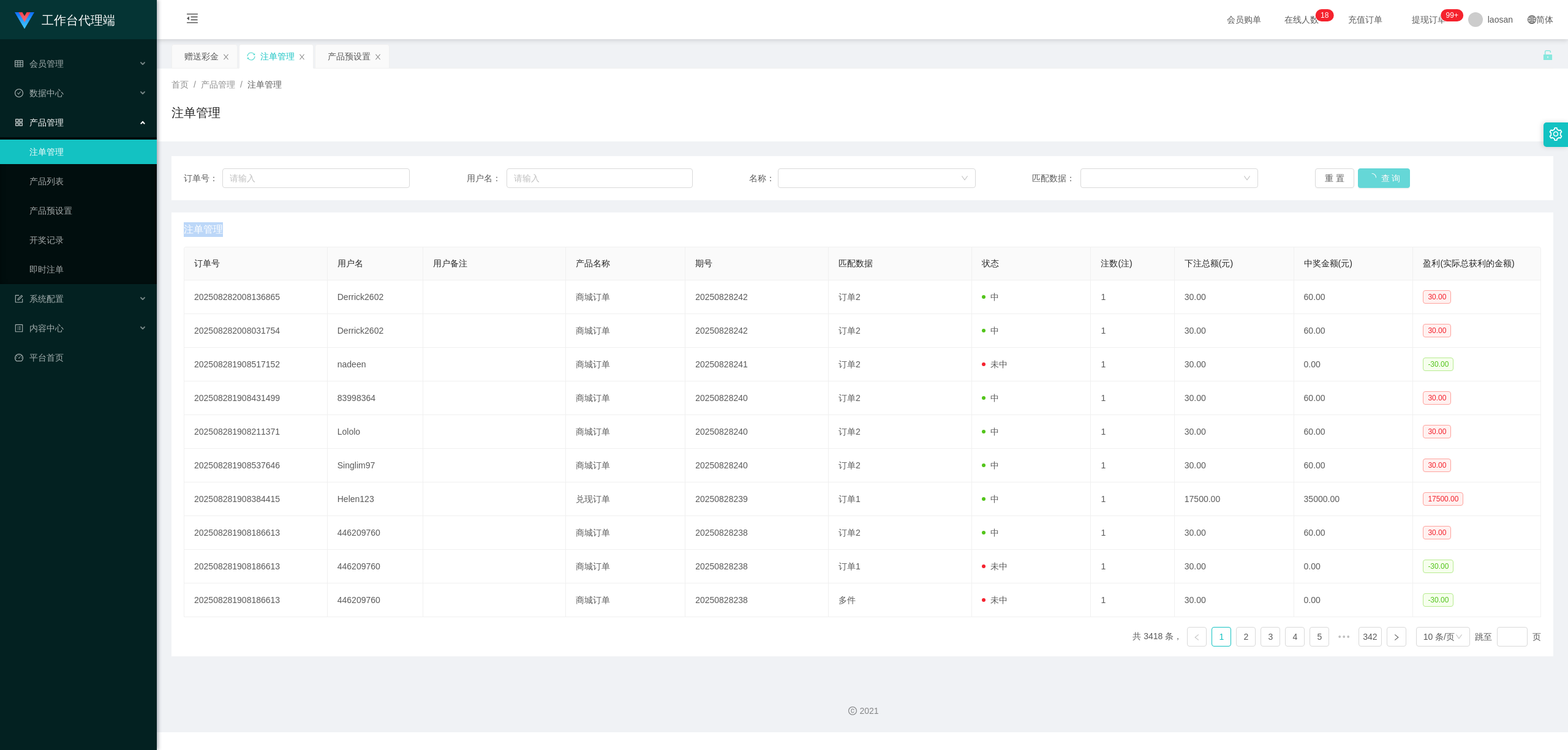
click at [1368, 174] on div "重 置 查 询" at bounding box center [1427, 178] width 226 height 20
click at [1368, 174] on button "查 询" at bounding box center [1377, 178] width 39 height 20
click at [1368, 174] on div "重 置 查 询" at bounding box center [1427, 178] width 226 height 20
click at [1368, 174] on button "查 询" at bounding box center [1377, 178] width 39 height 20
click at [1368, 174] on div "重 置 查 询" at bounding box center [1427, 178] width 226 height 20
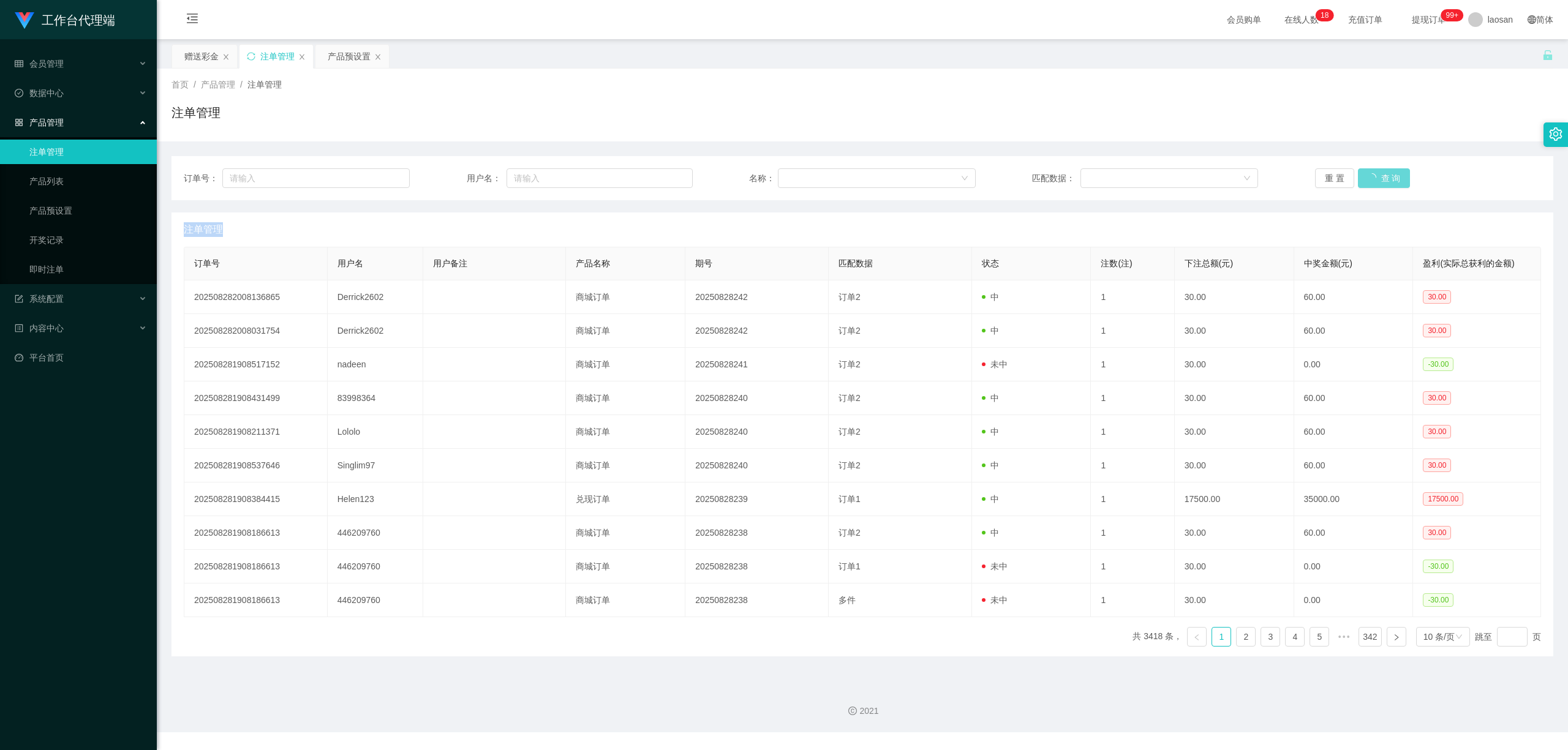
click at [1368, 174] on div "重 置 查 询" at bounding box center [1427, 178] width 226 height 20
click at [1368, 174] on button "查 询" at bounding box center [1377, 178] width 39 height 20
click at [1368, 174] on div "重 置 查 询" at bounding box center [1427, 178] width 226 height 20
click at [1368, 174] on button "查 询" at bounding box center [1377, 178] width 39 height 20
click at [1368, 174] on div "重 置 查 询" at bounding box center [1427, 178] width 226 height 20
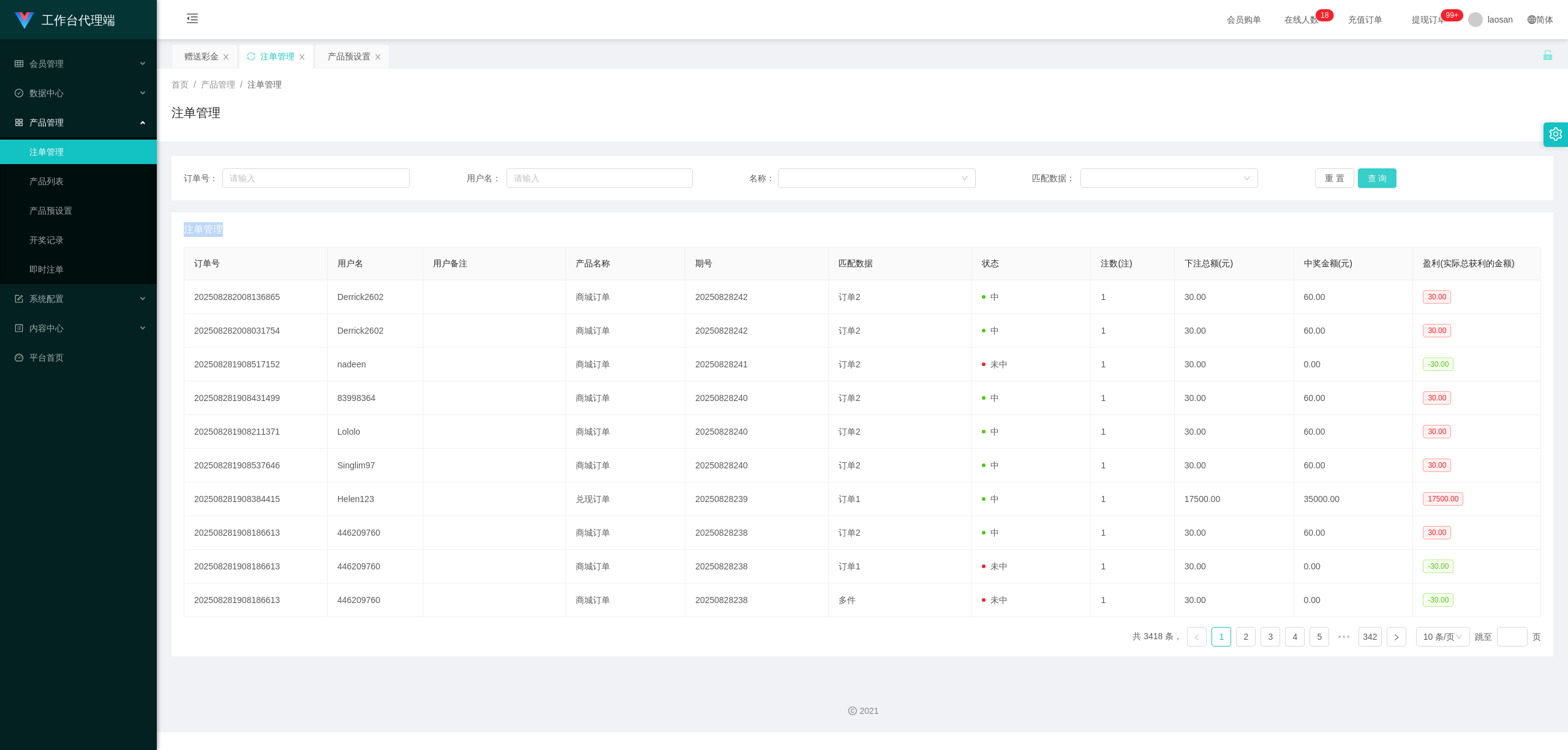
click at [1375, 170] on button "查 询" at bounding box center [1377, 178] width 39 height 20
click at [1375, 170] on div "重 置 查 询" at bounding box center [1427, 178] width 226 height 20
click at [1375, 170] on button "查 询" at bounding box center [1377, 178] width 39 height 20
click at [1375, 170] on div "重 置 查 询" at bounding box center [1427, 178] width 226 height 20
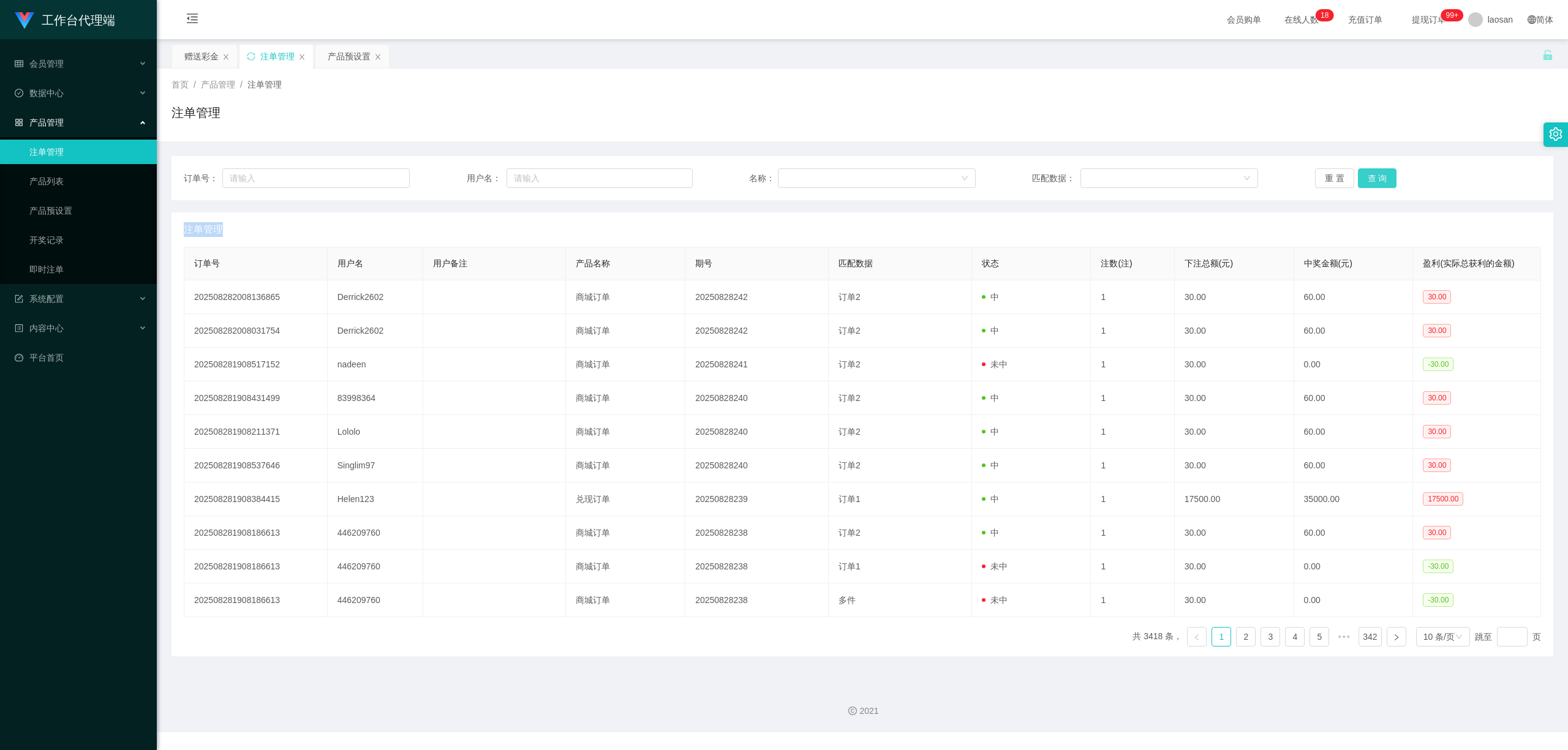
click at [1375, 170] on button "查 询" at bounding box center [1377, 178] width 39 height 20
click at [1375, 170] on div "重 置 查 询" at bounding box center [1427, 178] width 226 height 20
click at [1375, 170] on button "查 询" at bounding box center [1377, 178] width 39 height 20
click at [1375, 170] on div "重 置 查 询" at bounding box center [1427, 178] width 226 height 20
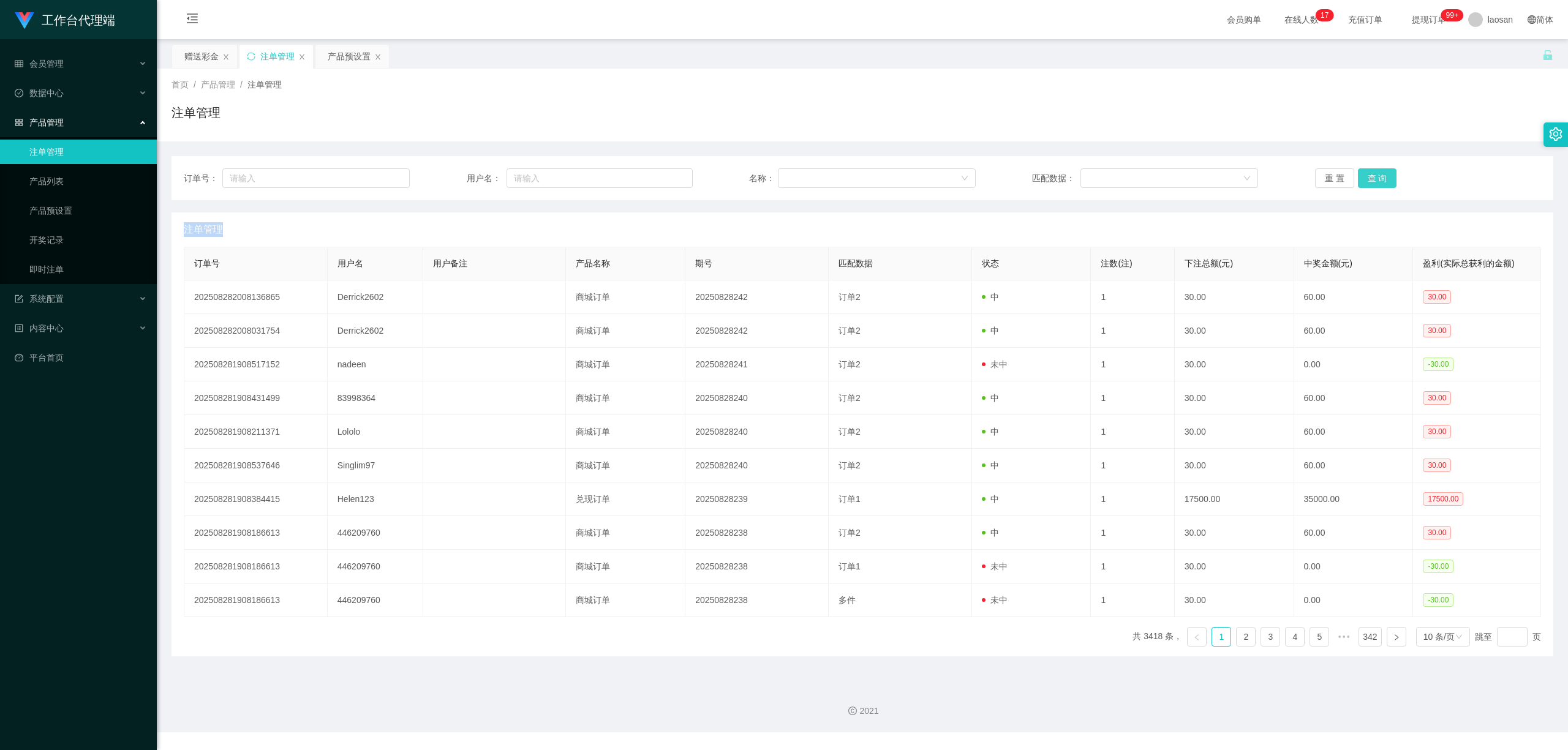
click at [1376, 178] on button "查 询" at bounding box center [1377, 178] width 39 height 20
click at [1376, 178] on div "重 置 查 询" at bounding box center [1427, 178] width 226 height 20
click at [1376, 178] on button "查 询" at bounding box center [1377, 178] width 39 height 20
click at [1376, 178] on div "重 置 查 询" at bounding box center [1427, 178] width 226 height 20
click at [1376, 178] on button "查 询" at bounding box center [1377, 178] width 39 height 20
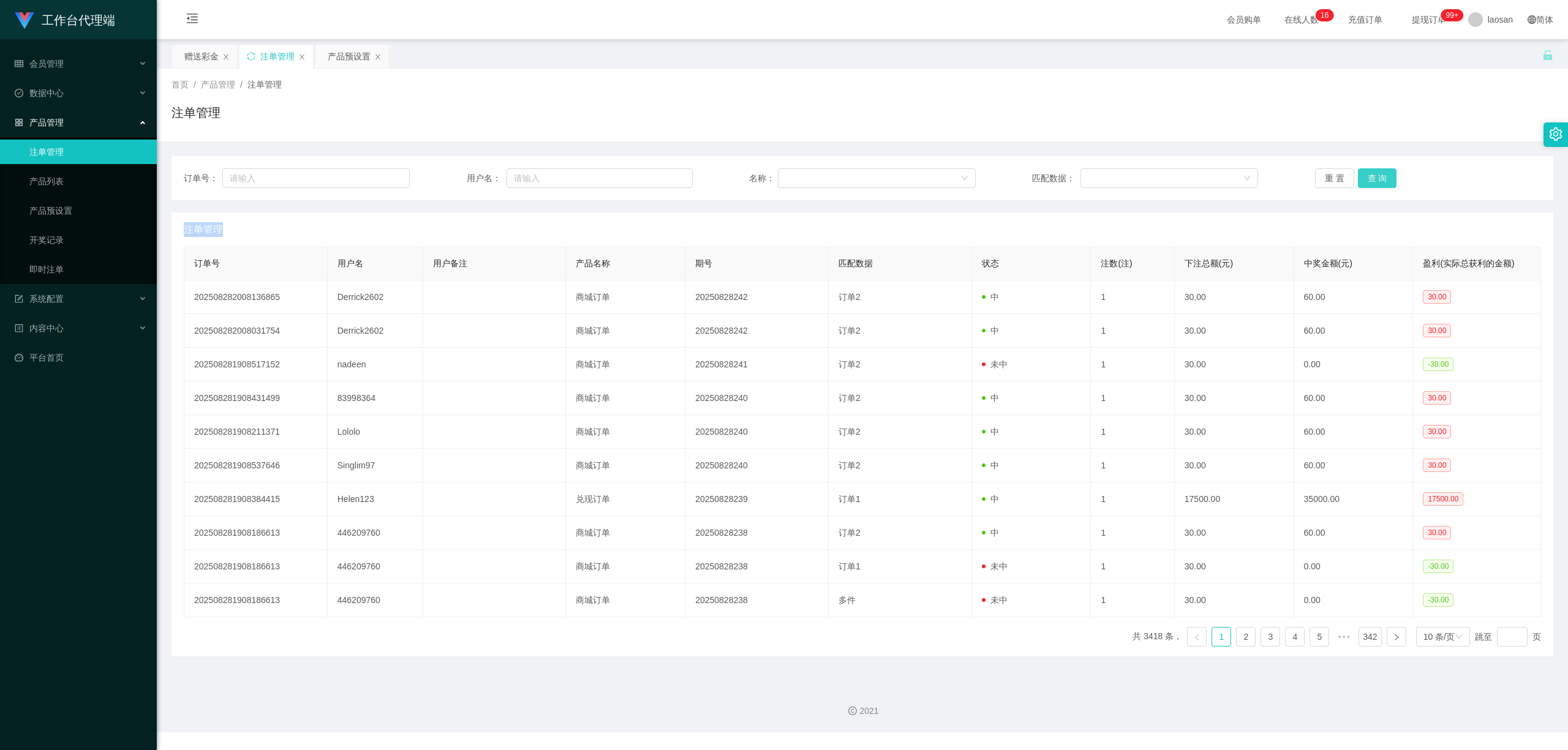
click at [1377, 175] on button "查 询" at bounding box center [1377, 178] width 39 height 20
click at [1377, 175] on div "重 置 查 询" at bounding box center [1427, 178] width 226 height 20
click at [1377, 175] on button "查 询" at bounding box center [1377, 178] width 39 height 20
click at [1375, 174] on button "查 询" at bounding box center [1377, 178] width 39 height 20
click at [1375, 174] on div "重 置 查 询" at bounding box center [1427, 178] width 226 height 20
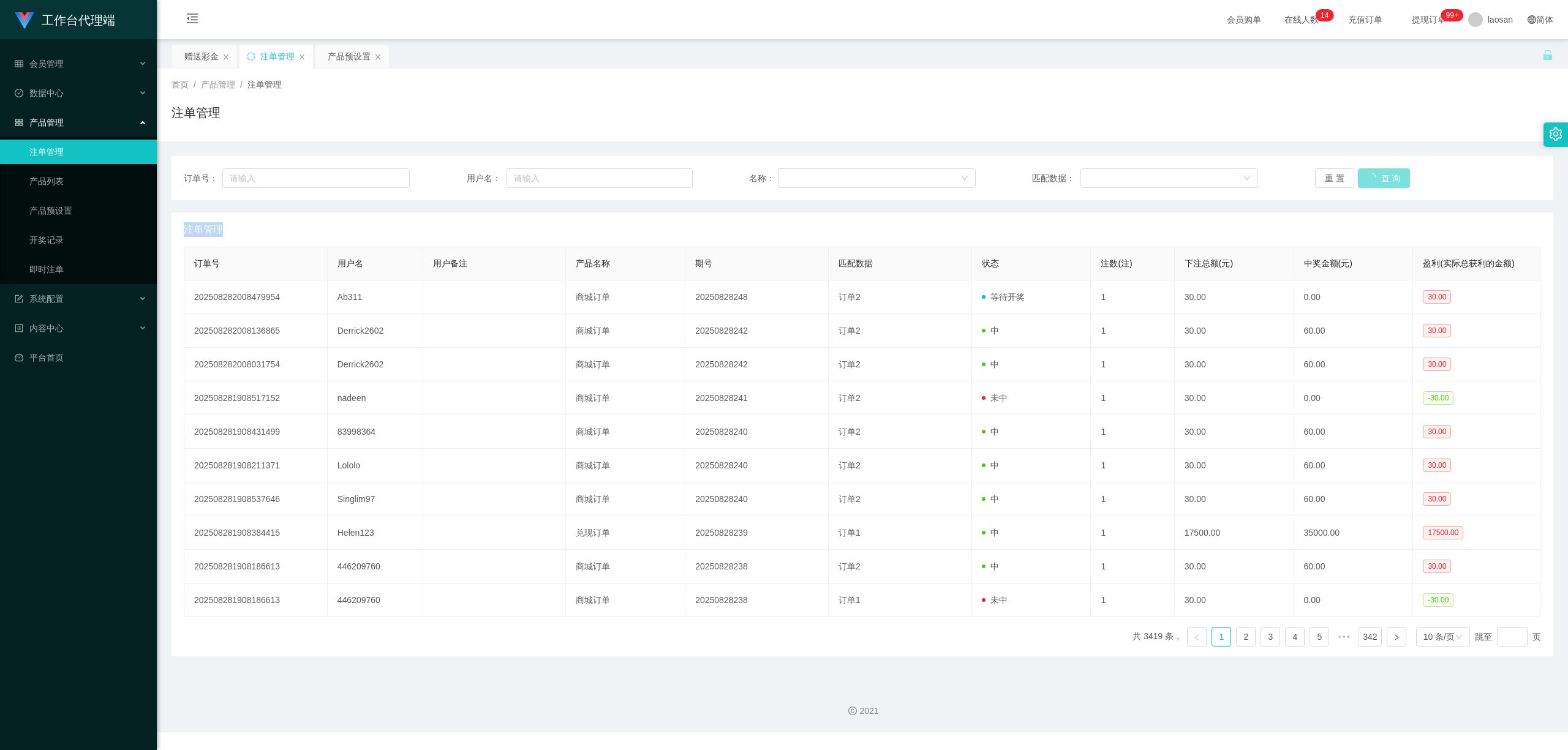
click at [1375, 174] on button "查 询" at bounding box center [1384, 178] width 53 height 20
click at [1376, 174] on button "查 询" at bounding box center [1377, 178] width 39 height 20
click at [1376, 174] on div "重 置 查 询" at bounding box center [1427, 178] width 226 height 20
click at [1376, 174] on button "查 询" at bounding box center [1377, 178] width 39 height 20
click at [1370, 178] on button "查 询" at bounding box center [1377, 178] width 39 height 20
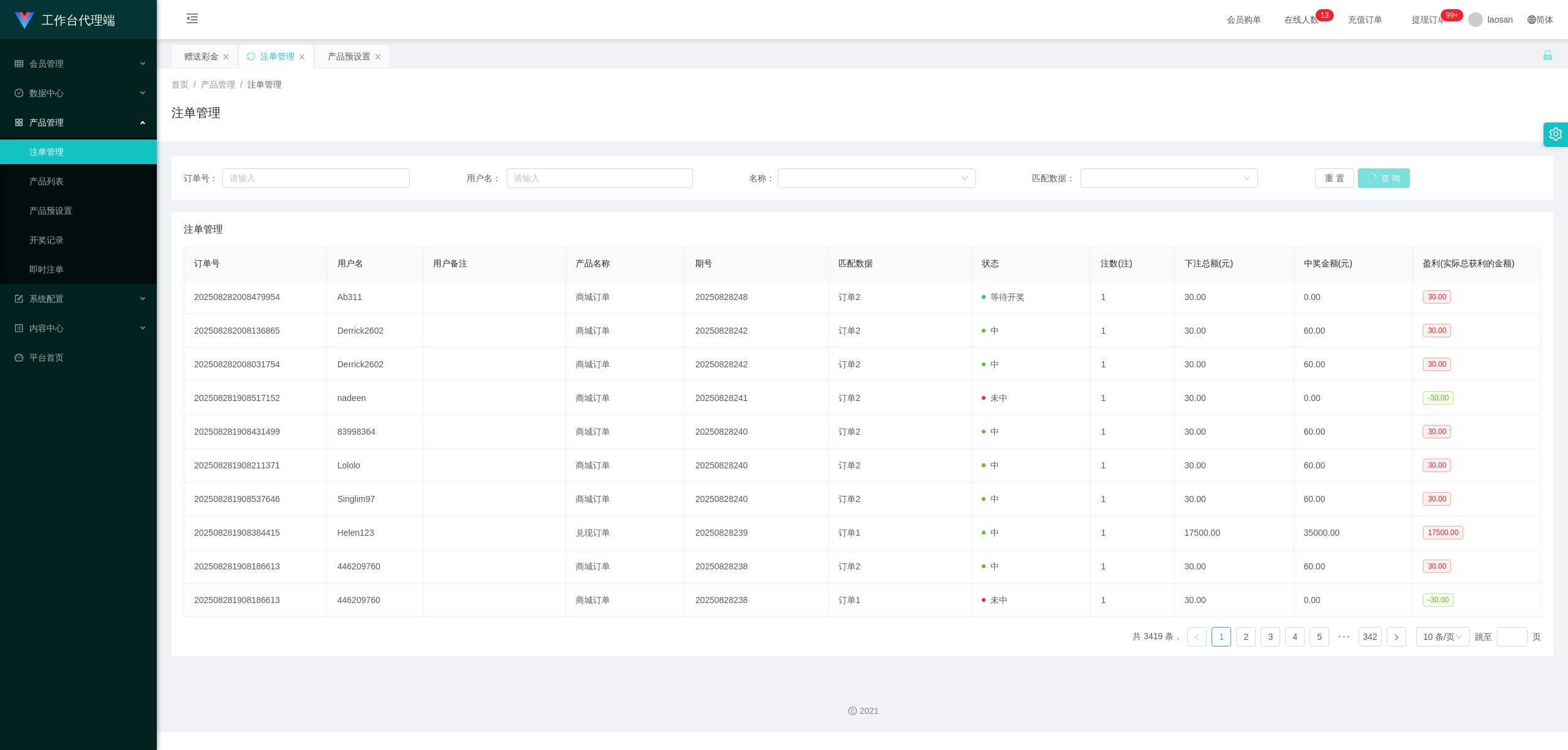
click at [1370, 172] on div "重 置 查 询" at bounding box center [1427, 178] width 226 height 20
click at [1372, 178] on button "查 询" at bounding box center [1377, 178] width 39 height 20
click at [1372, 178] on div "重 置 查 询" at bounding box center [1427, 178] width 226 height 20
click at [1372, 178] on button "查 询" at bounding box center [1377, 178] width 39 height 20
click at [1372, 178] on div "重 置 查 询" at bounding box center [1427, 178] width 226 height 20
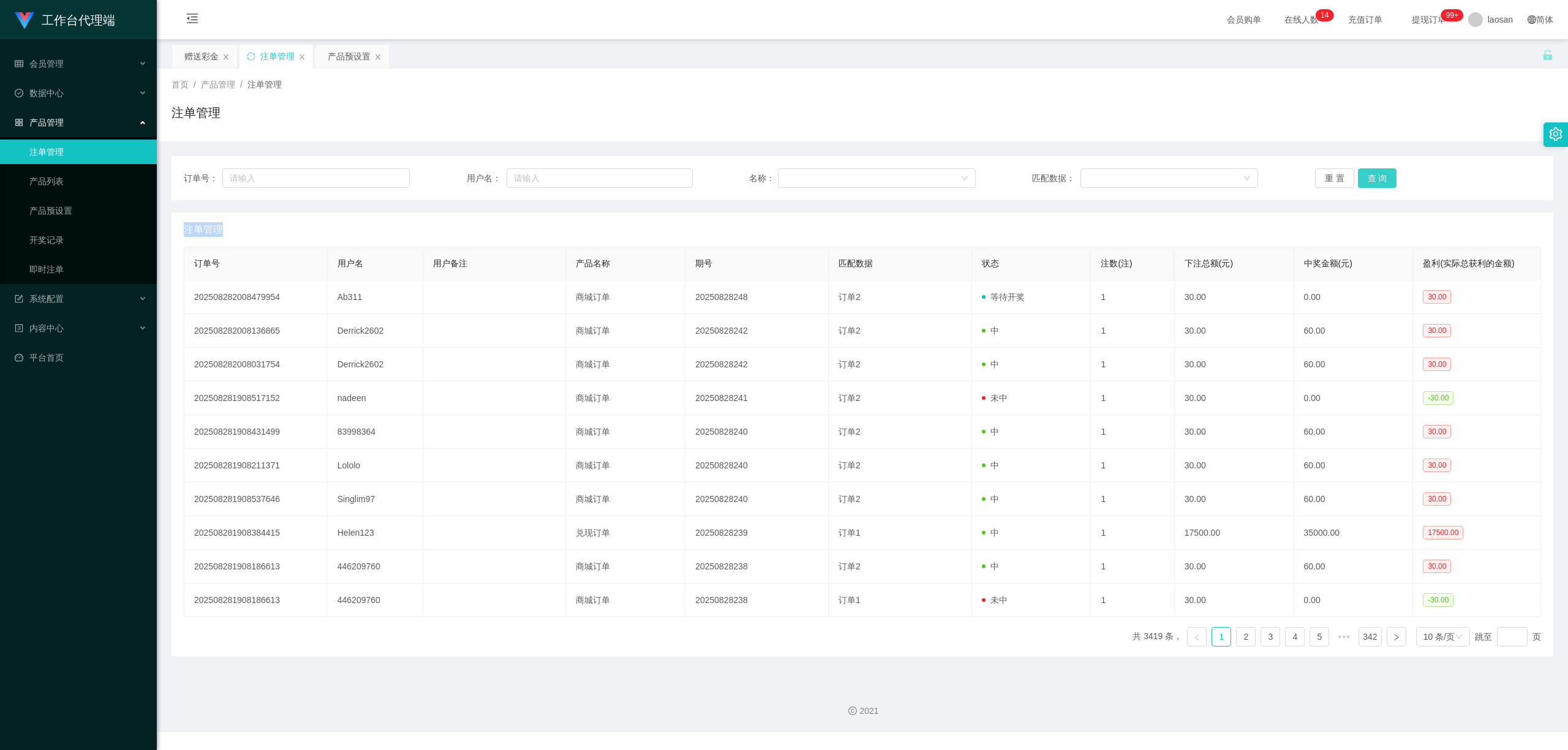
click at [1370, 174] on button "查 询" at bounding box center [1377, 178] width 39 height 20
click at [1370, 174] on div "重 置 查 询" at bounding box center [1427, 178] width 226 height 20
click at [1370, 174] on button "查 询" at bounding box center [1377, 178] width 39 height 20
click at [1370, 174] on div "重 置 查 询" at bounding box center [1427, 178] width 226 height 20
click at [1370, 174] on button "查 询" at bounding box center [1377, 178] width 39 height 20
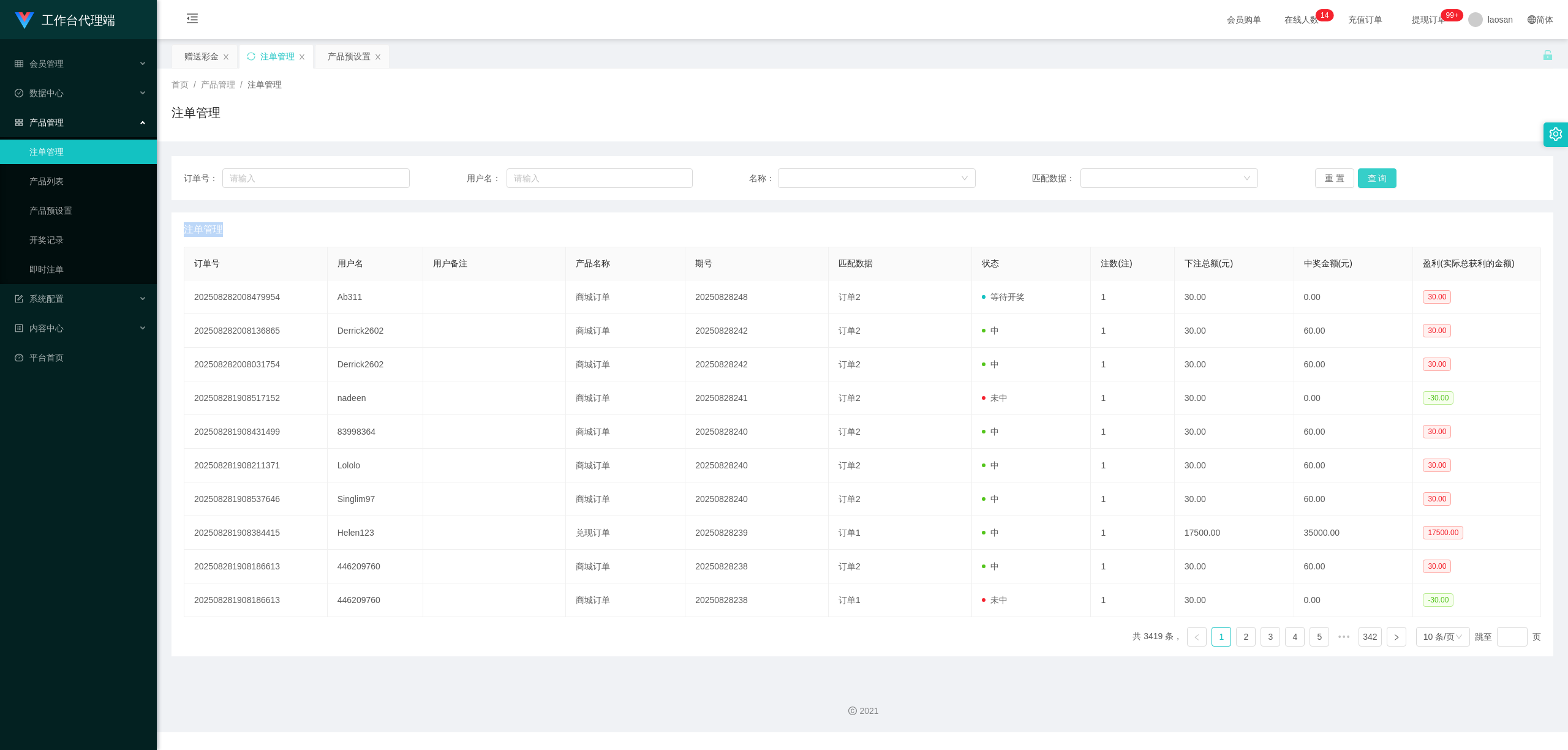
click at [1367, 175] on button "查 询" at bounding box center [1377, 178] width 39 height 20
click at [1367, 175] on div "重 置 查 询" at bounding box center [1427, 178] width 226 height 20
click at [1367, 175] on button "查 询" at bounding box center [1377, 178] width 39 height 20
click at [1367, 175] on div "重 置 查 询" at bounding box center [1427, 178] width 226 height 20
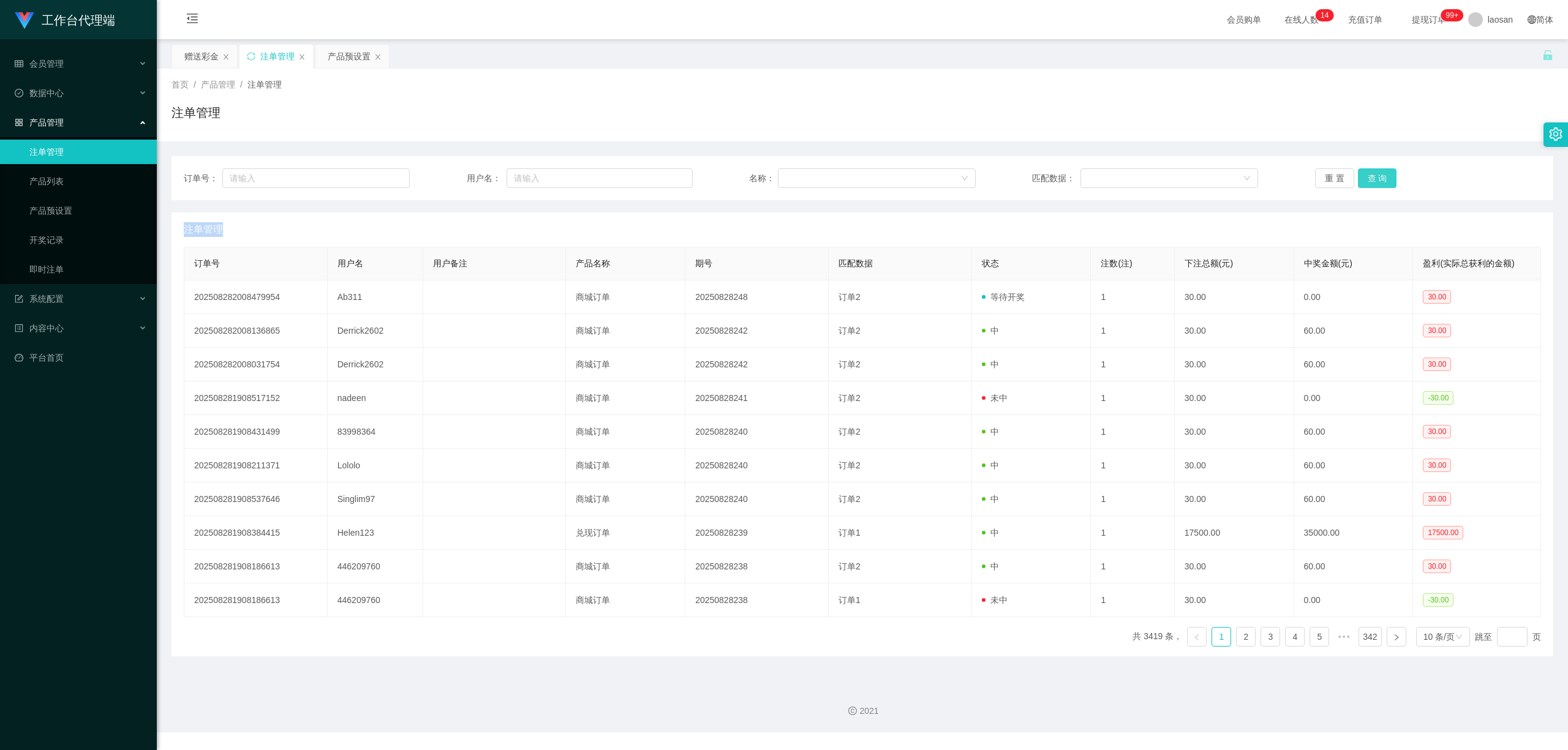
click at [1367, 174] on button "查 询" at bounding box center [1377, 178] width 39 height 20
click at [1367, 174] on div "重 置 查 询" at bounding box center [1427, 178] width 226 height 20
click at [1367, 174] on button "查 询" at bounding box center [1377, 178] width 39 height 20
click at [1367, 174] on div "重 置 查 询" at bounding box center [1427, 178] width 226 height 20
click at [1365, 174] on button "查 询" at bounding box center [1377, 178] width 39 height 20
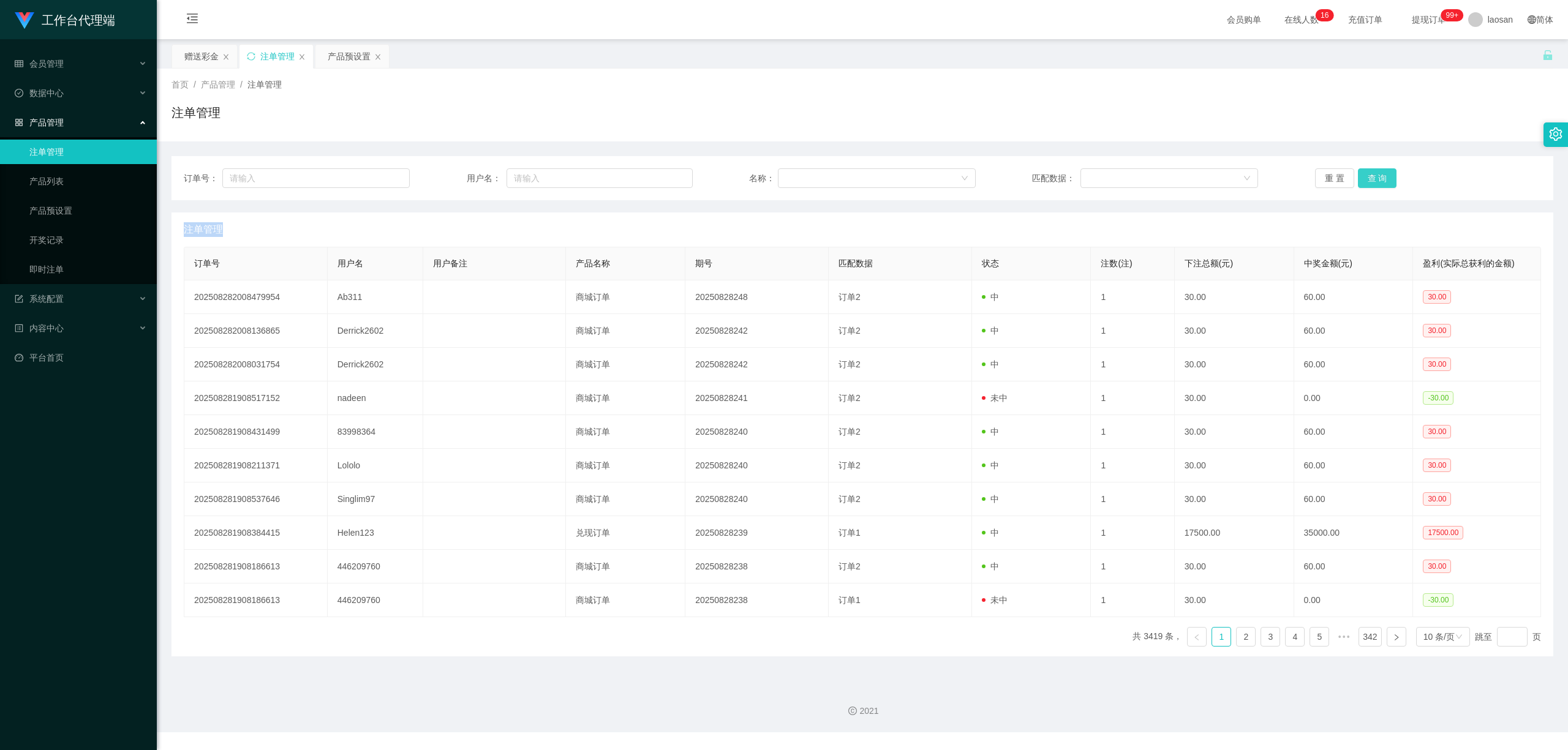
click at [1365, 172] on div "重 置 查 询" at bounding box center [1427, 178] width 226 height 20
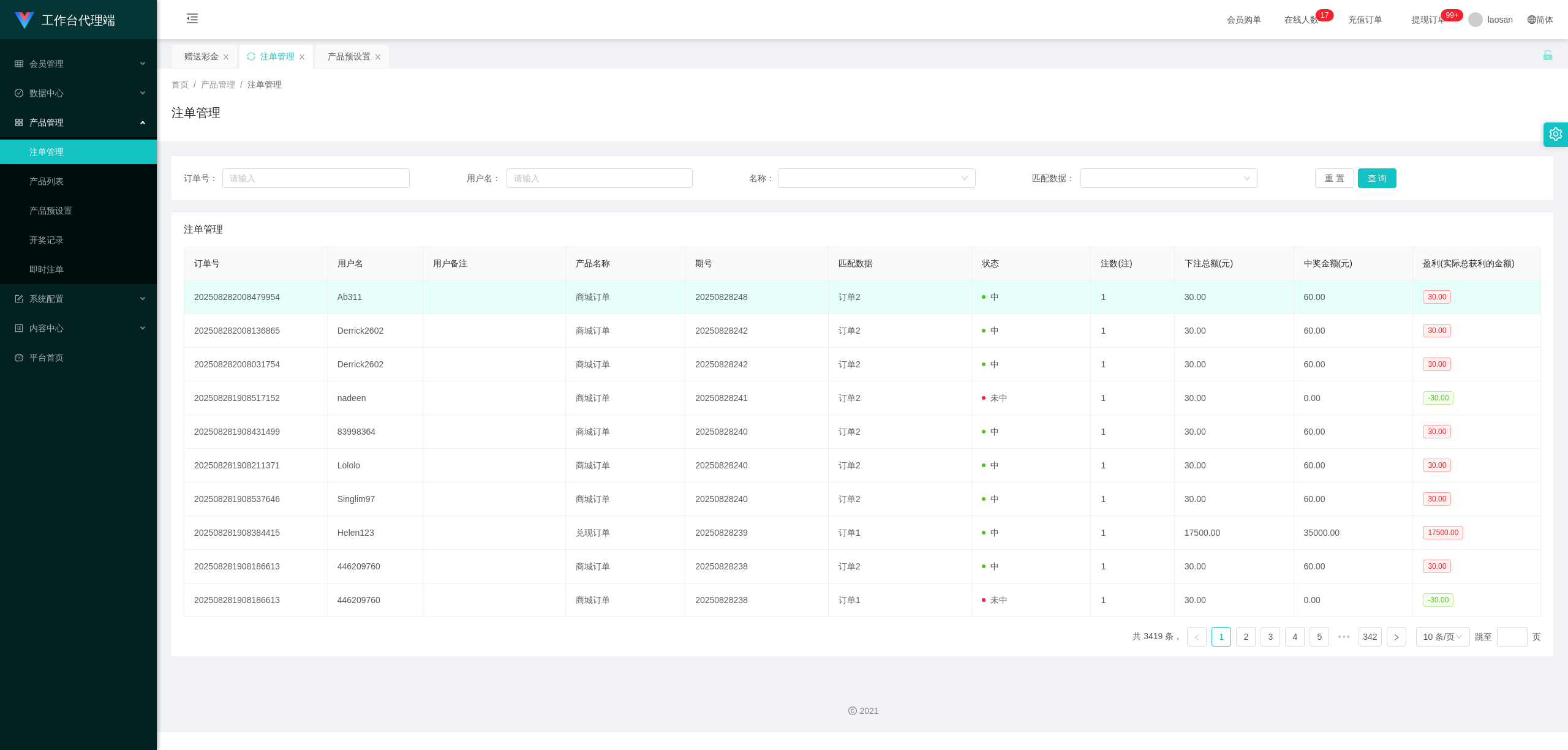
click at [346, 297] on td "Ab311" at bounding box center [375, 297] width 95 height 34
copy td "Ab311"
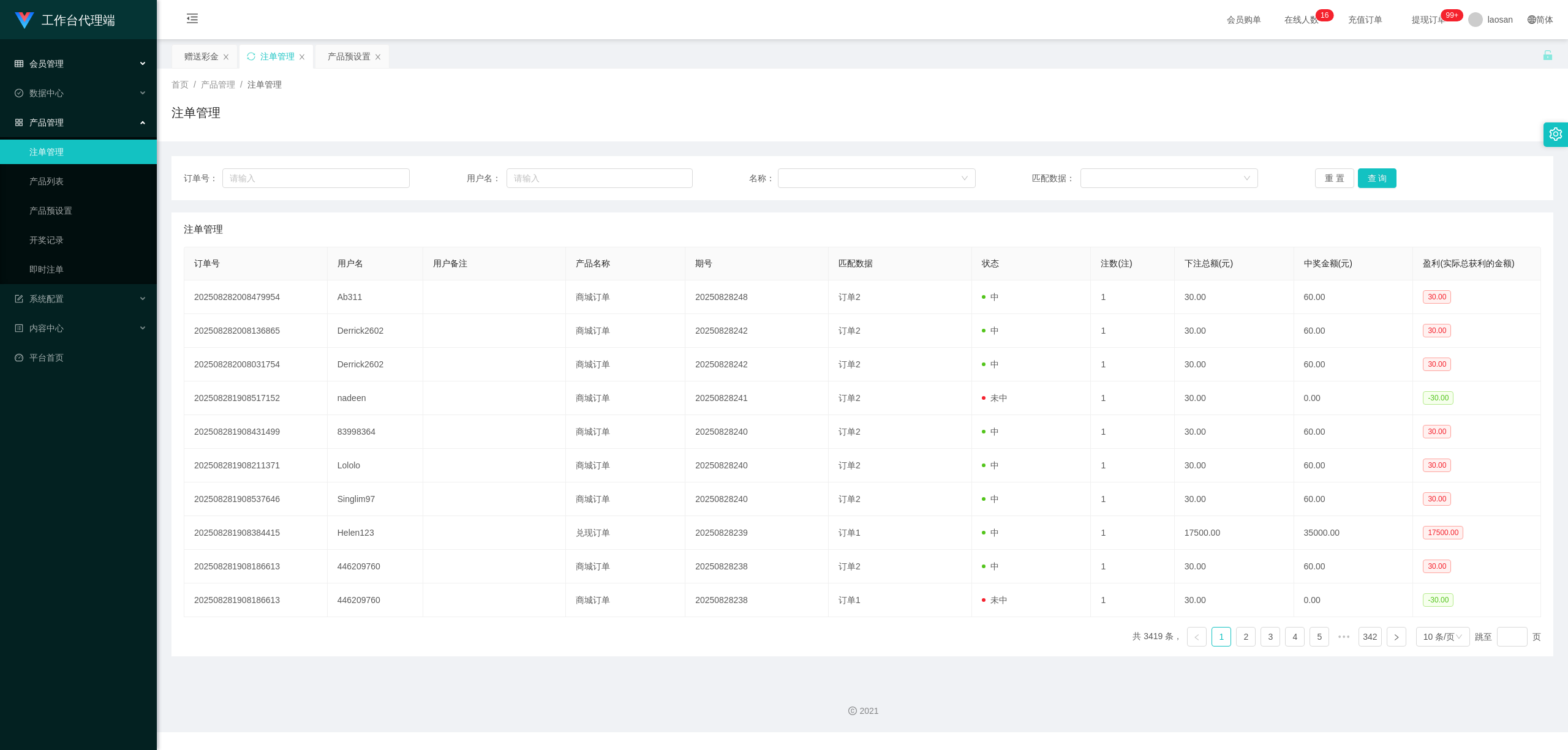
click at [49, 59] on span "会员管理" at bounding box center [38, 64] width 49 height 10
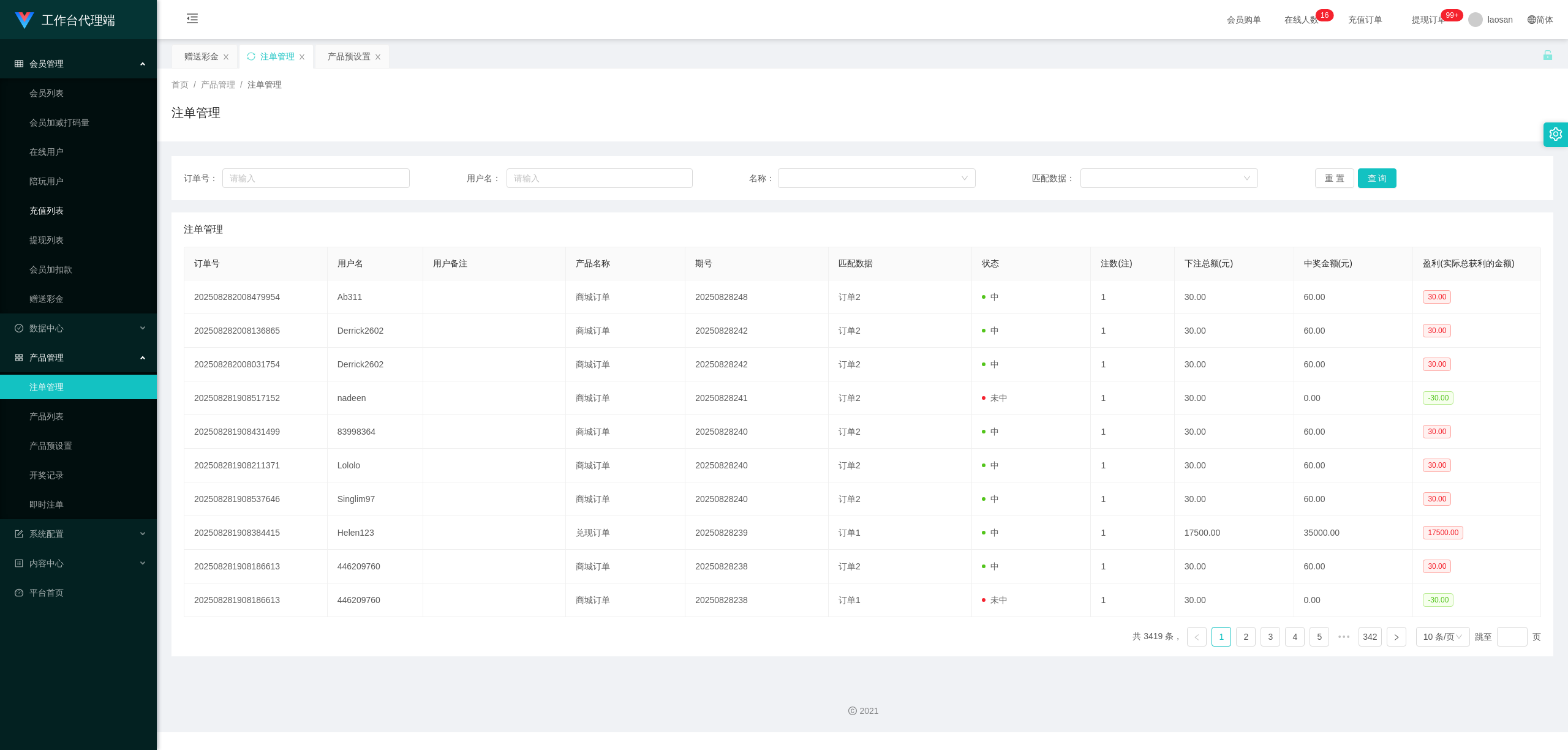
click at [63, 216] on link "充值列表" at bounding box center [88, 211] width 117 height 25
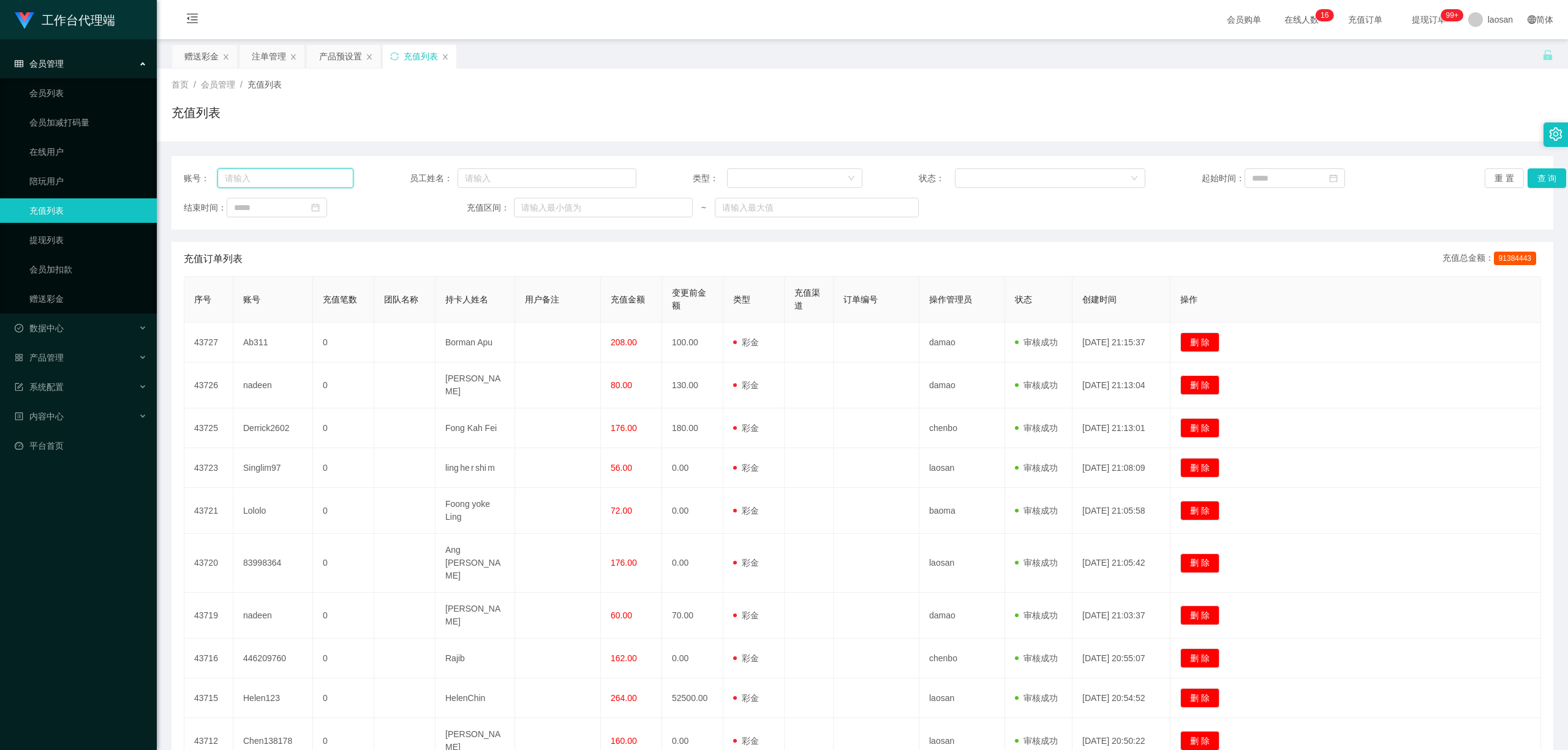
click at [286, 174] on input "text" at bounding box center [286, 178] width 136 height 20
paste input "Ab311"
type input "Ab311"
click at [1541, 181] on button "查 询" at bounding box center [1547, 178] width 39 height 20
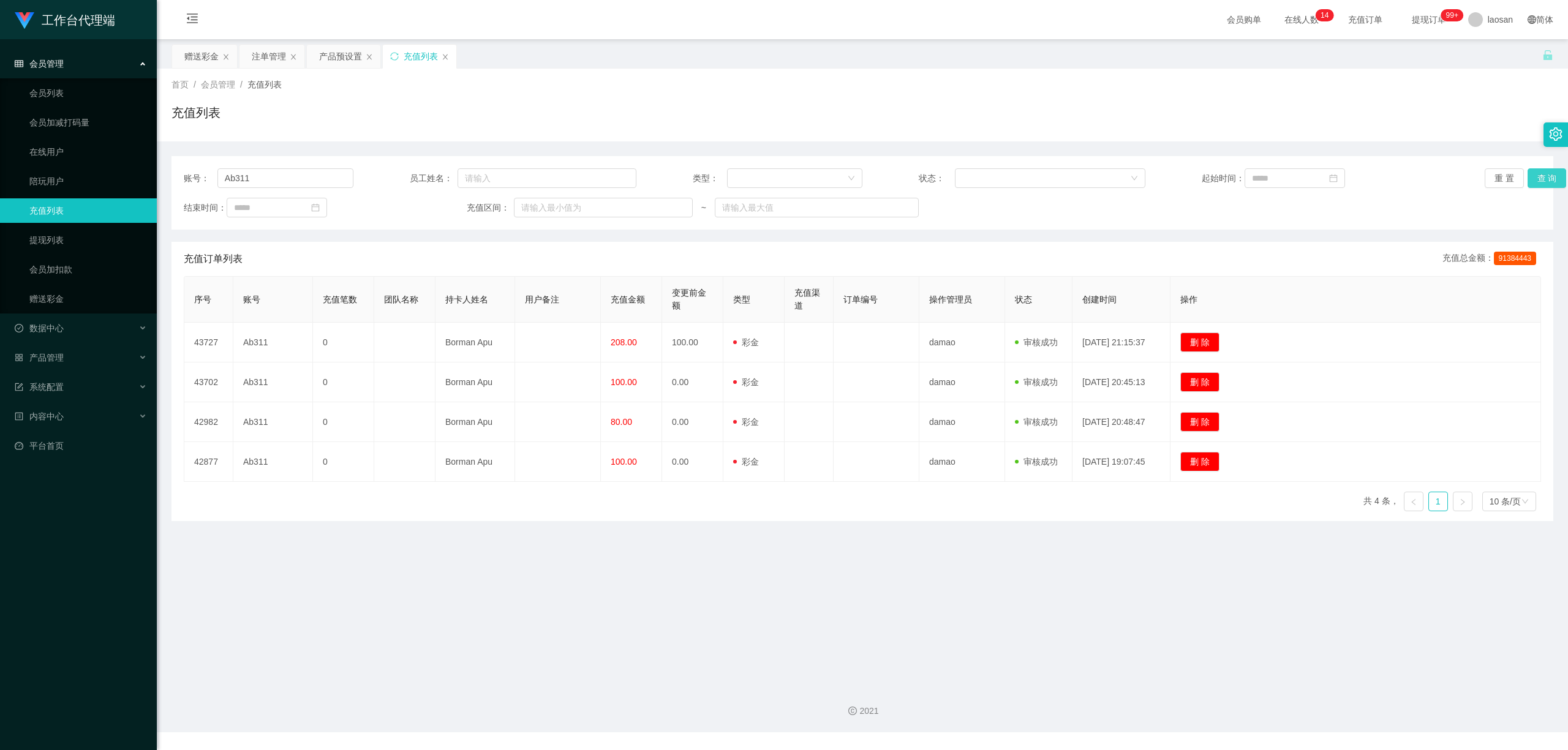
click at [1541, 179] on button "查 询" at bounding box center [1547, 178] width 39 height 20
click at [1541, 179] on div "重 置 查 询" at bounding box center [1597, 178] width 226 height 20
click at [1541, 179] on button "查 询" at bounding box center [1547, 178] width 39 height 20
click at [1541, 179] on div "重 置 查 询" at bounding box center [1597, 178] width 226 height 20
click at [1541, 179] on button "查 询" at bounding box center [1547, 178] width 39 height 20
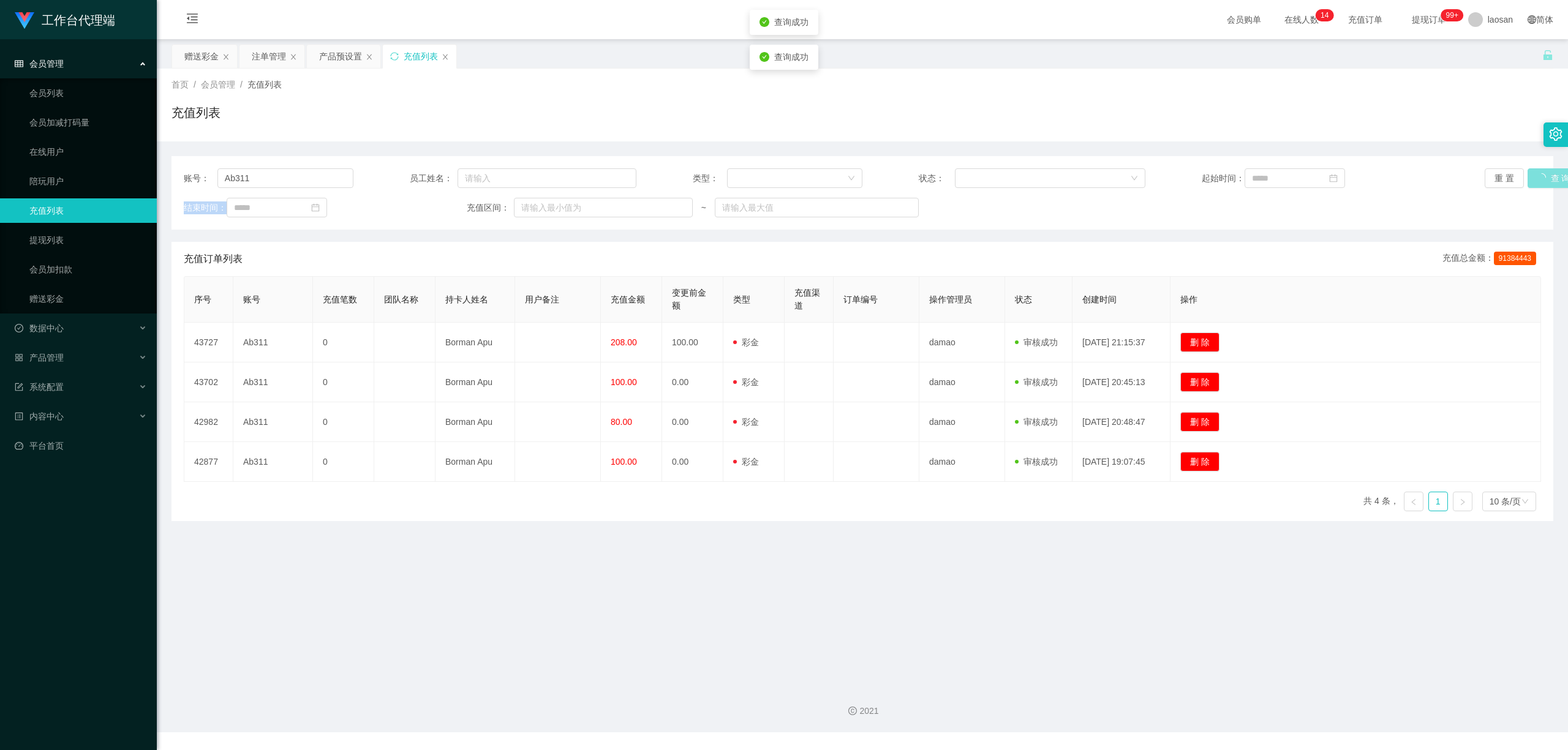
click at [1541, 179] on div "重 置 查 询" at bounding box center [1597, 178] width 226 height 20
click at [1538, 180] on button "查 询" at bounding box center [1547, 178] width 39 height 20
click at [1538, 180] on div "重 置 查 询" at bounding box center [1597, 178] width 226 height 20
click at [1538, 180] on button "查 询" at bounding box center [1547, 178] width 39 height 20
click at [1538, 180] on div "重 置 查 询" at bounding box center [1597, 178] width 226 height 20
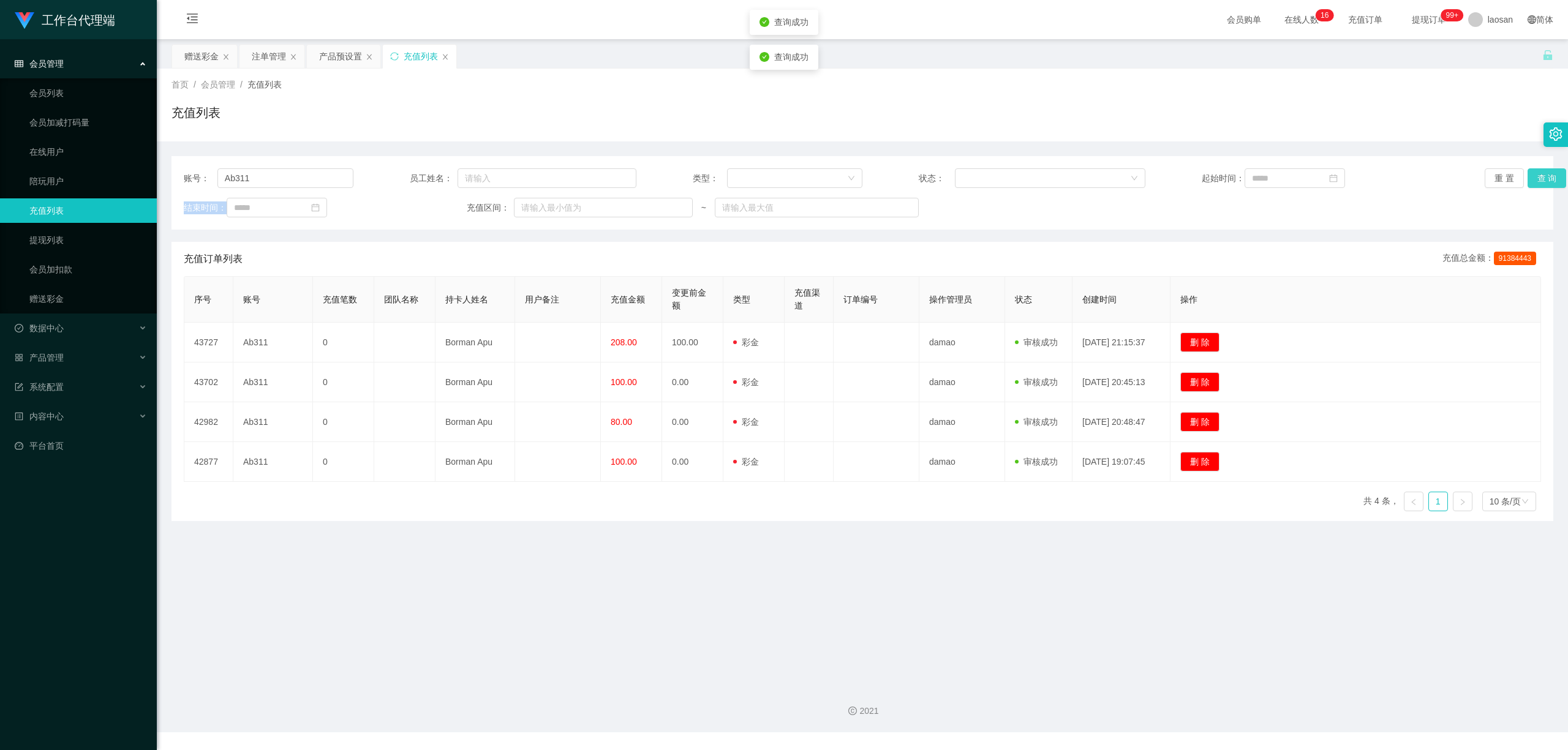
click at [1538, 180] on button "查 询" at bounding box center [1547, 178] width 39 height 20
click at [1538, 180] on div "重 置 查 询" at bounding box center [1597, 178] width 226 height 20
click at [188, 50] on div "赠送彩金" at bounding box center [201, 56] width 34 height 23
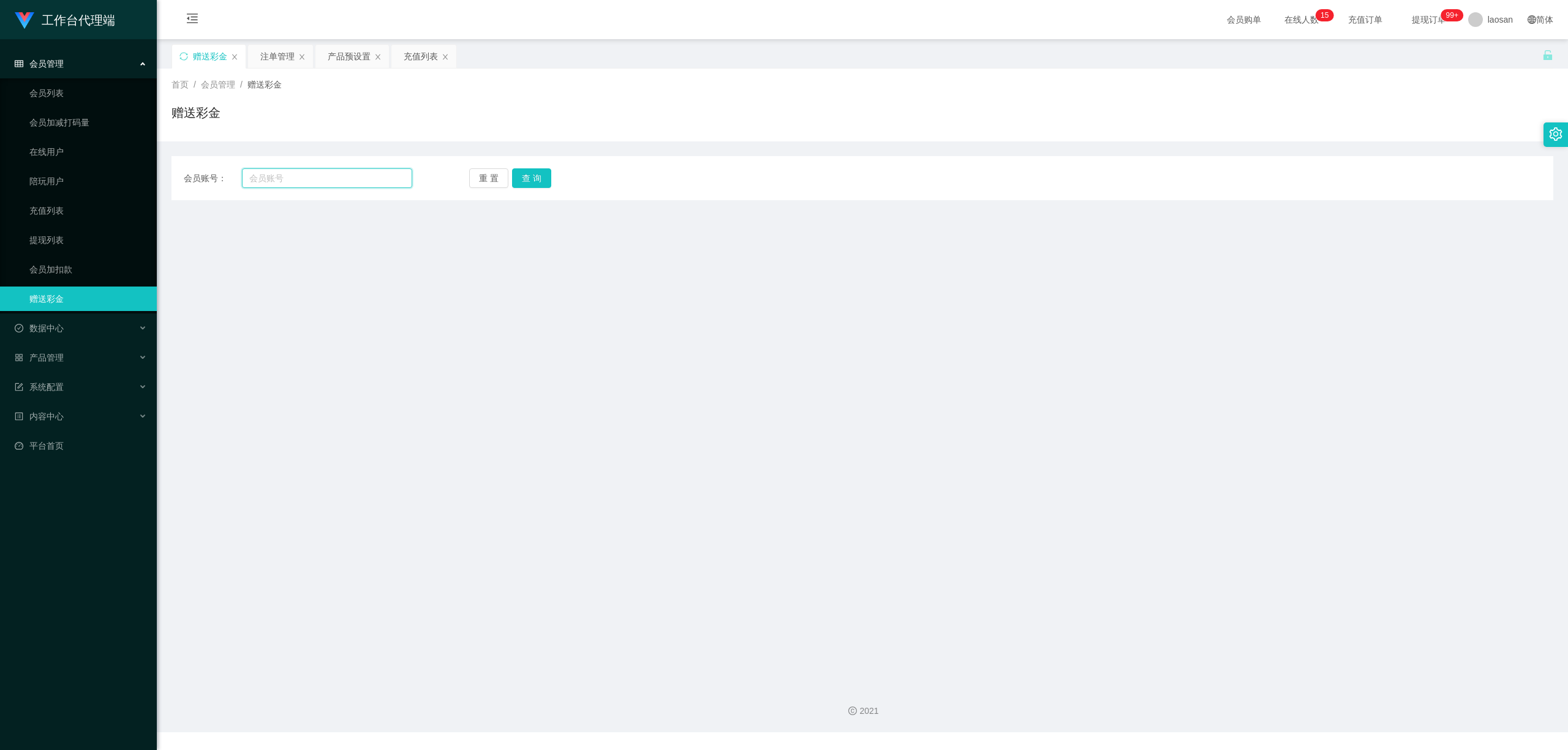
click at [327, 174] on input "text" at bounding box center [327, 178] width 170 height 20
paste input "Ab311"
type input "Ab311"
click at [537, 177] on button "查 询" at bounding box center [531, 178] width 39 height 20
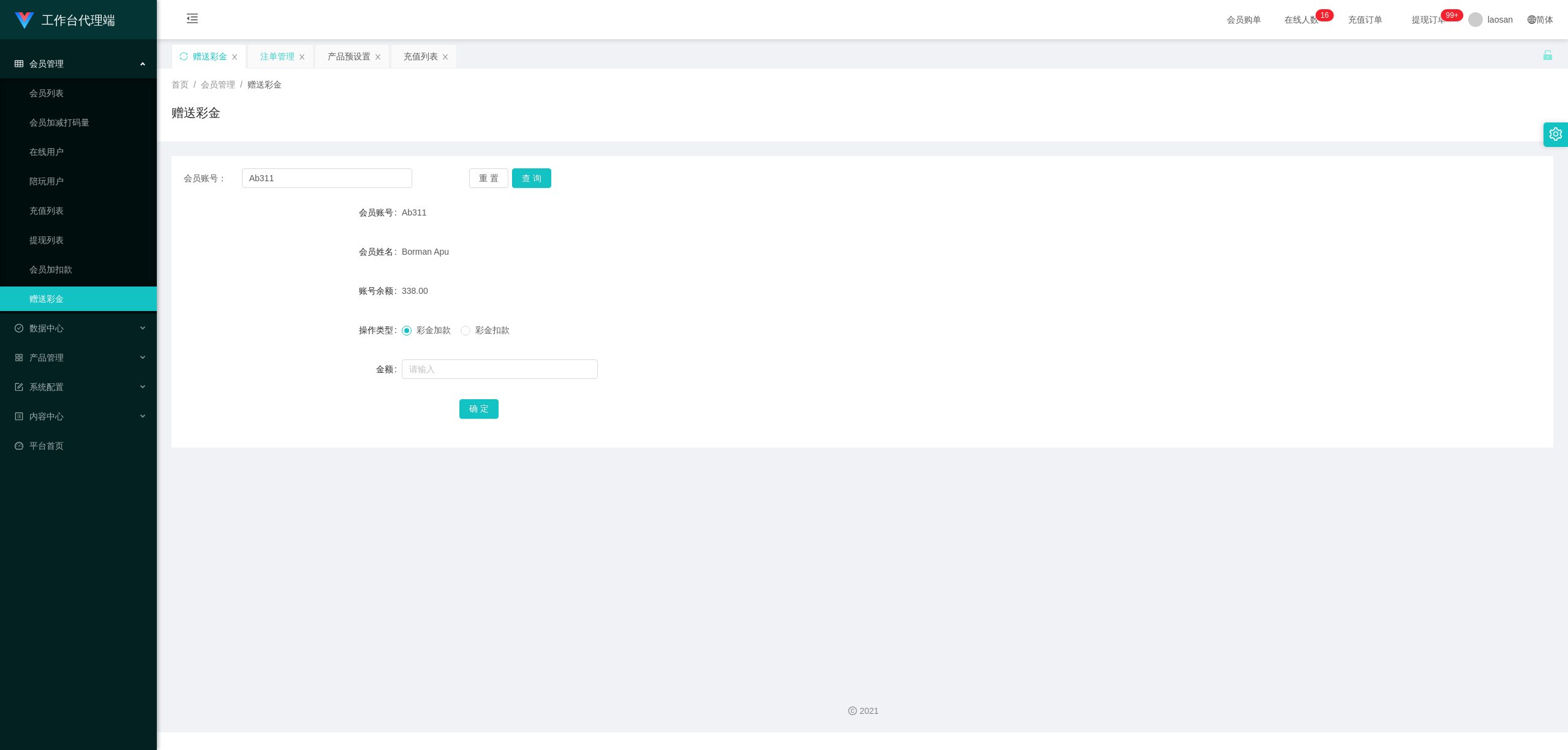
click at [262, 58] on div "注单管理" at bounding box center [277, 56] width 34 height 23
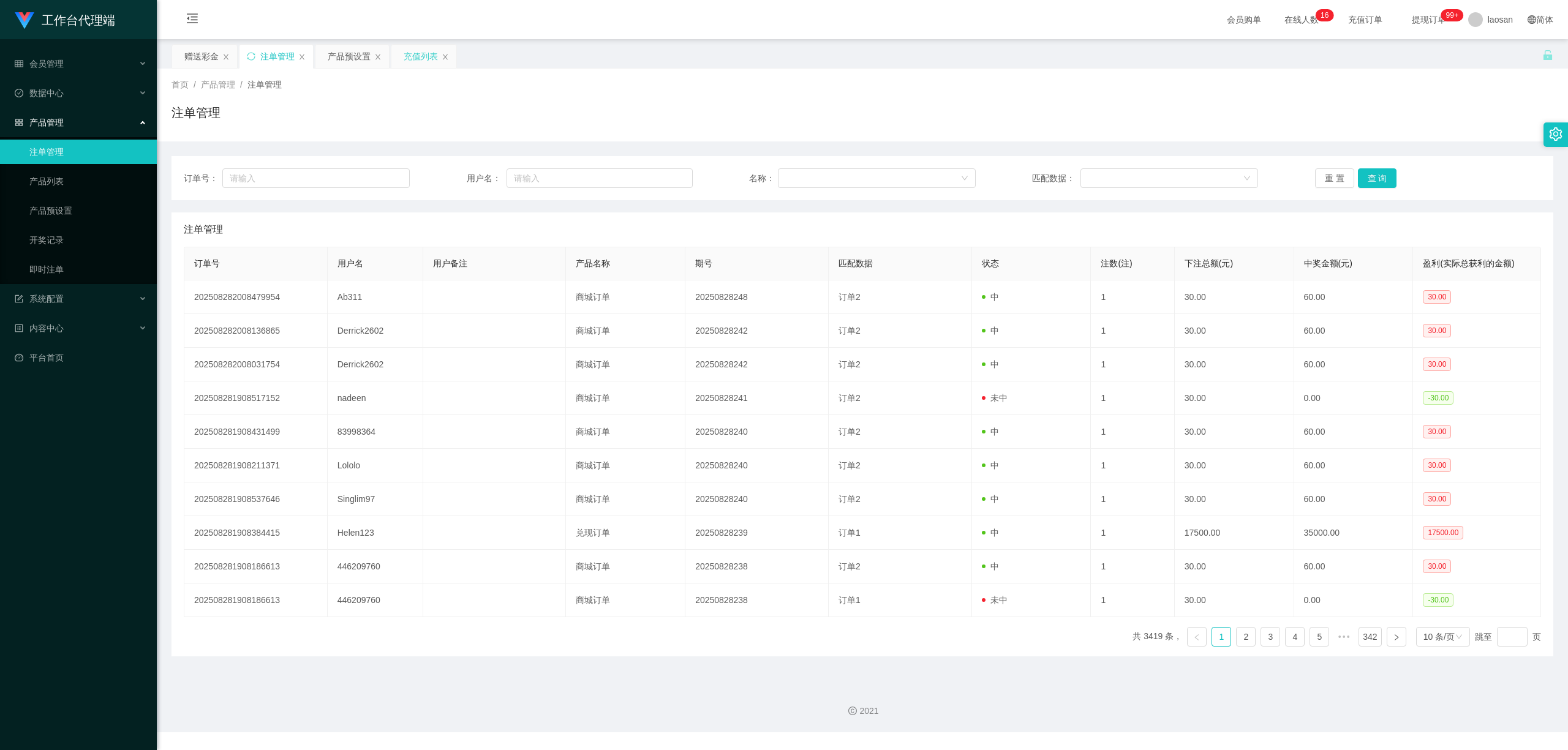
click at [420, 54] on div "充值列表" at bounding box center [421, 56] width 34 height 23
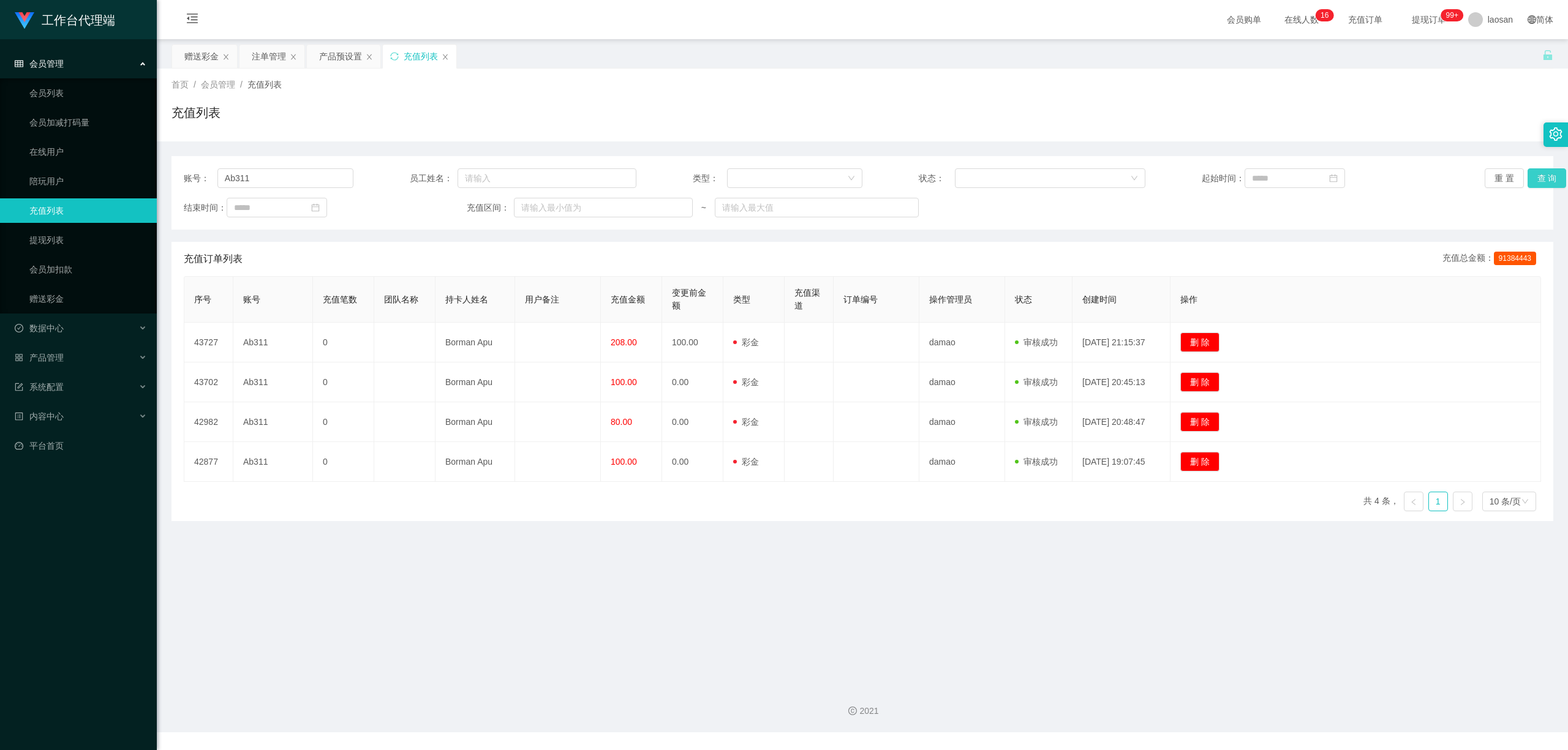
click at [1541, 177] on button "查 询" at bounding box center [1547, 178] width 39 height 20
click at [1541, 177] on div "重 置 查 询" at bounding box center [1597, 178] width 226 height 20
click at [1541, 177] on button "查 询" at bounding box center [1547, 178] width 39 height 20
click at [1541, 177] on div "重 置 查 询" at bounding box center [1597, 178] width 226 height 20
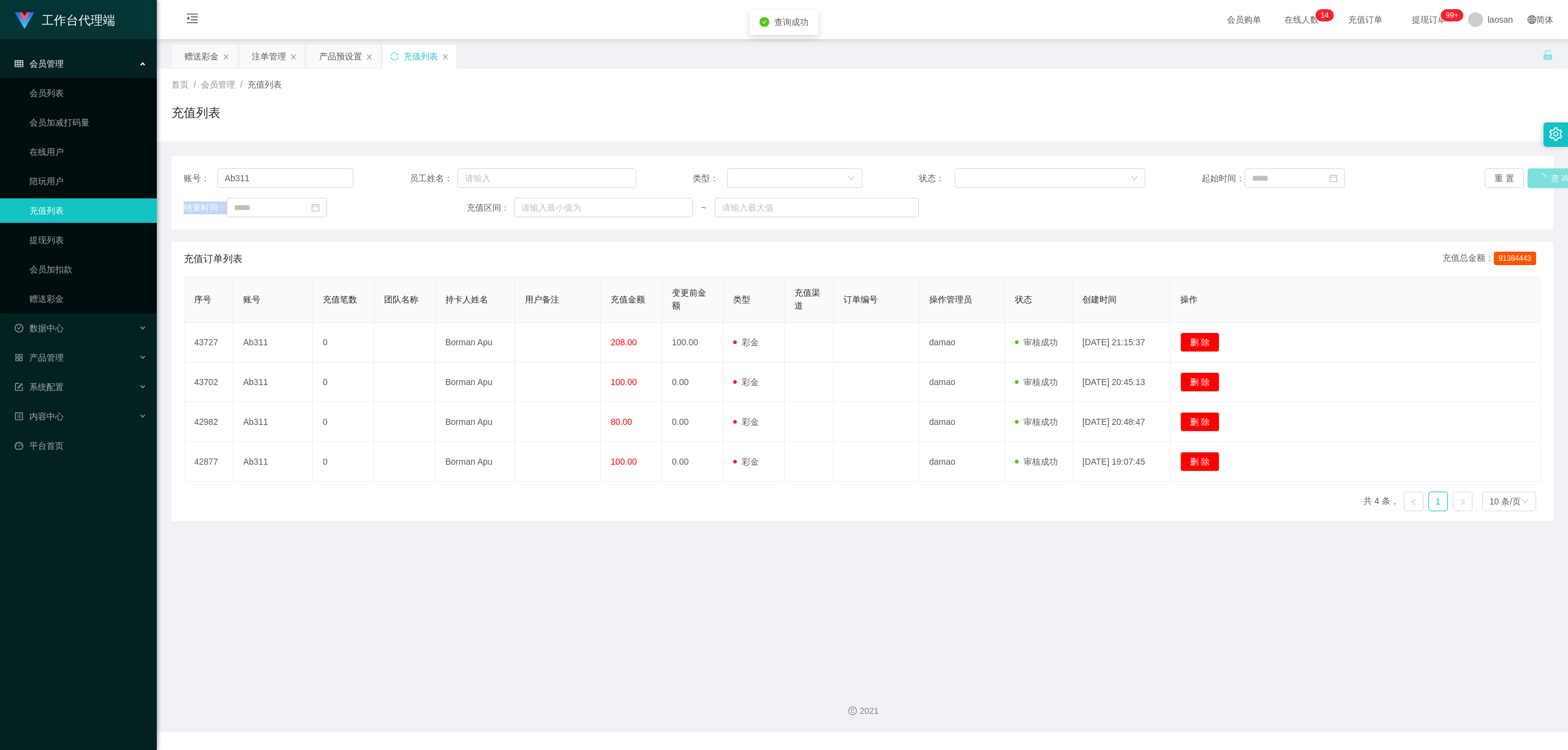
click at [1541, 177] on div "重 置 查 询" at bounding box center [1597, 178] width 226 height 20
click at [1541, 177] on button "查 询" at bounding box center [1547, 178] width 39 height 20
click at [1541, 177] on div "重 置 查 询" at bounding box center [1597, 178] width 226 height 20
click at [1541, 177] on button "查 询" at bounding box center [1547, 178] width 39 height 20
click at [1539, 170] on button "查 询" at bounding box center [1547, 178] width 39 height 20
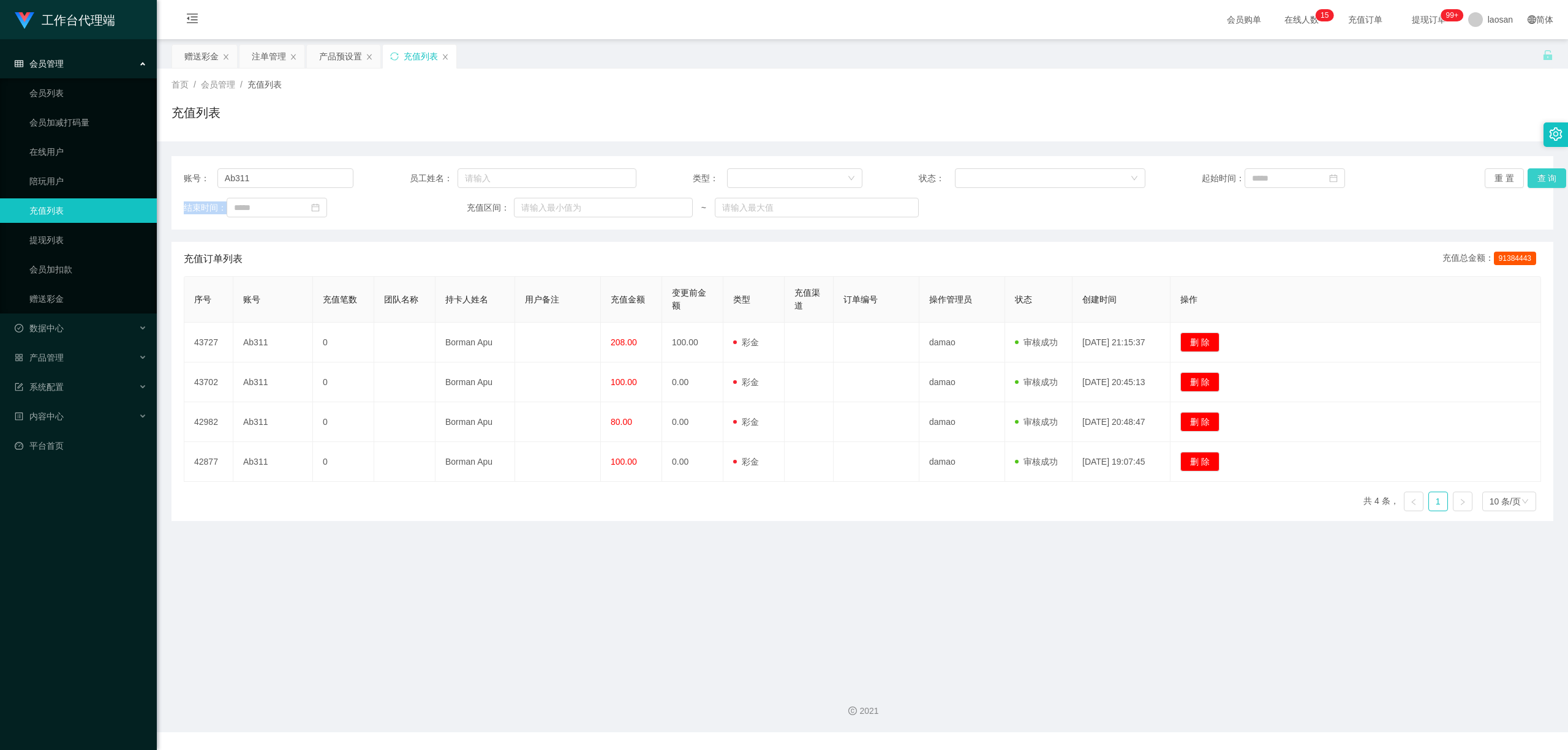
click at [1539, 170] on div "重 置 查 询" at bounding box center [1597, 178] width 226 height 20
click at [1539, 170] on button "查 询" at bounding box center [1547, 178] width 39 height 20
click at [1539, 170] on div "重 置 查 询" at bounding box center [1597, 178] width 226 height 20
click at [1539, 170] on button "查 询" at bounding box center [1547, 178] width 39 height 20
